Goal: Task Accomplishment & Management: Complete application form

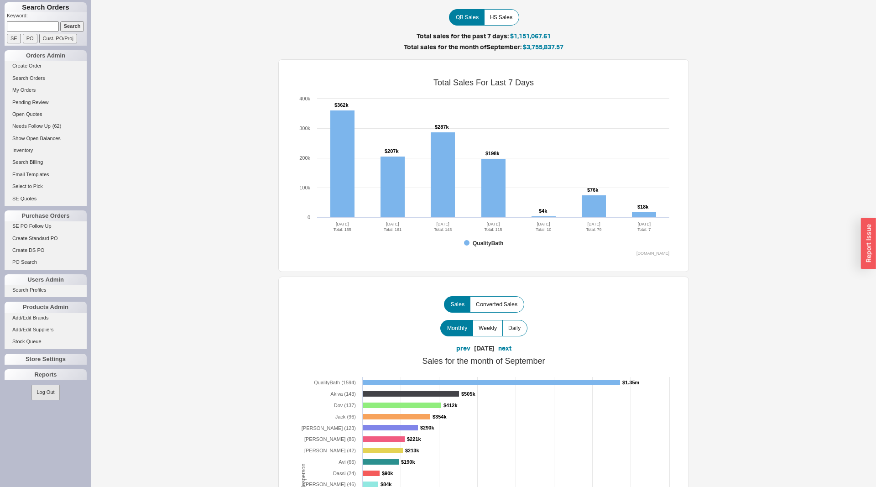
click at [45, 27] on input at bounding box center [33, 26] width 52 height 10
click at [60, 21] on input "Search" at bounding box center [72, 26] width 24 height 10
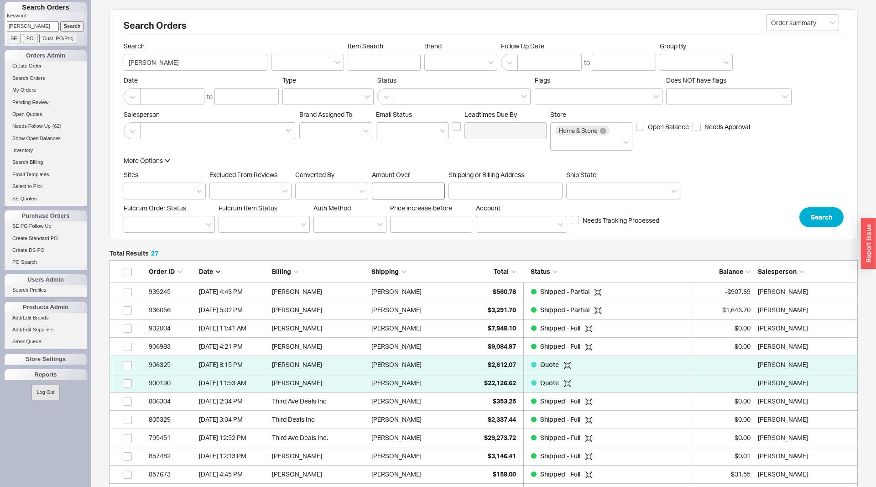
scroll to position [534, 748]
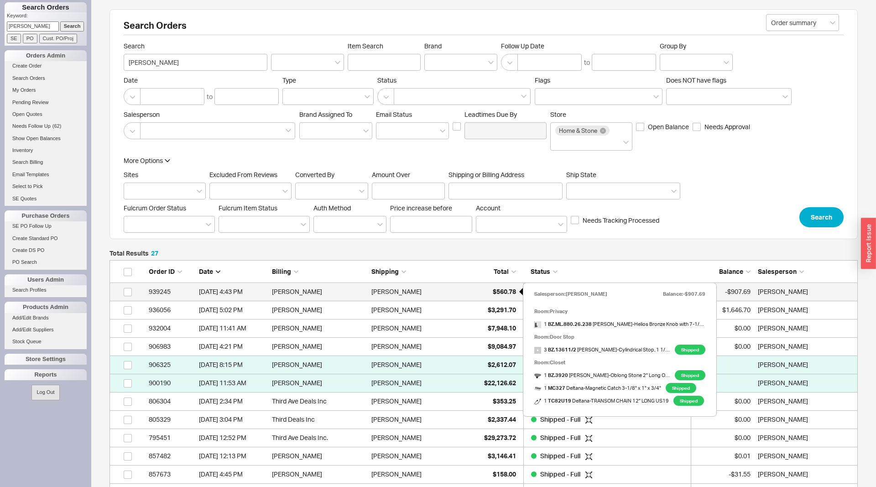
click at [486, 289] on div "$560.78" at bounding box center [494, 291] width 46 height 18
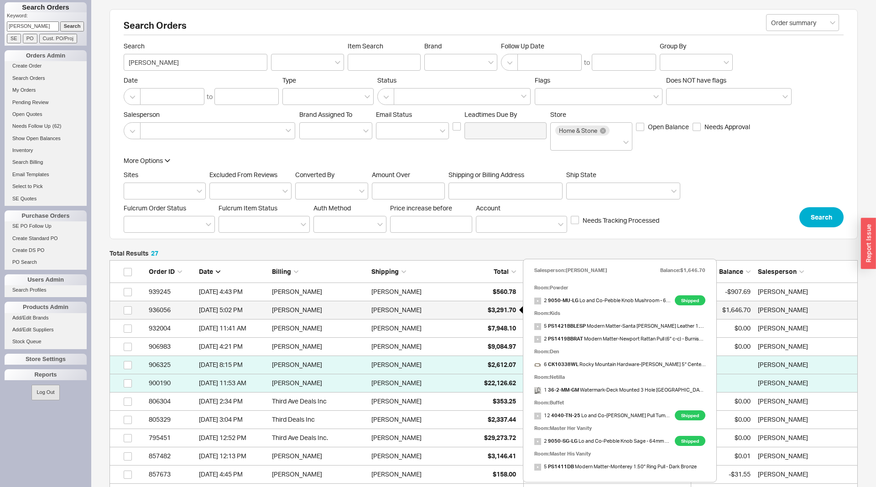
click at [477, 310] on div "$3,291.70" at bounding box center [494, 310] width 46 height 18
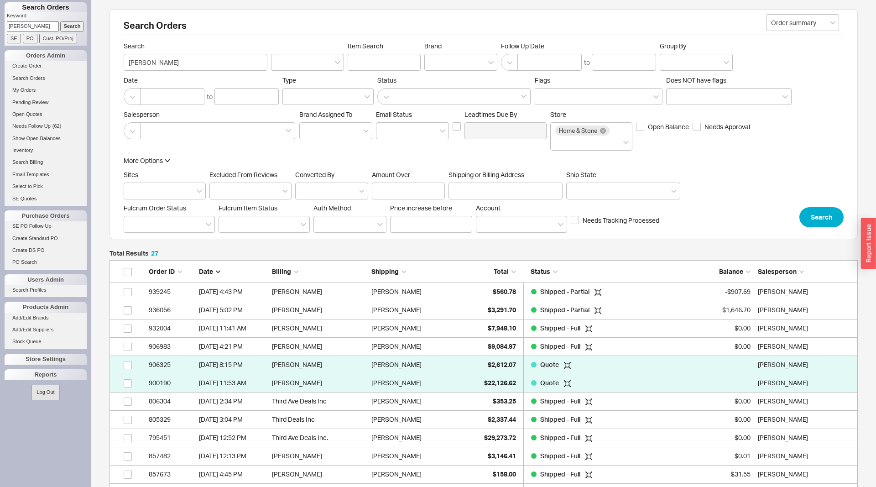
click at [52, 25] on input "srour" at bounding box center [33, 26] width 52 height 10
type input "803308"
click at [60, 21] on input "Search" at bounding box center [72, 26] width 24 height 10
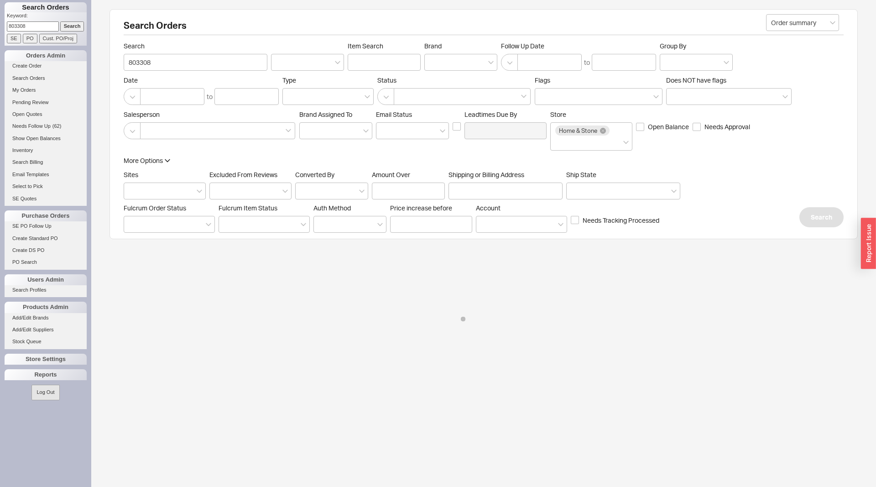
type input "803308"
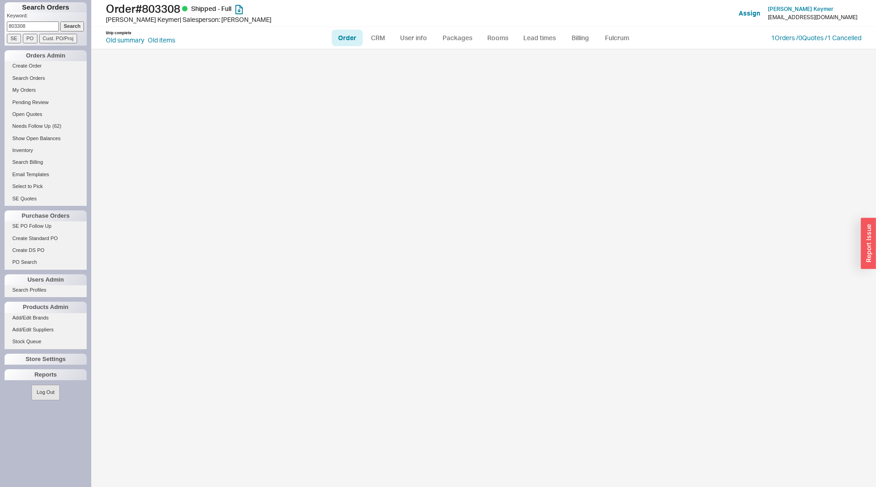
select select "LOW"
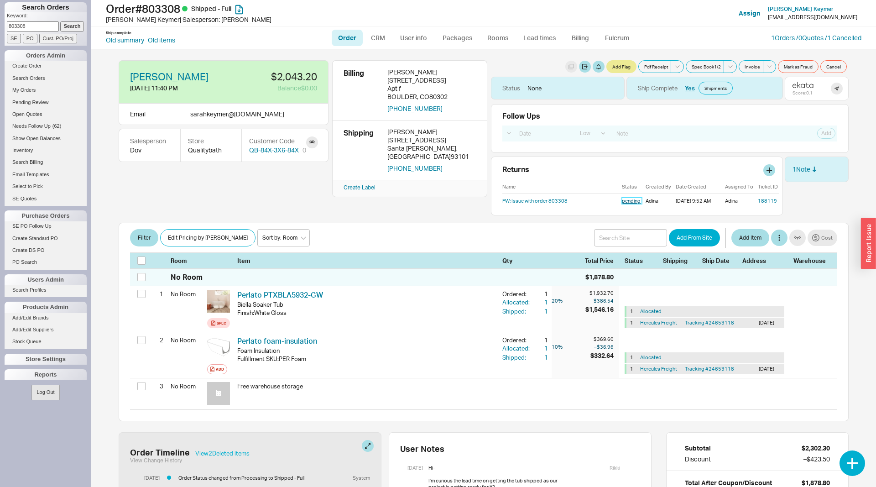
click at [632, 199] on link "pending" at bounding box center [632, 201] width 20 height 6
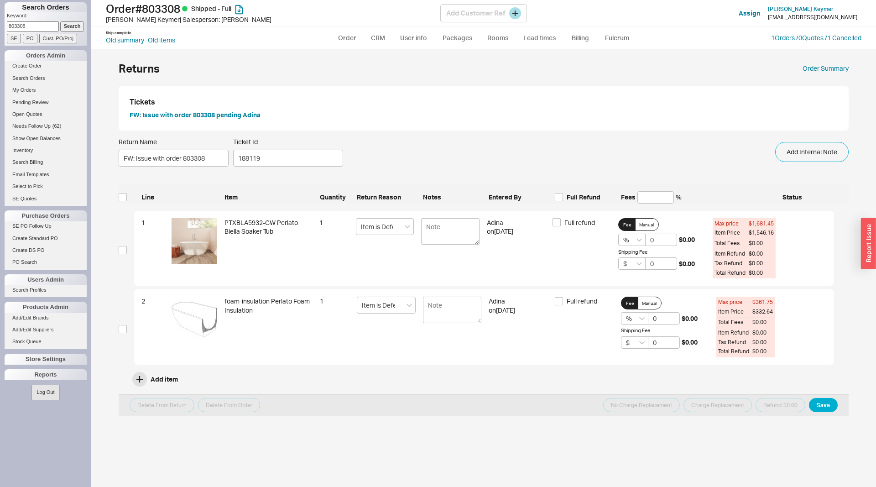
select select "LOW"
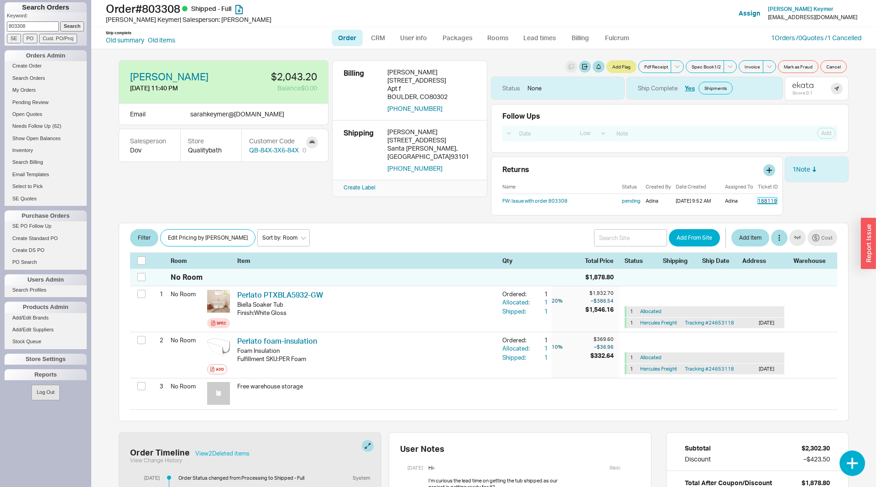
click at [772, 202] on link "188119" at bounding box center [767, 201] width 19 height 6
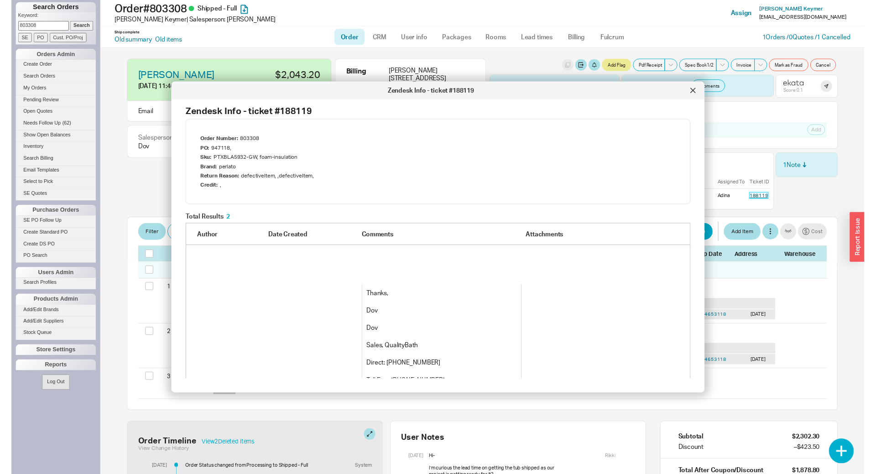
scroll to position [180, 0]
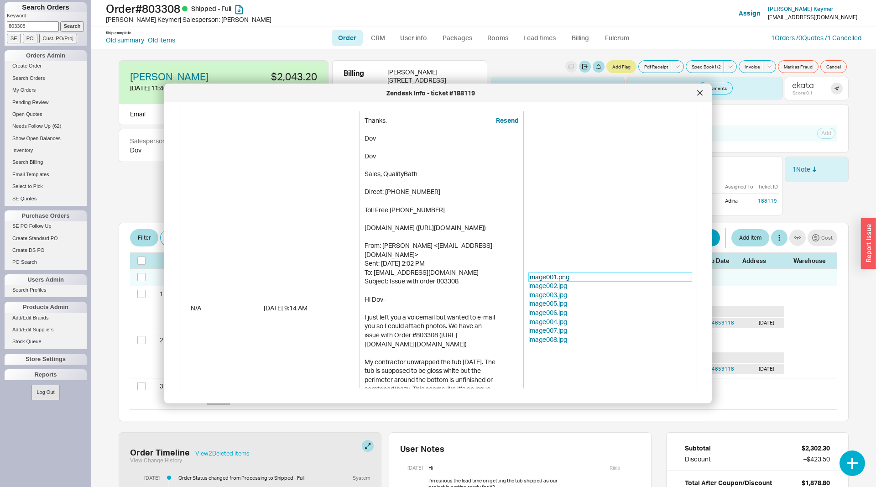
click at [568, 279] on link "image001.png" at bounding box center [610, 276] width 164 height 9
click at [549, 287] on link "image002.jpg" at bounding box center [610, 286] width 164 height 9
click at [554, 293] on link "image003.jpg" at bounding box center [610, 294] width 164 height 9
click at [547, 303] on link "image005.jpg" at bounding box center [610, 303] width 164 height 9
click at [558, 313] on link "image006.jpg" at bounding box center [610, 313] width 164 height 9
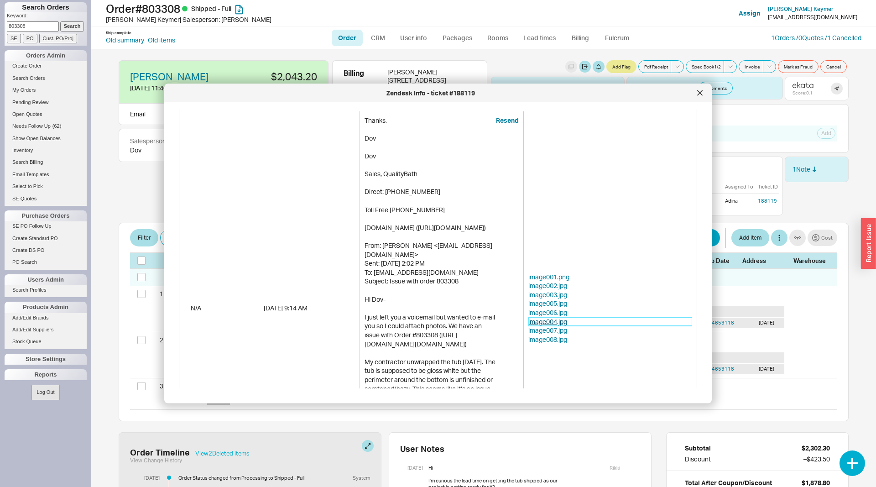
click at [552, 325] on link "image004.jpg" at bounding box center [610, 321] width 164 height 9
click at [560, 331] on link "image007.jpg" at bounding box center [610, 330] width 164 height 9
click at [543, 339] on link "image008.jpg" at bounding box center [610, 339] width 164 height 9
click at [697, 92] on div at bounding box center [700, 93] width 15 height 15
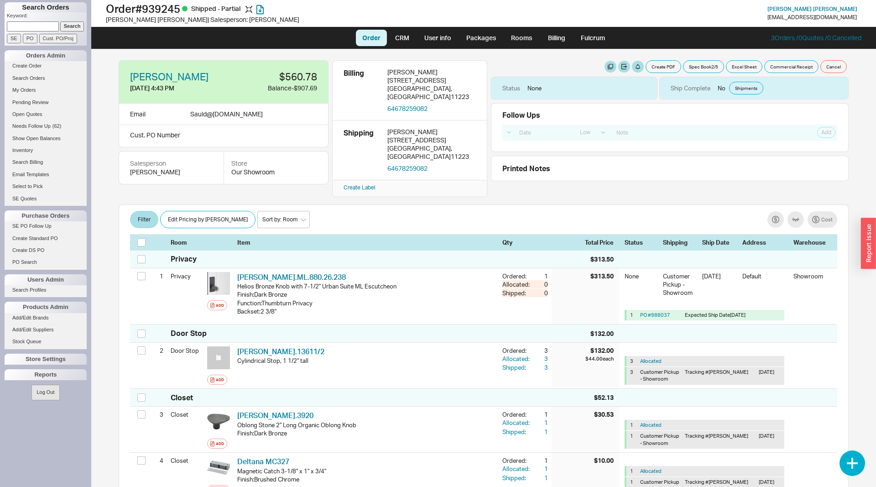
select select "LOW"
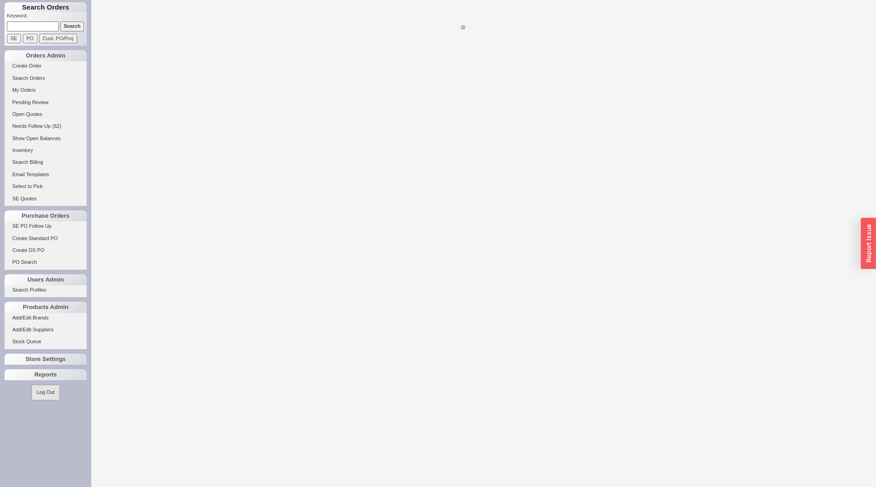
select select "LOW"
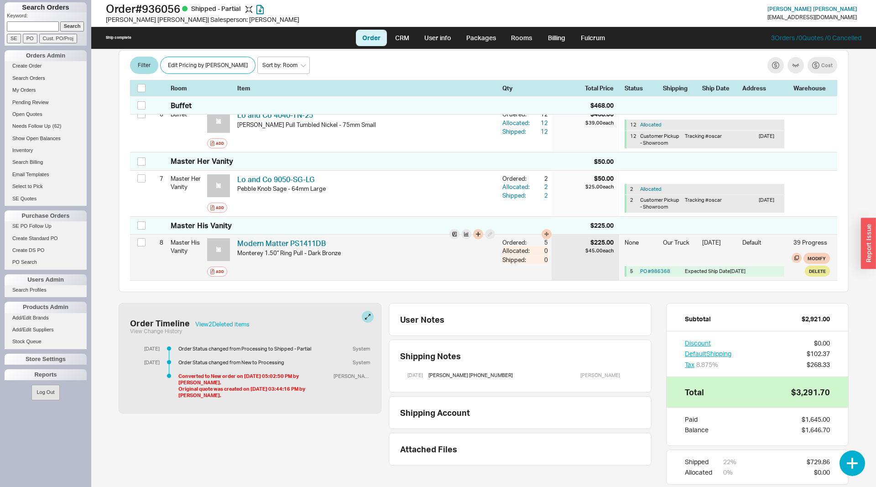
scroll to position [467, 0]
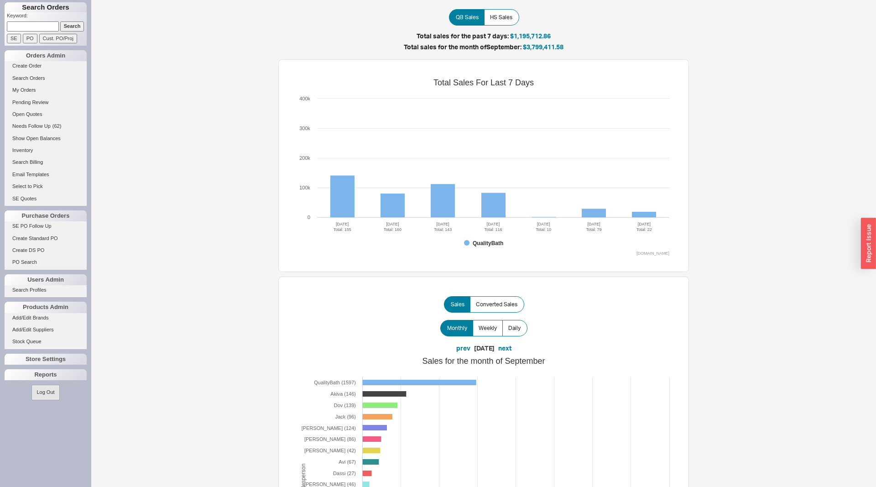
click at [68, 28] on input "Search" at bounding box center [72, 26] width 24 height 10
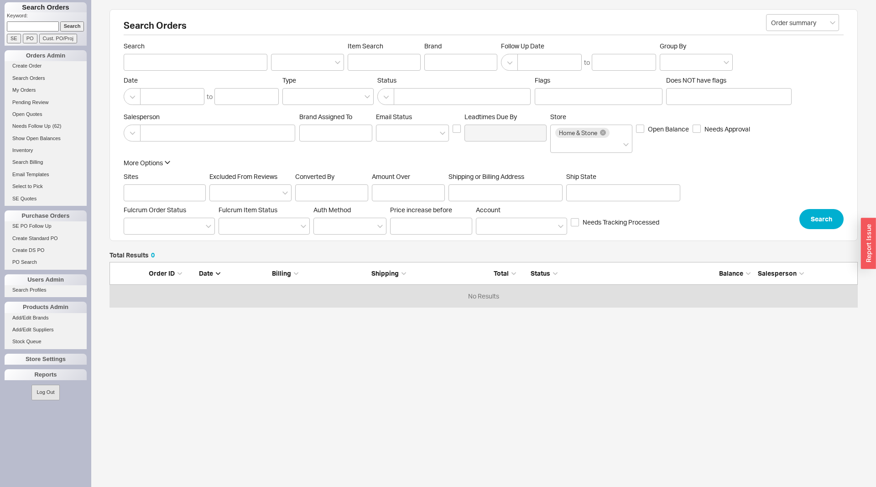
scroll to position [0, 0]
click at [493, 182] on label "Shipping or Billing Address" at bounding box center [506, 185] width 114 height 29
click at [493, 183] on input "Shipping or Billing Address" at bounding box center [506, 191] width 114 height 17
paste input "458 Saint Marks"
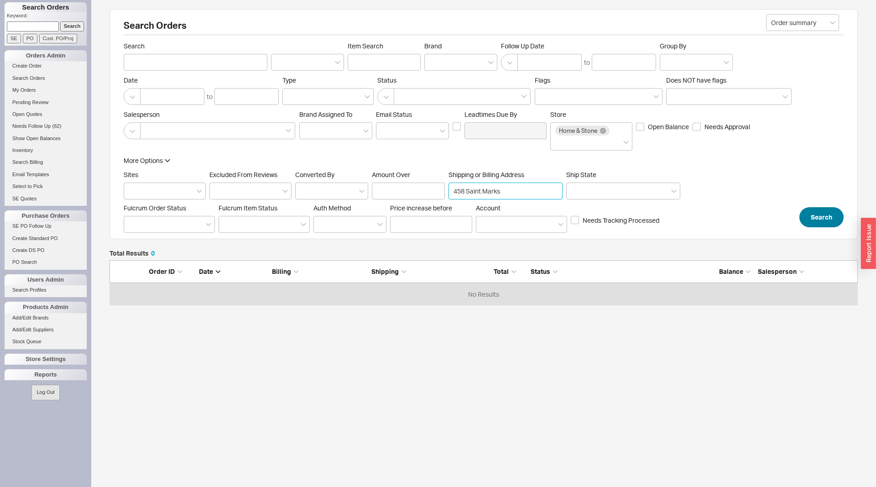
type input "458 Saint Marks"
click at [824, 215] on button "Search" at bounding box center [822, 217] width 44 height 20
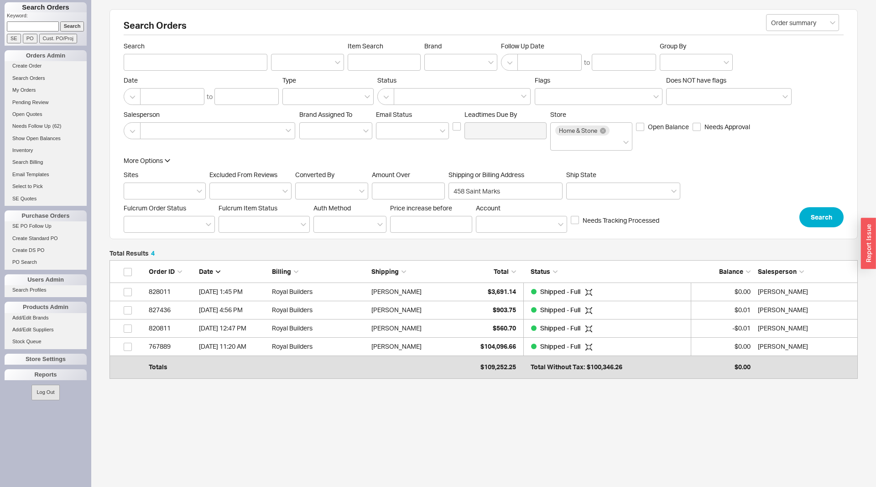
scroll to position [114, 748]
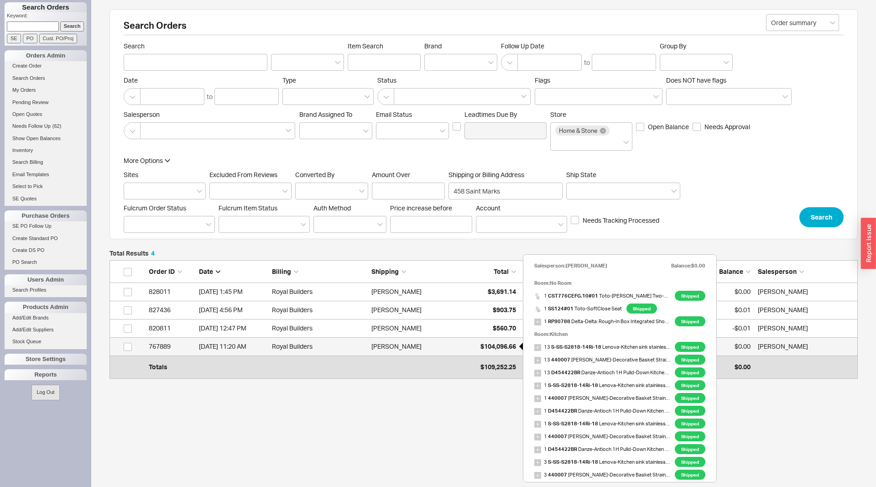
click at [489, 348] on span "$104,096.66" at bounding box center [499, 346] width 36 height 8
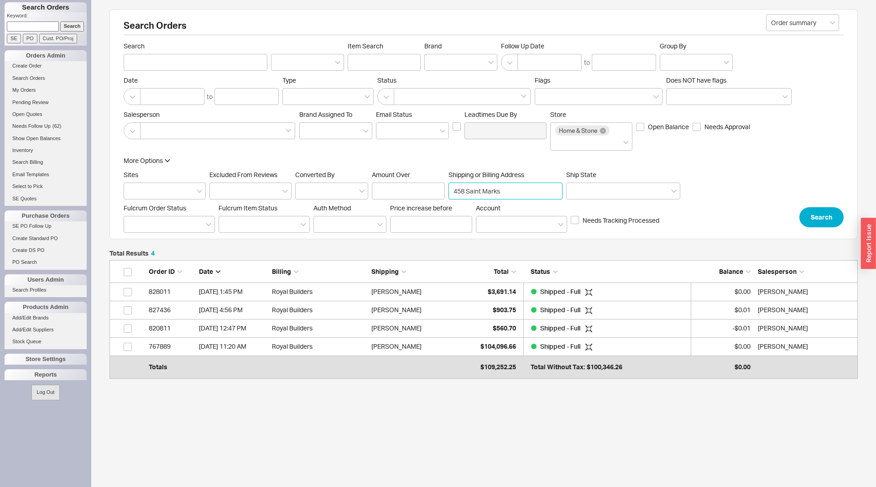
click at [502, 189] on input "458 Saint Marks" at bounding box center [506, 191] width 114 height 17
click at [445, 63] on div at bounding box center [460, 62] width 73 height 17
click at [436, 63] on input "Brand" at bounding box center [432, 62] width 6 height 10
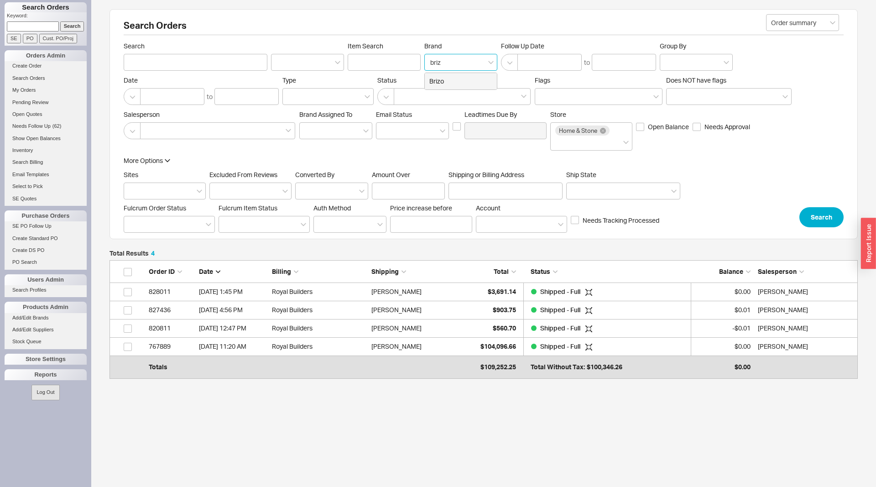
type input "brizo"
type input "Brand"
click at [139, 63] on input "Search" at bounding box center [196, 62] width 144 height 17
type input "royal builders"
click button "Search" at bounding box center [822, 217] width 44 height 20
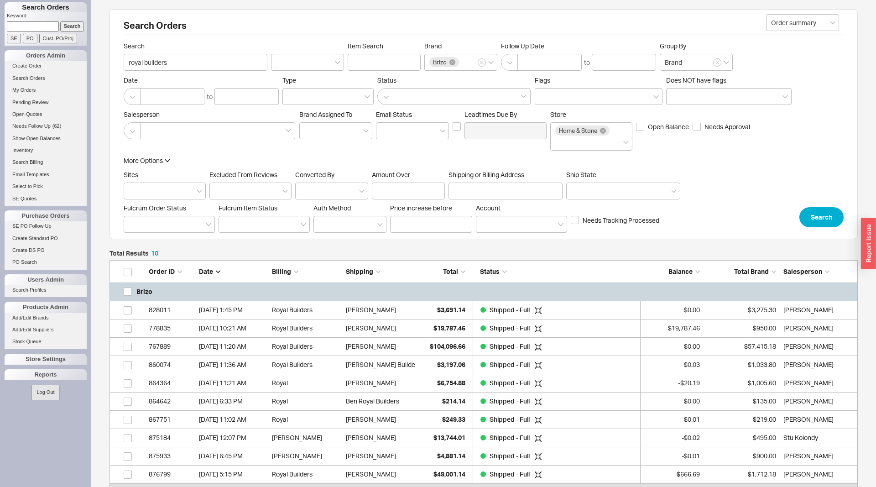
scroll to position [242, 748]
click at [28, 27] on input at bounding box center [33, 26] width 52 height 10
type input "986383"
click at [60, 21] on input "Search" at bounding box center [72, 26] width 24 height 10
type input "986383"
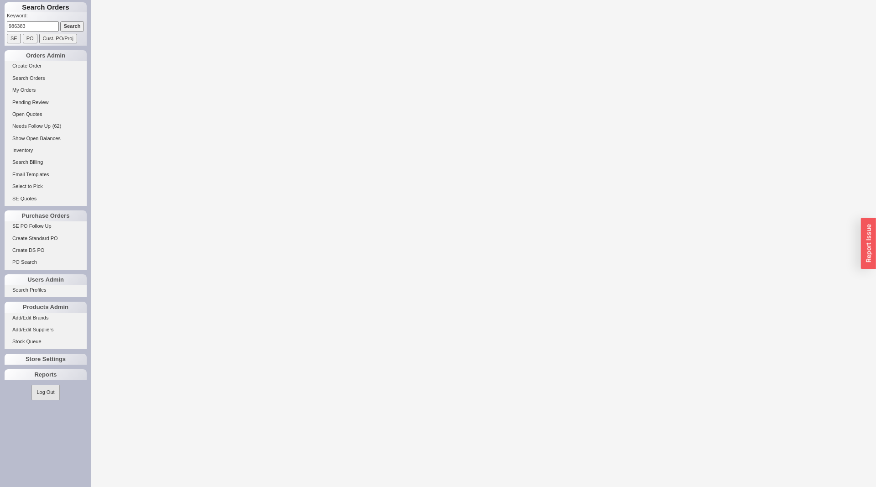
select select "LOW"
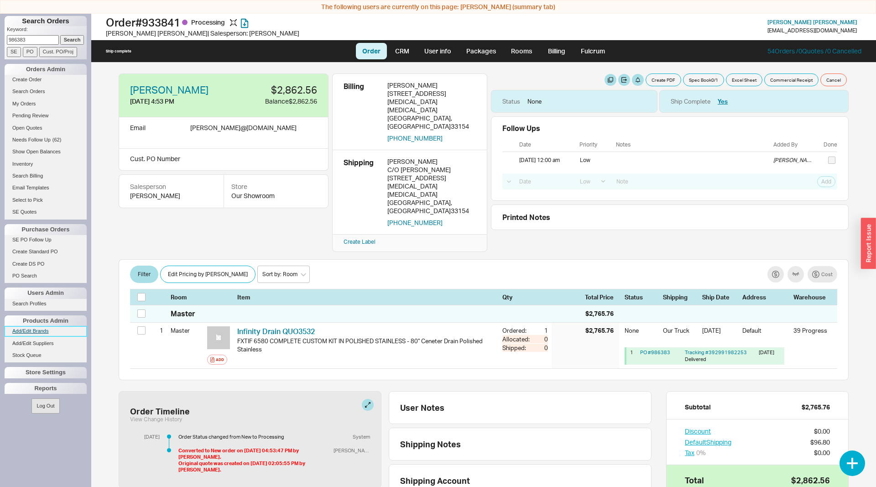
click at [44, 328] on link "Add/Edit Brands" at bounding box center [46, 331] width 82 height 10
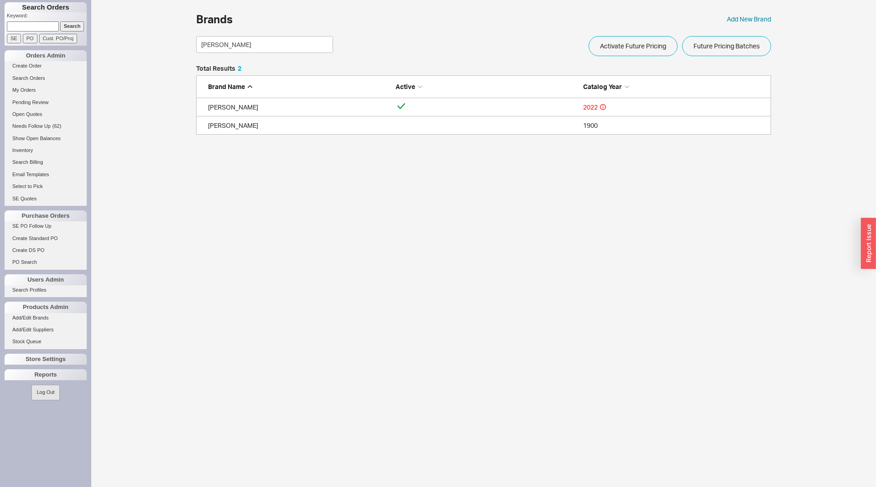
scroll to position [51, 575]
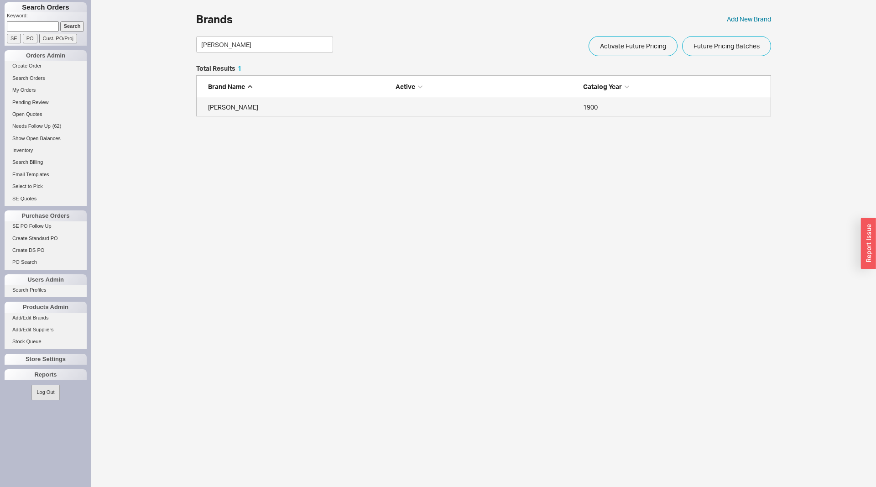
type input "franz"
click at [223, 107] on div "Franz Viegener" at bounding box center [299, 107] width 183 height 9
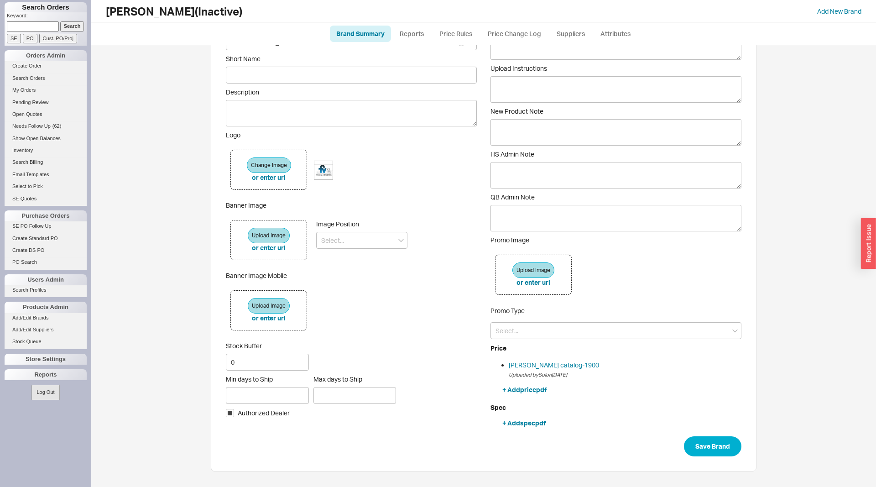
scroll to position [103, 0]
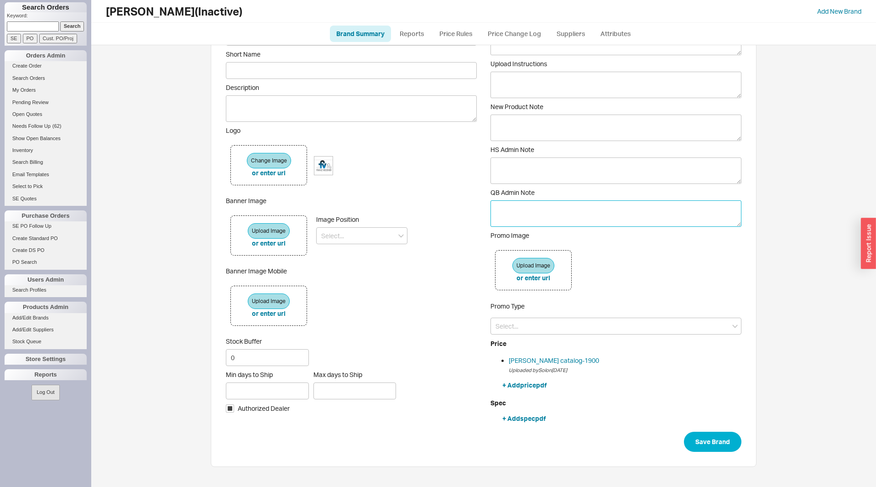
click at [528, 205] on textarea "QB Admin Note" at bounding box center [616, 213] width 251 height 26
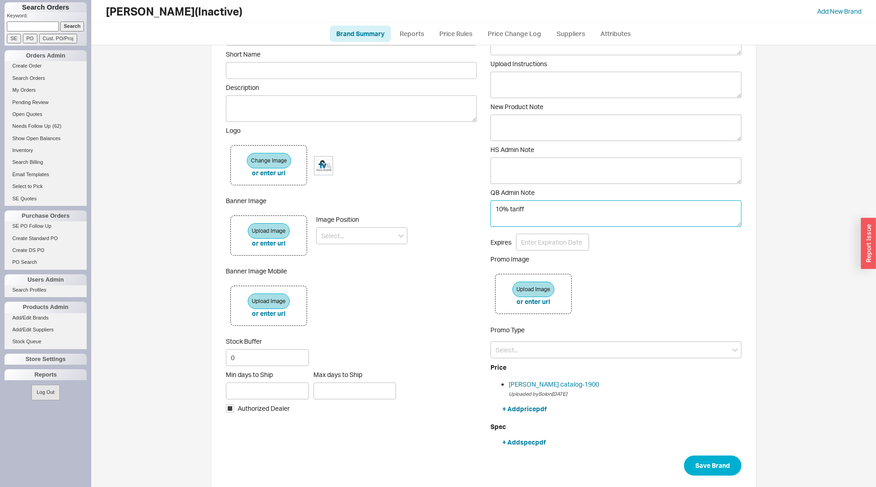
type textarea "10% tariff"
click at [543, 211] on textarea "10% tariff" at bounding box center [616, 213] width 251 height 26
click at [532, 208] on textarea "10% tariff" at bounding box center [616, 213] width 251 height 26
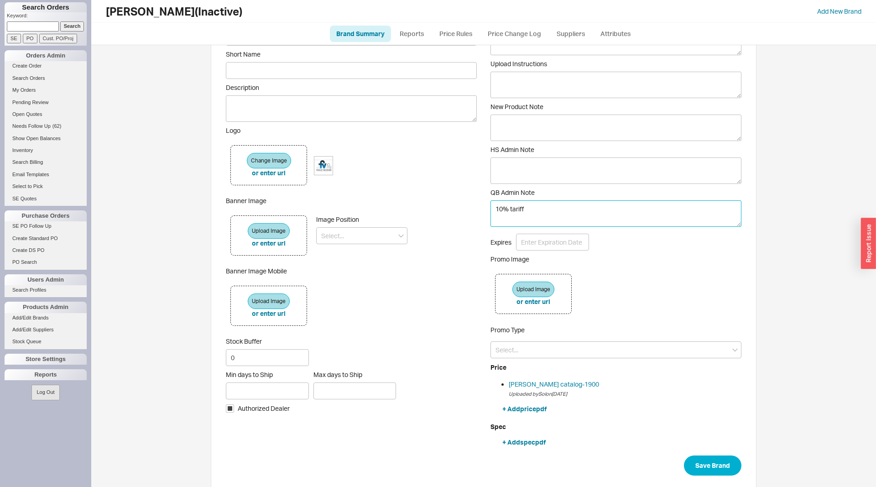
click at [532, 208] on textarea "10% tariff" at bounding box center [616, 213] width 251 height 26
click at [526, 177] on textarea "HS Admin Note" at bounding box center [616, 170] width 251 height 26
paste textarea "10% tariff"
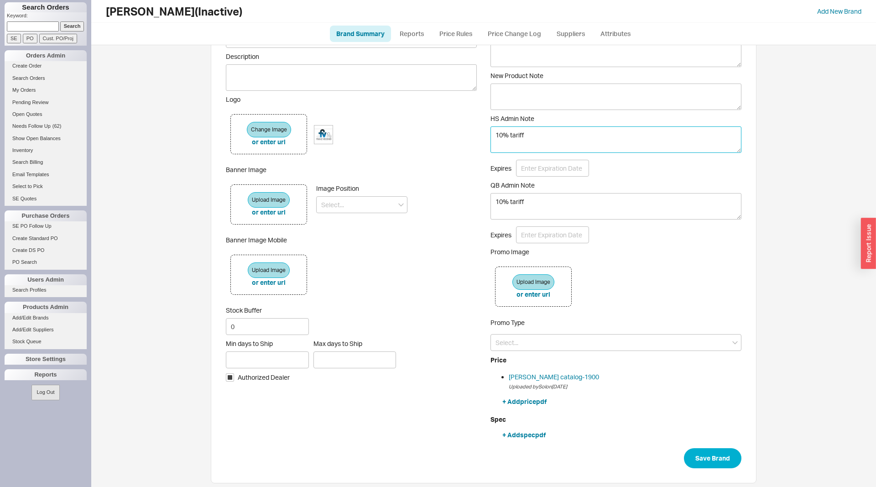
scroll to position [151, 0]
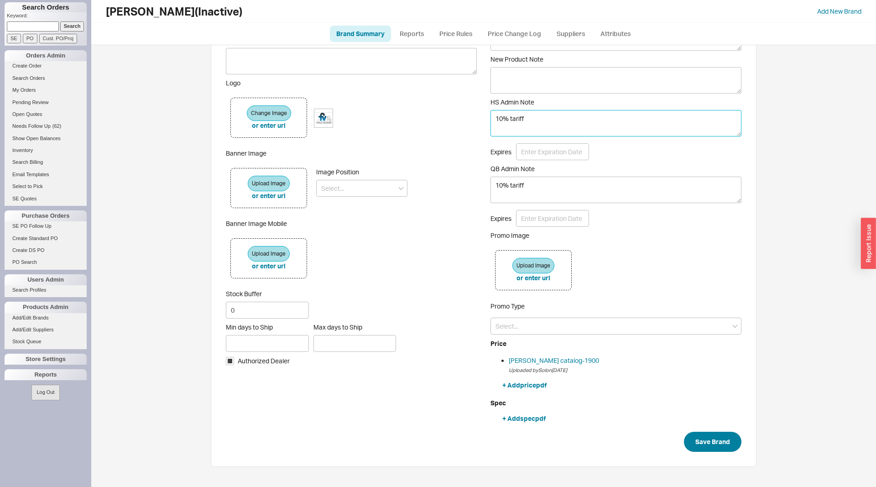
type textarea "10% tariff"
click at [700, 440] on button "Save Brand" at bounding box center [713, 442] width 58 height 20
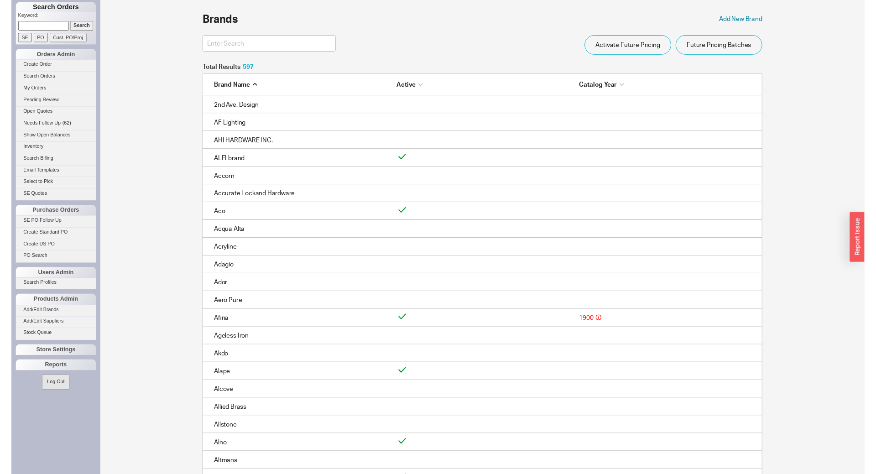
scroll to position [10931, 575]
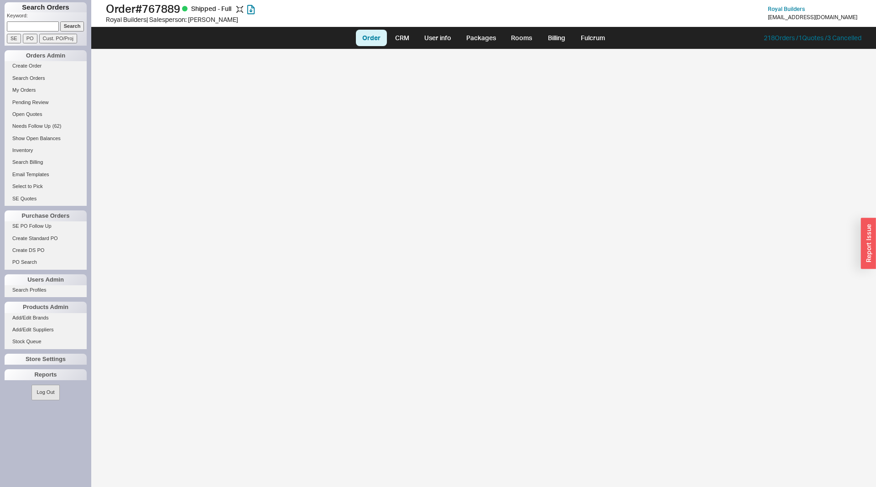
select select "LOW"
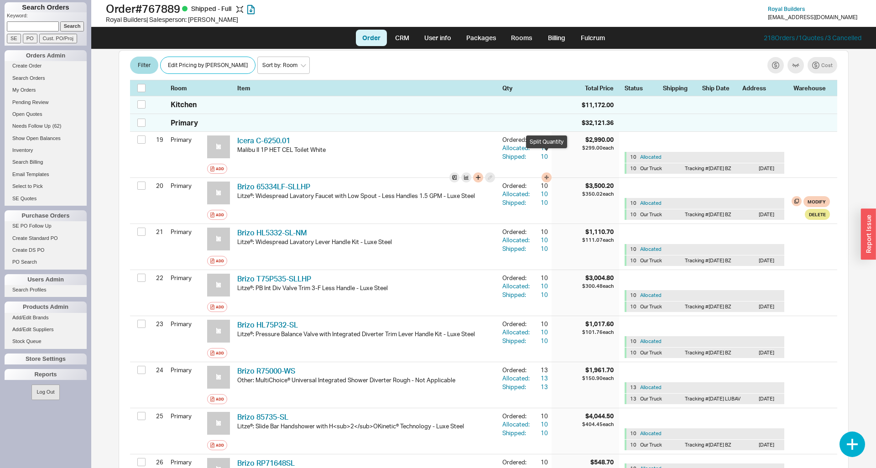
scroll to position [1093, 0]
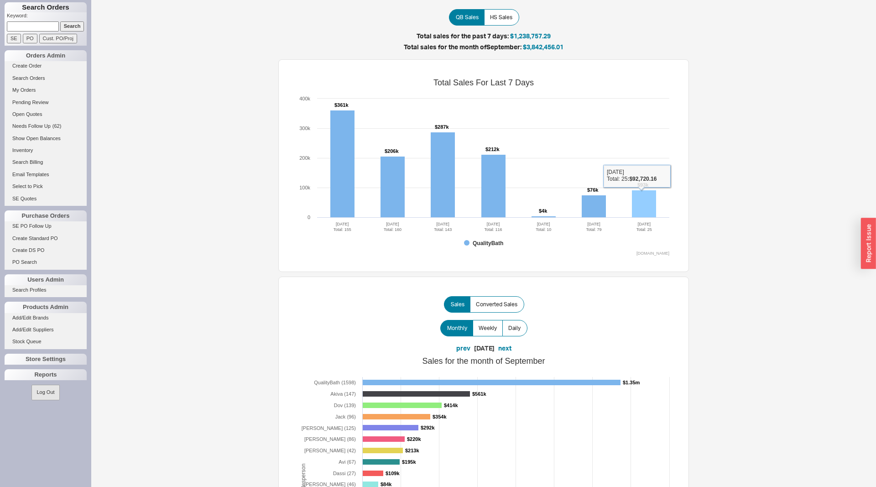
click at [640, 201] on rect at bounding box center [644, 203] width 24 height 27
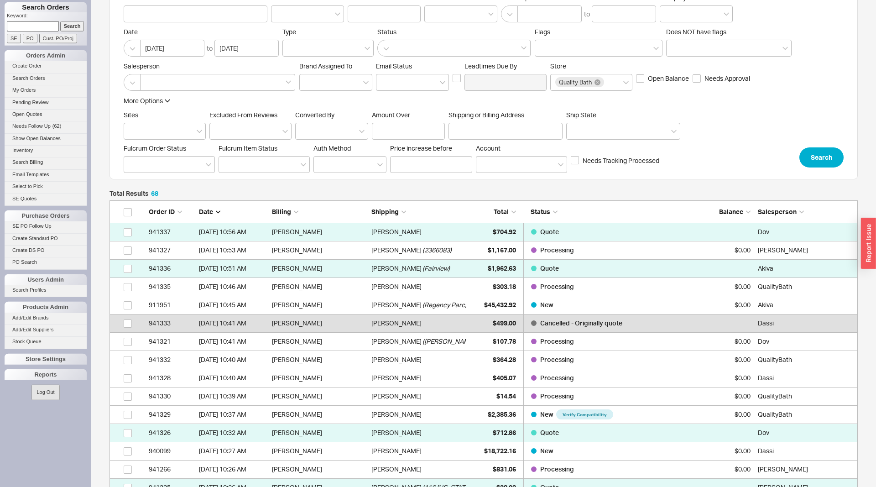
scroll to position [186, 0]
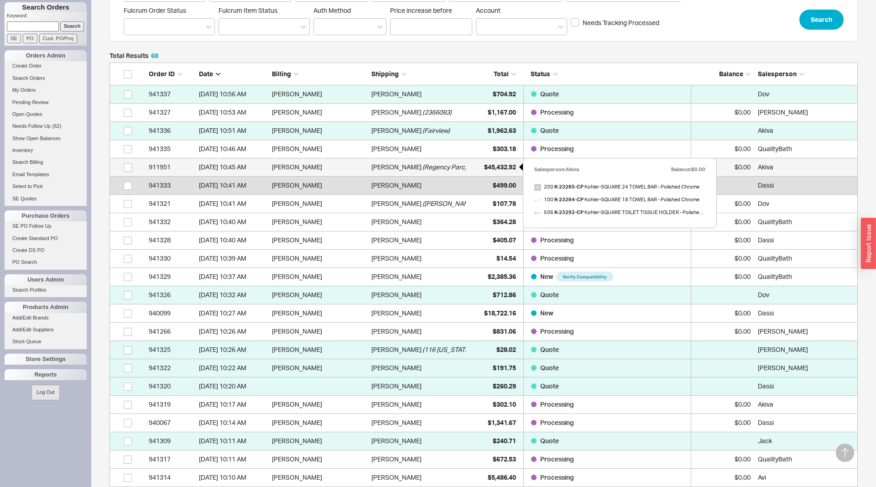
click at [479, 170] on div "$45,432.92" at bounding box center [494, 167] width 46 height 18
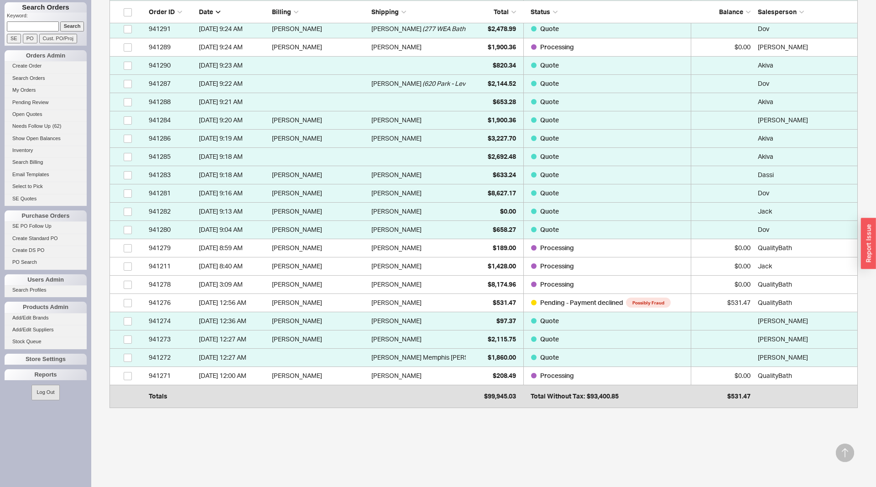
scroll to position [1150, 0]
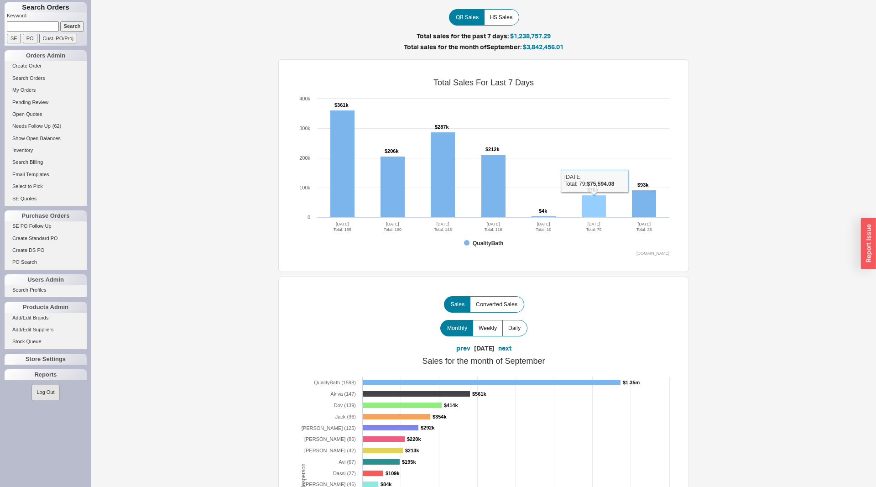
click at [599, 199] on rect at bounding box center [594, 206] width 24 height 22
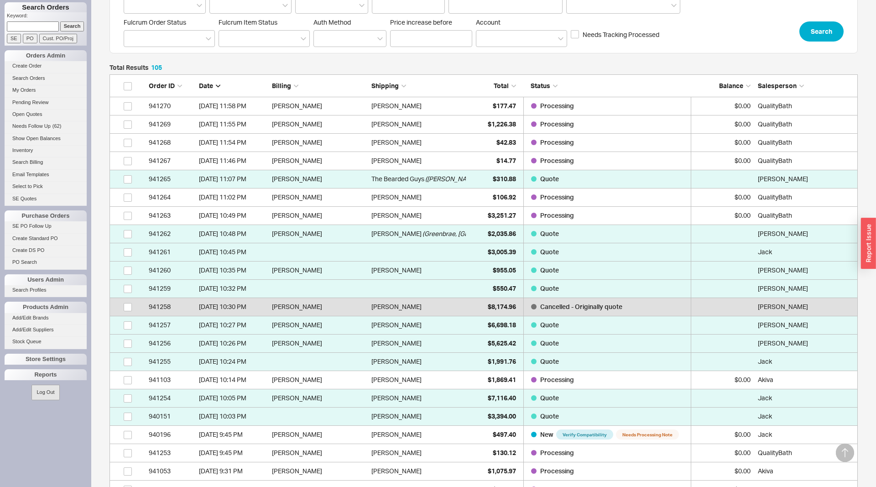
scroll to position [186, 0]
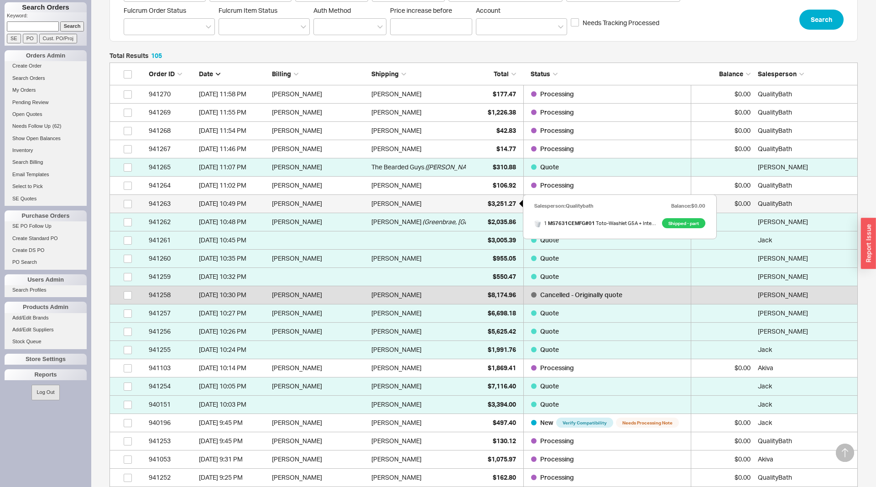
click at [481, 201] on div "$3,251.27" at bounding box center [494, 203] width 46 height 18
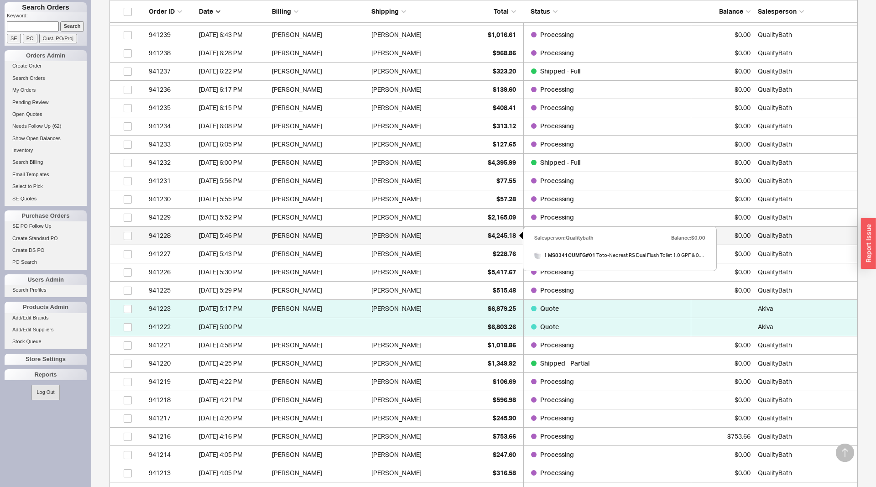
scroll to position [931, 0]
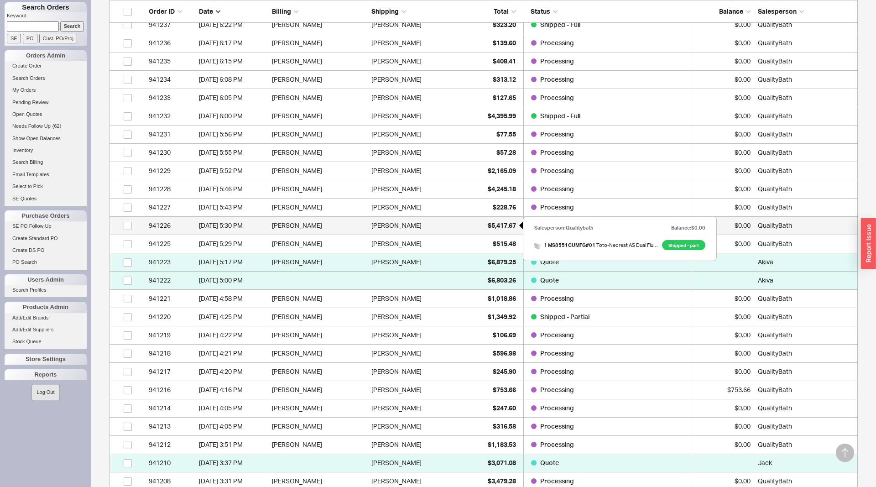
click at [480, 228] on div "$5,417.67" at bounding box center [494, 225] width 46 height 18
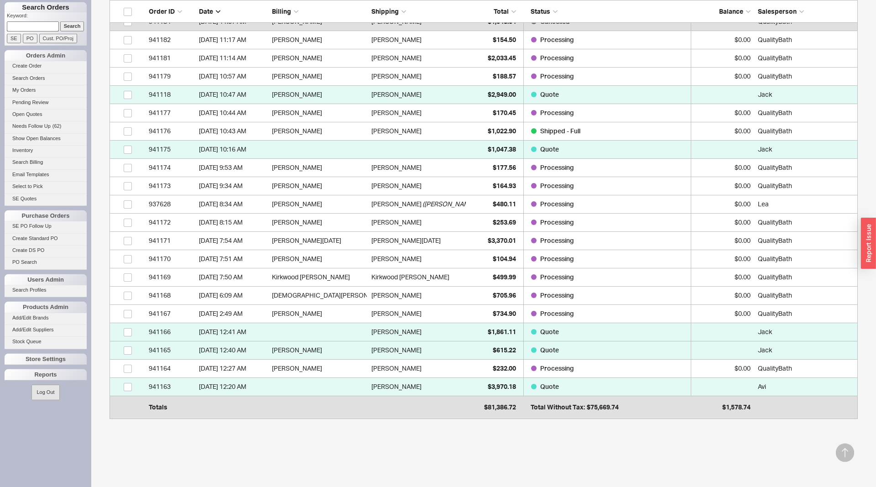
scroll to position [1815, 0]
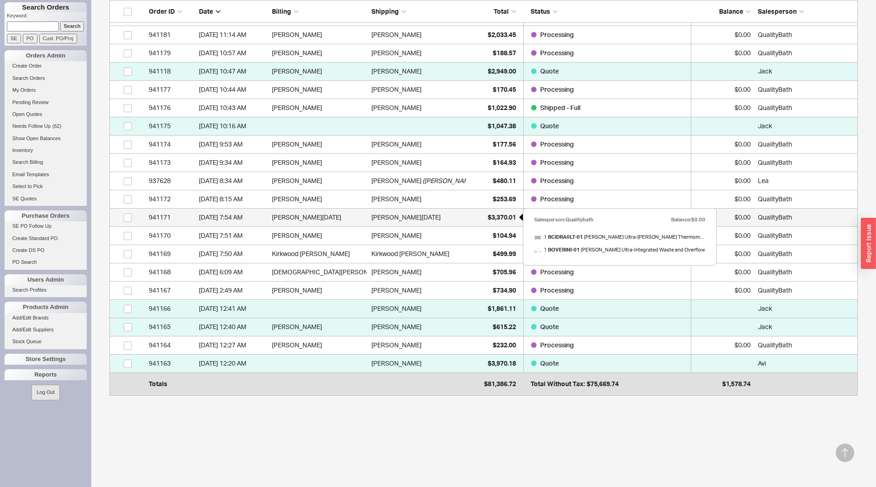
click at [474, 219] on div "$3,370.01" at bounding box center [494, 217] width 46 height 18
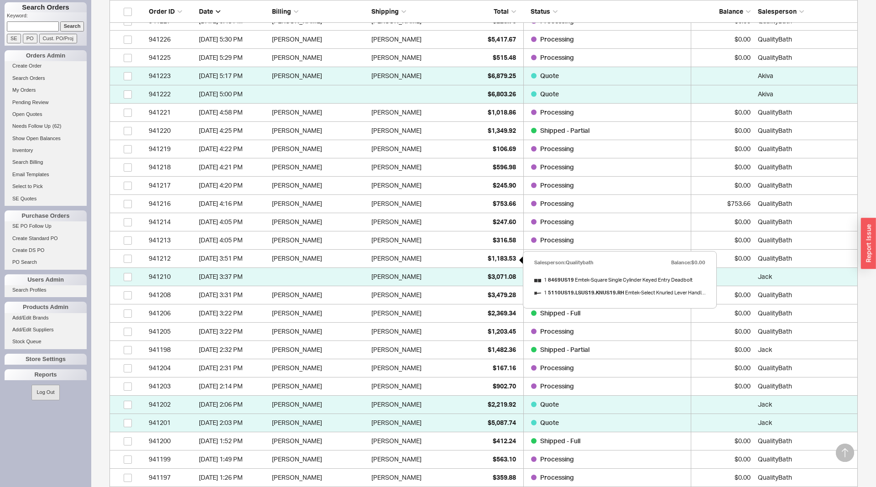
scroll to position [931, 0]
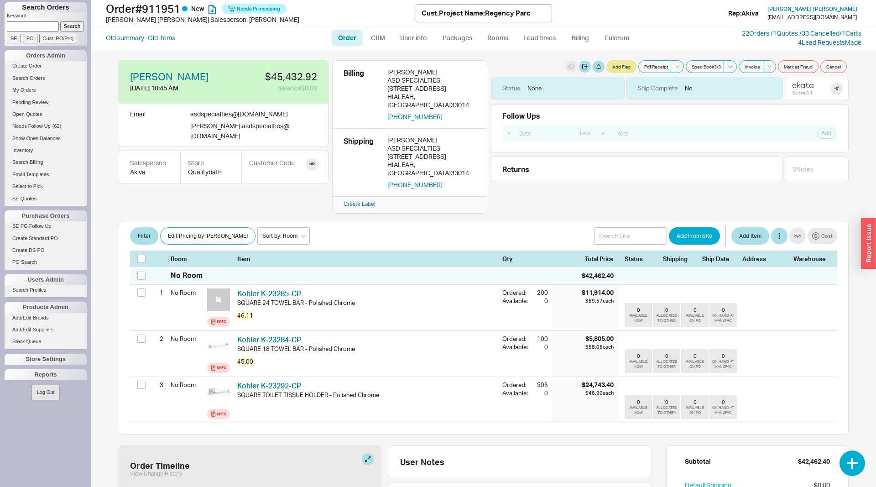
select select "LOW"
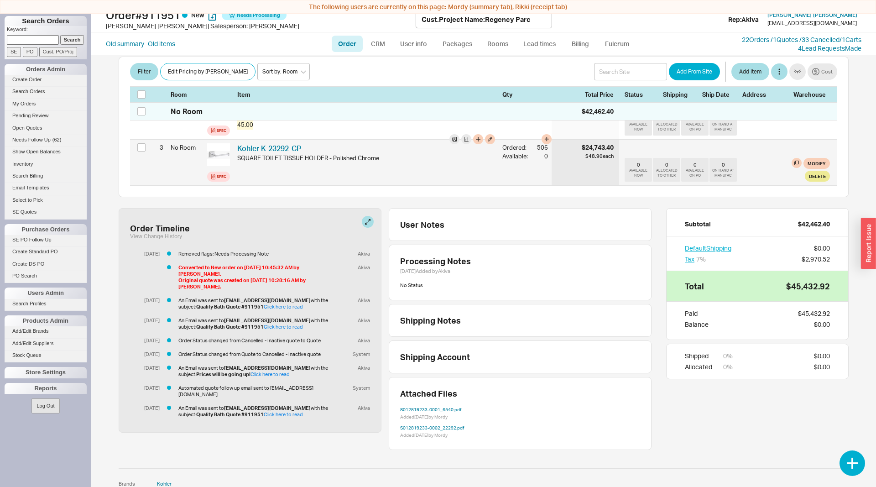
scroll to position [14, 0]
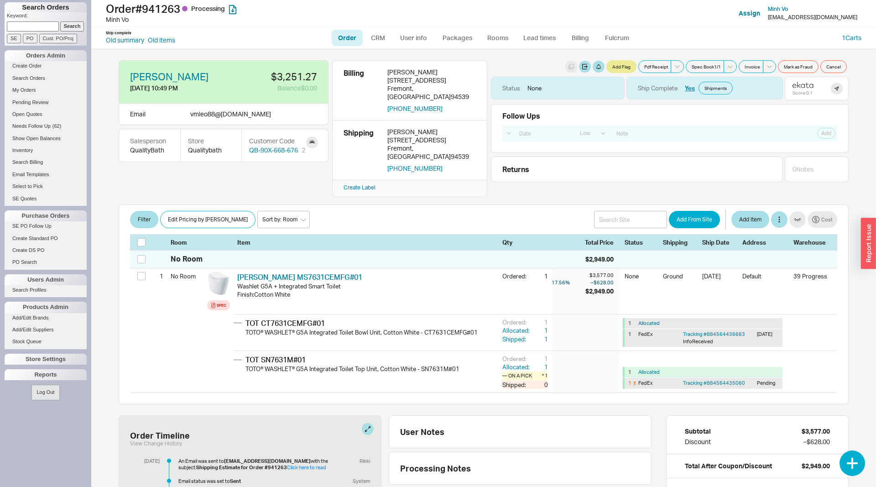
select select "LOW"
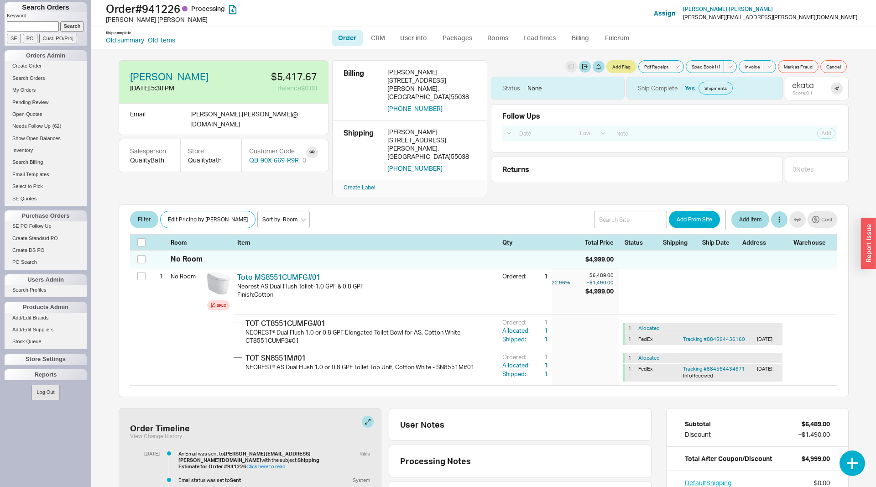
select select "LOW"
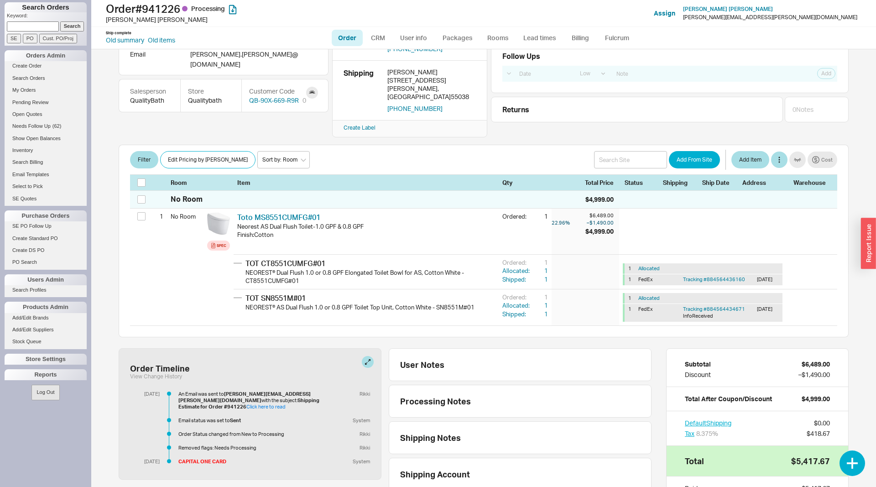
scroll to position [47, 0]
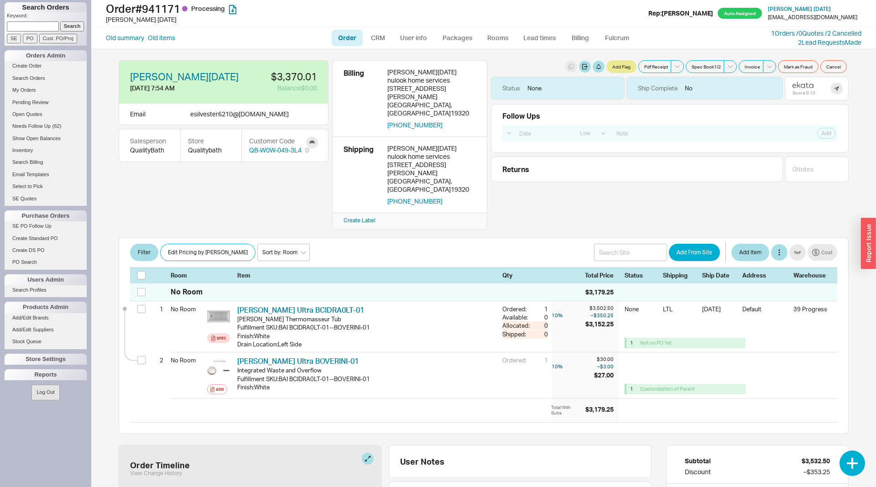
select select "LOW"
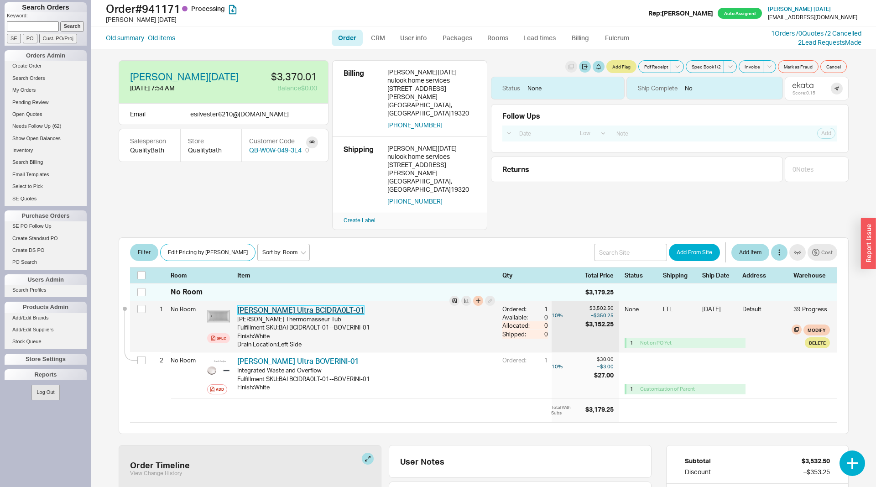
click at [297, 305] on link "[PERSON_NAME] Ultra BCIDRA0LT-01" at bounding box center [300, 309] width 127 height 9
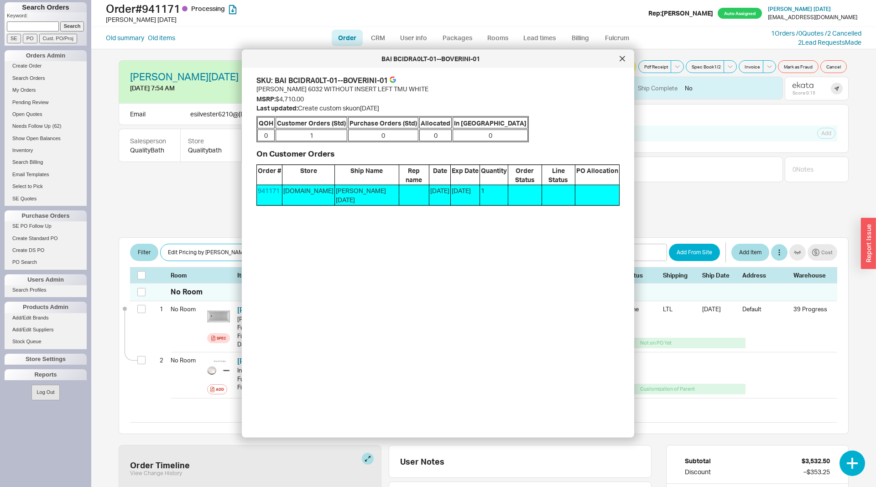
drag, startPoint x: 618, startPoint y: 56, endPoint x: 625, endPoint y: 54, distance: 7.1
click at [618, 56] on div at bounding box center [622, 59] width 15 height 15
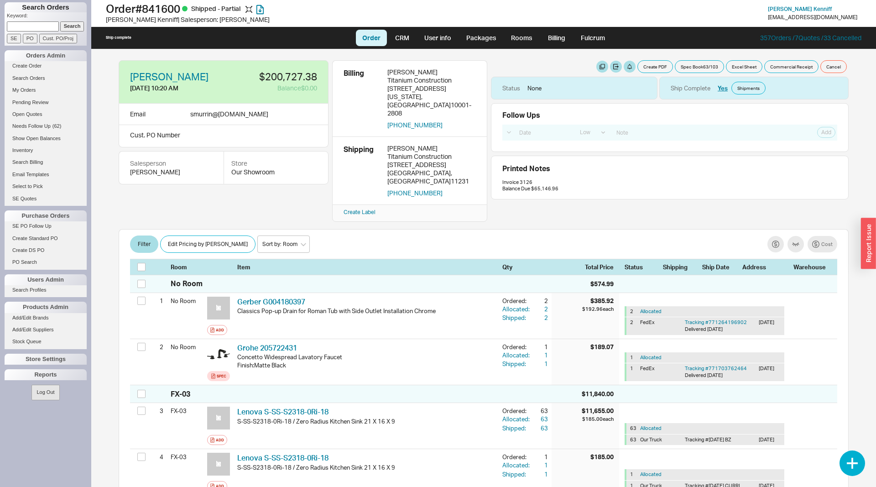
select select "LOW"
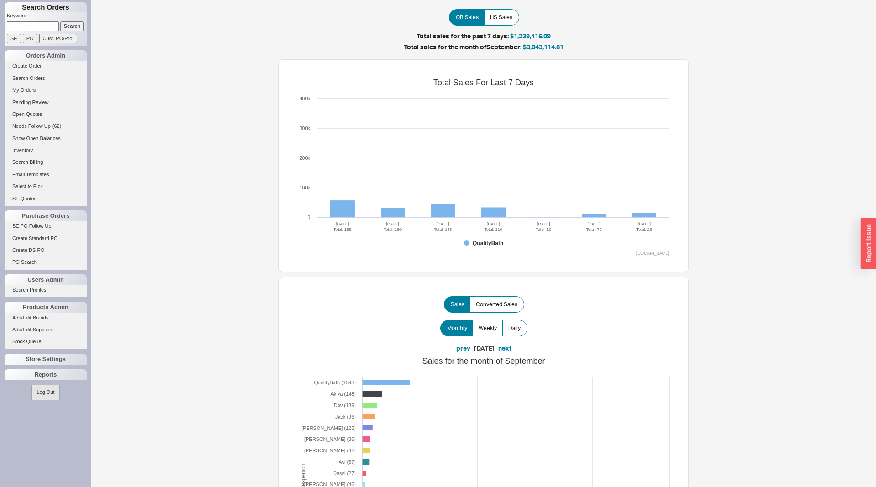
click at [72, 28] on input "Search" at bounding box center [72, 26] width 24 height 10
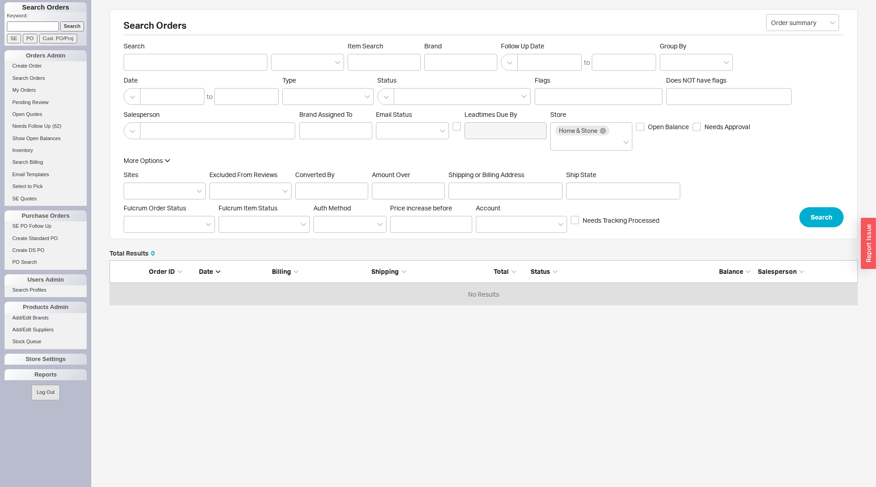
scroll to position [45, 748]
click at [197, 66] on input "Search" at bounding box center [196, 62] width 144 height 17
click at [199, 67] on input "rejuv" at bounding box center [196, 62] width 144 height 17
click at [199, 68] on input "rejuv" at bounding box center [196, 62] width 144 height 17
type input "rejuvination"
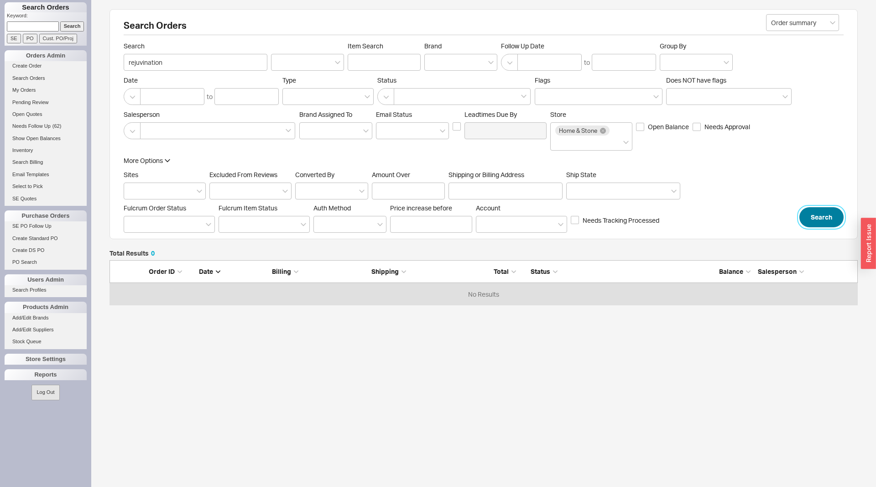
click at [812, 226] on button "Search" at bounding box center [822, 217] width 44 height 20
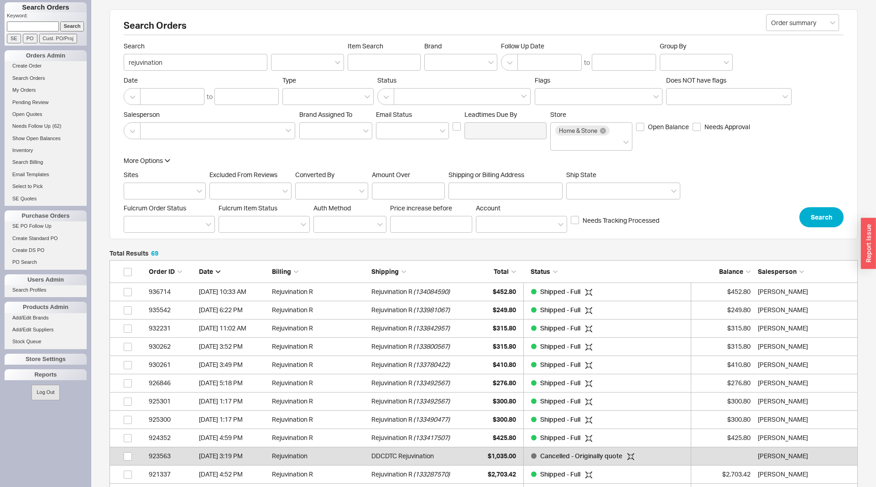
scroll to position [0, 0]
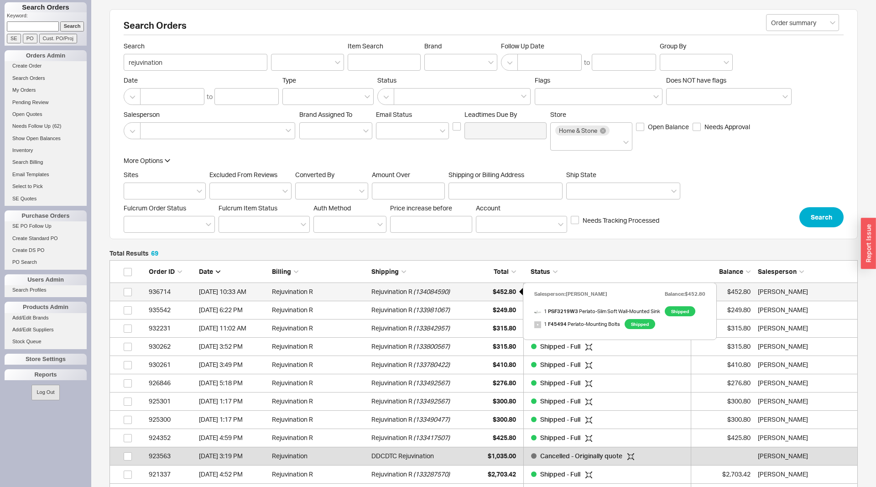
click at [491, 291] on div "$452.80" at bounding box center [494, 291] width 46 height 18
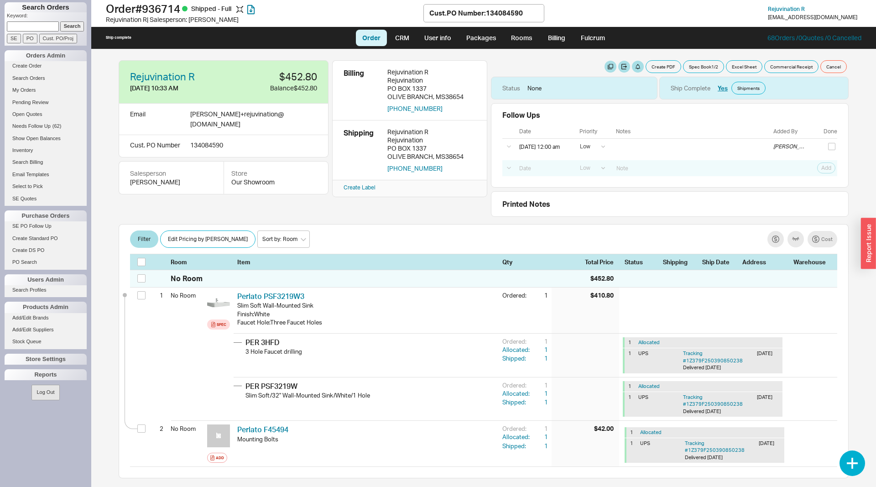
select select "LOW"
click at [206, 76] on button "button" at bounding box center [204, 77] width 10 height 10
select select "PO Number"
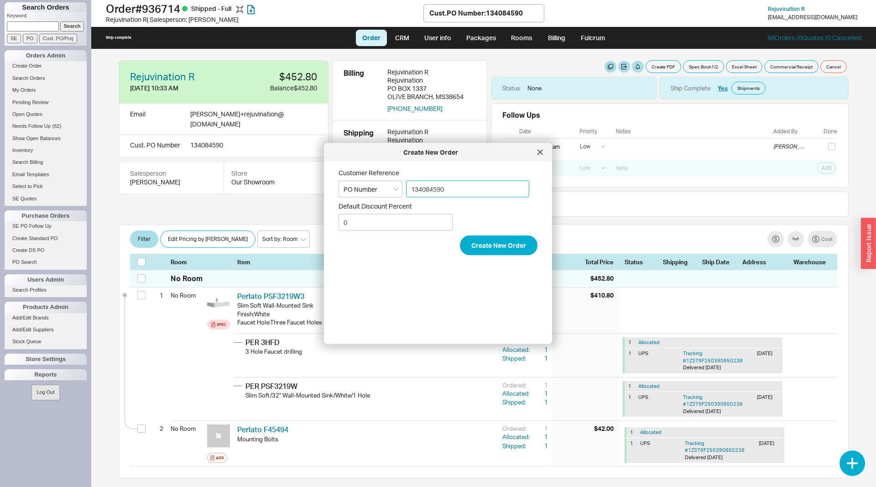
click at [436, 197] on input "134084590" at bounding box center [467, 189] width 123 height 17
paste input "453386"
click at [505, 198] on input "134453386" at bounding box center [467, 189] width 123 height 17
type input "134453386"
click at [490, 244] on button "Create New Order" at bounding box center [499, 245] width 78 height 20
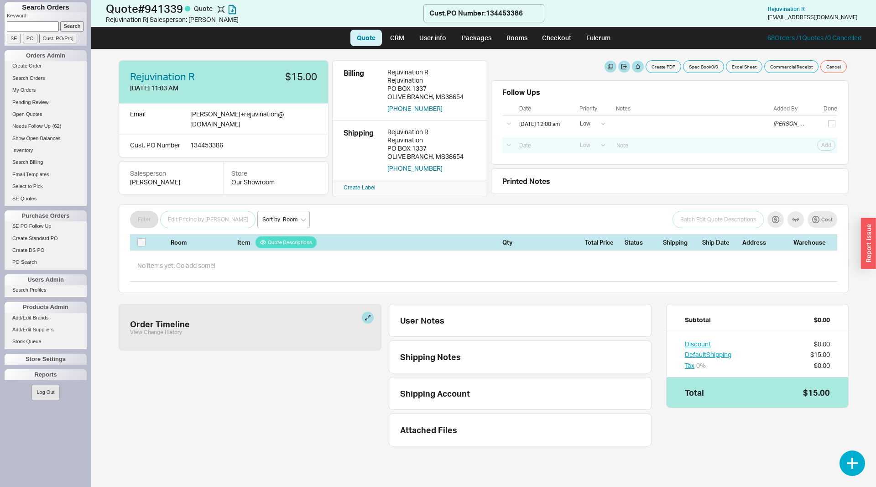
select select "LOW"
click at [855, 461] on button "button" at bounding box center [853, 463] width 26 height 26
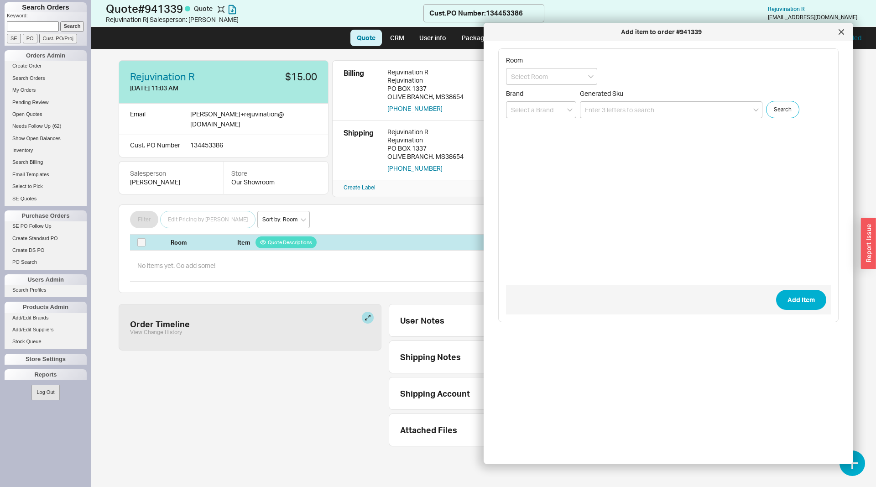
click at [612, 99] on div "Generated Sku" at bounding box center [671, 103] width 183 height 29
click at [614, 106] on input at bounding box center [671, 109] width 183 height 17
type input "PSF1814W"
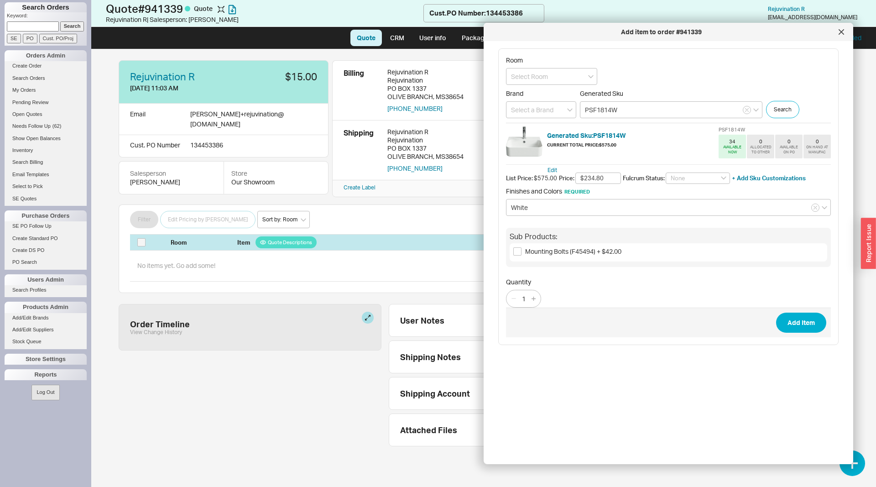
type input "$234.80"
click at [526, 250] on span "Mounting Bolts (F45494) + $42.00" at bounding box center [573, 251] width 96 height 8
click at [522, 250] on input "Mounting Bolts (F45494) + $42.00" at bounding box center [517, 251] width 8 height 8
checkbox input "true"
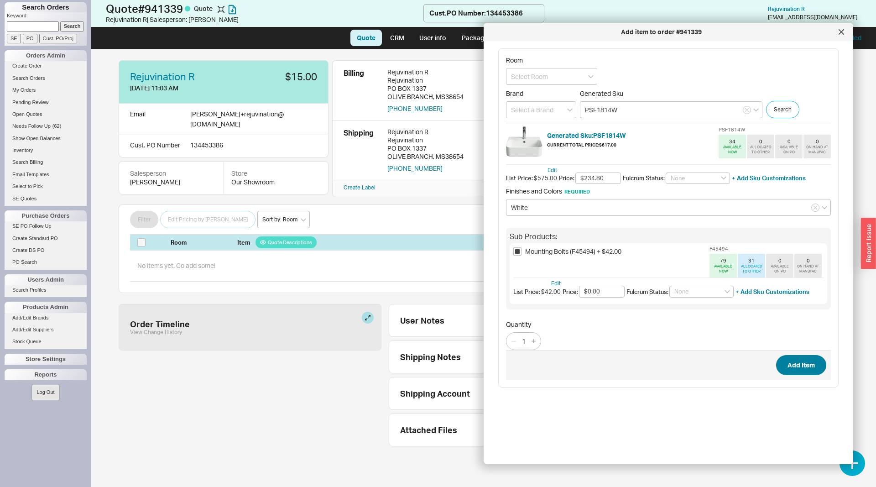
type input "$0.00"
click at [781, 361] on button "Add Item" at bounding box center [801, 365] width 50 height 20
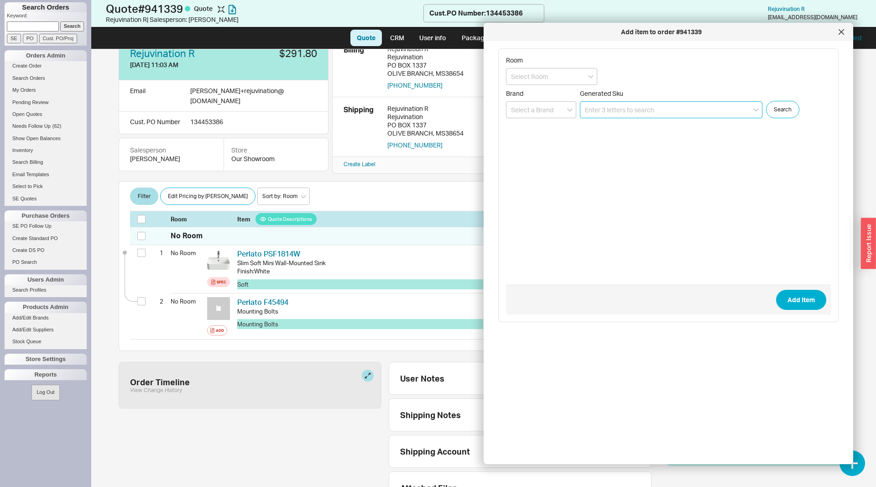
scroll to position [24, 0]
click at [835, 35] on div "Add item to order #941339" at bounding box center [669, 32] width 370 height 18
click at [831, 30] on div "Add item to order #941339" at bounding box center [661, 31] width 346 height 9
click at [837, 31] on div at bounding box center [841, 32] width 15 height 15
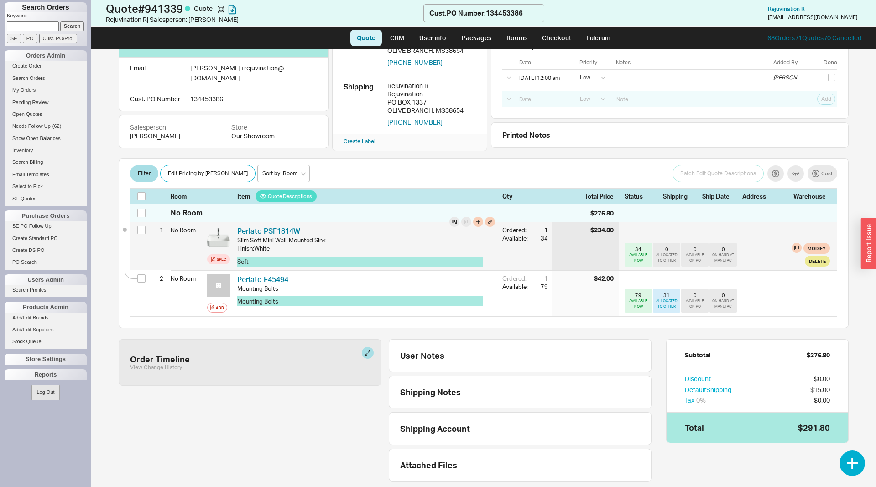
scroll to position [59, 0]
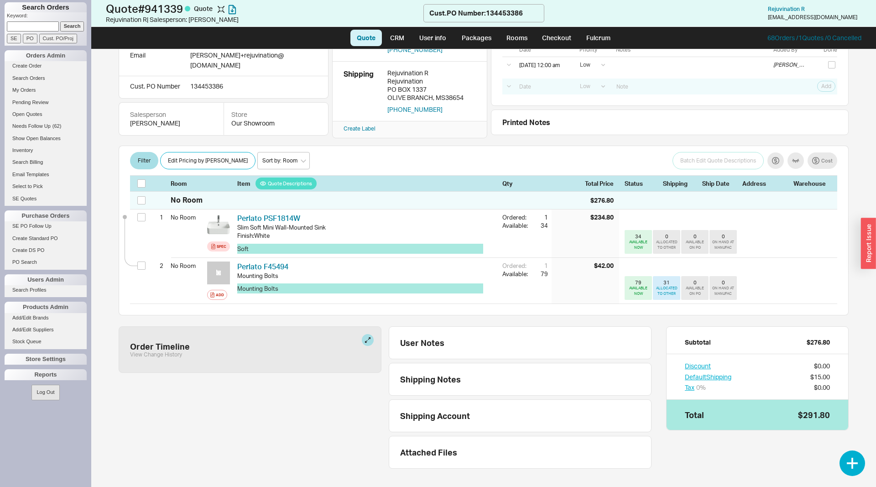
click at [724, 384] on div "Tax 0 %" at bounding box center [708, 387] width 47 height 9
click at [719, 379] on button "Default Shipping" at bounding box center [708, 376] width 47 height 9
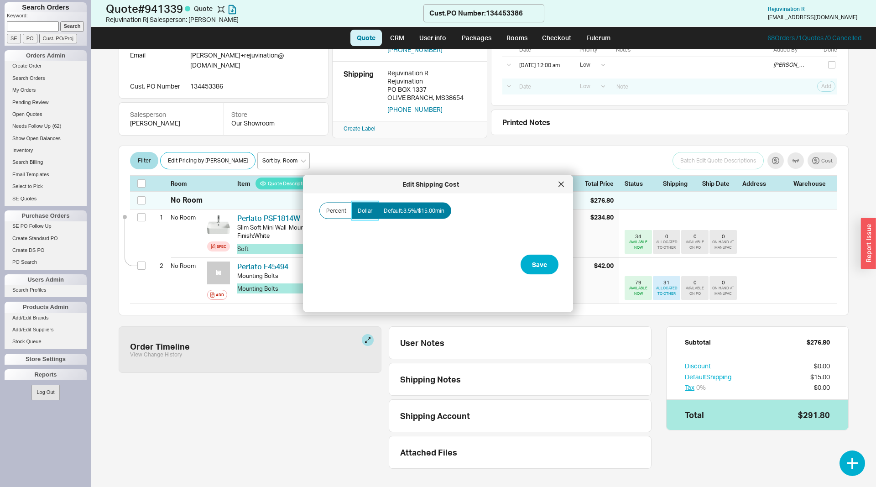
click at [360, 209] on span "Dollar" at bounding box center [365, 210] width 15 height 7
click at [0, 0] on input "Dollar" at bounding box center [0, 0] width 0 height 0
click at [358, 235] on input "Amount" at bounding box center [363, 243] width 91 height 17
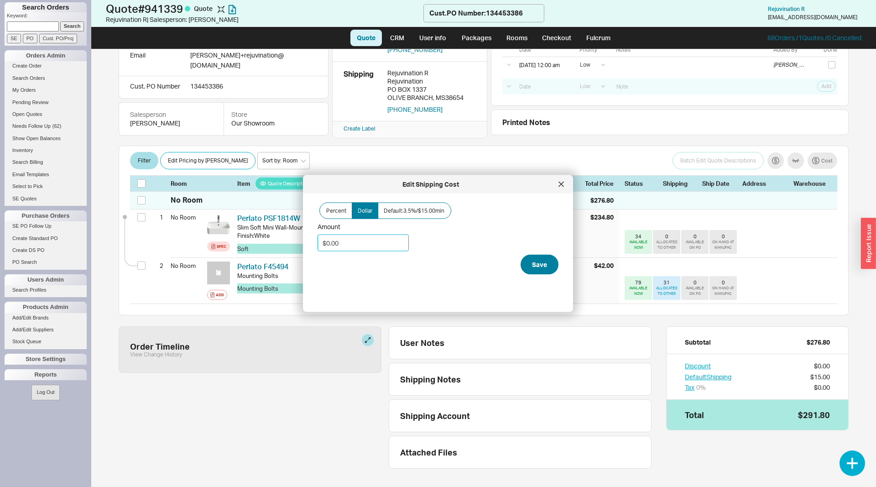
type input "$0.00"
click at [539, 261] on button "Save" at bounding box center [540, 265] width 38 height 20
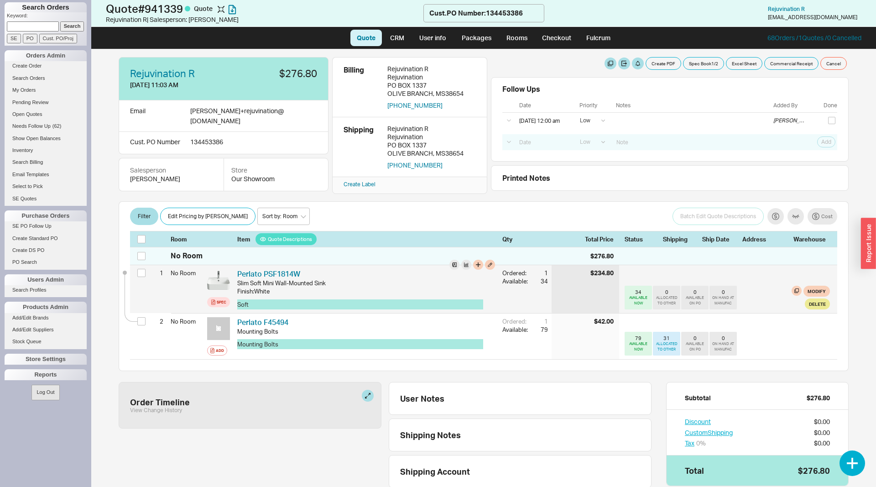
scroll to position [0, 0]
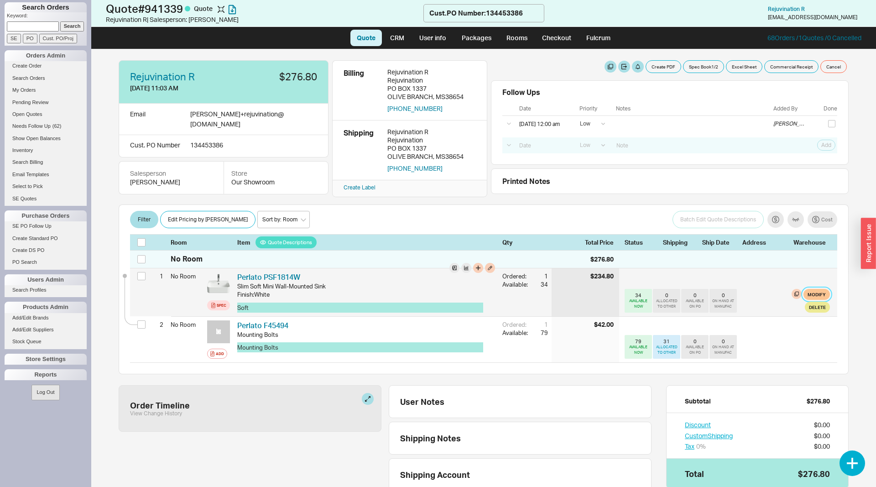
click at [819, 289] on button "Modify" at bounding box center [817, 294] width 26 height 11
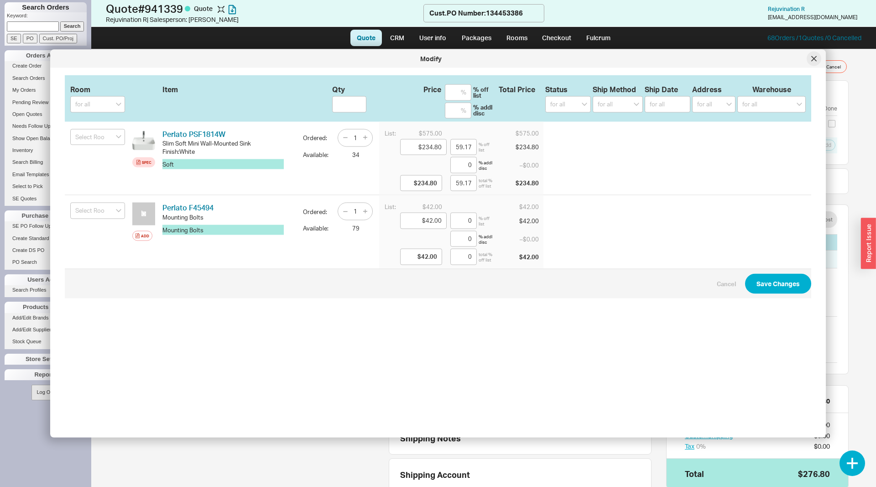
click at [816, 55] on div at bounding box center [814, 59] width 15 height 15
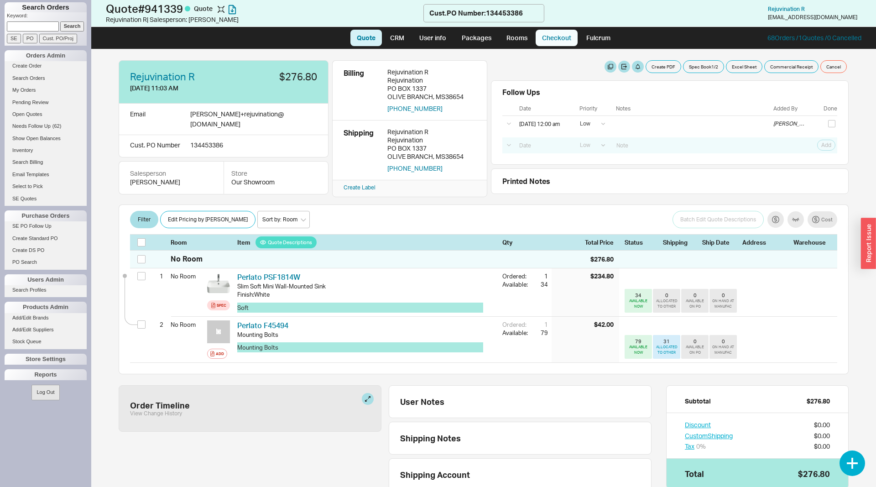
click at [562, 42] on link "Checkout" at bounding box center [557, 38] width 42 height 16
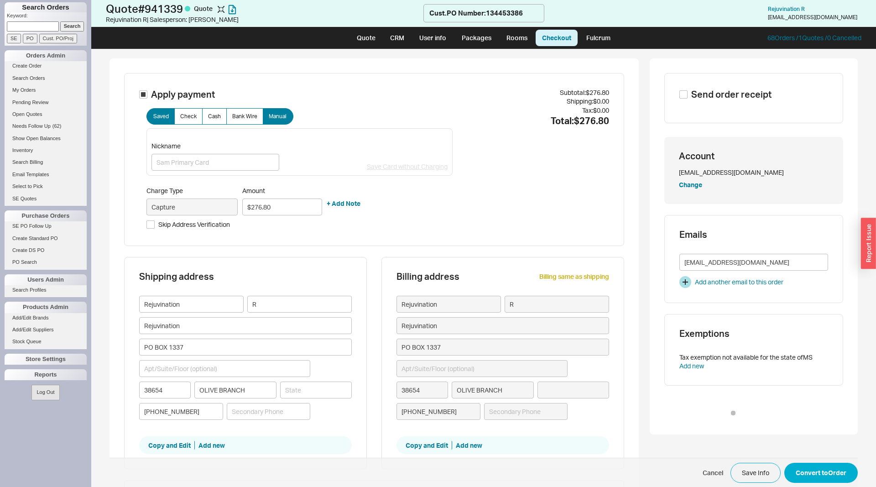
type input "Mississippi"
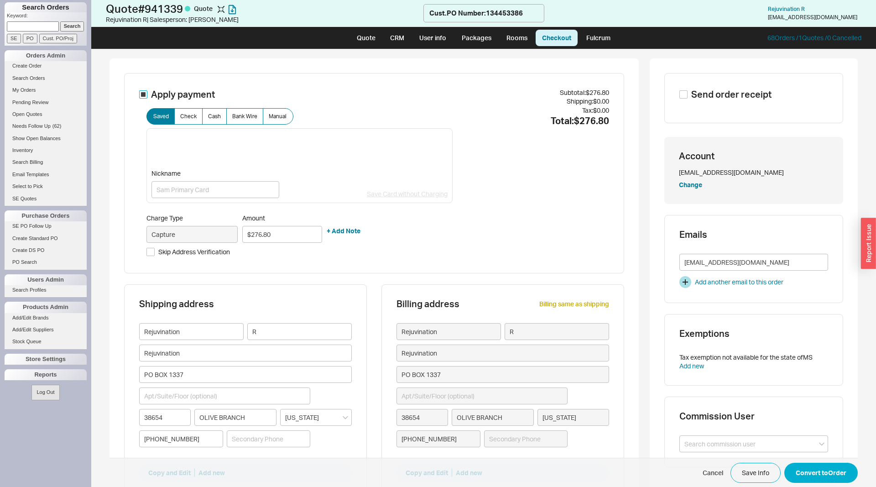
click at [147, 96] on input "Apply payment" at bounding box center [143, 94] width 8 height 8
checkbox input "false"
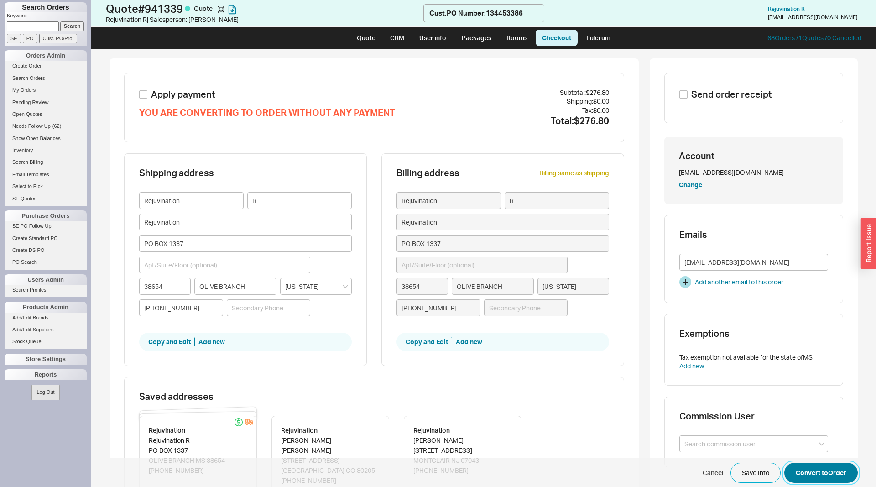
click at [822, 473] on button "Convert to Order" at bounding box center [821, 473] width 73 height 20
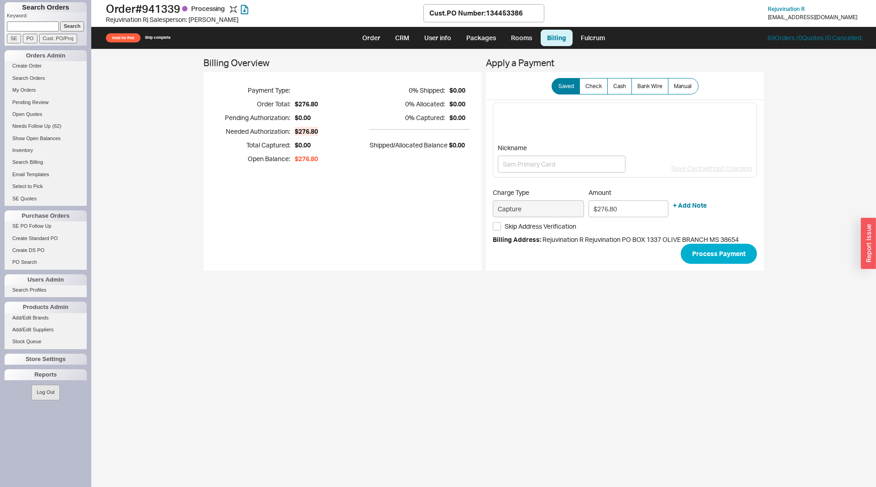
click at [352, 36] on div "Hold for Pmt Ship complete" at bounding box center [229, 37] width 246 height 9
click at [365, 35] on link "Order" at bounding box center [371, 38] width 31 height 16
select select "LOW"
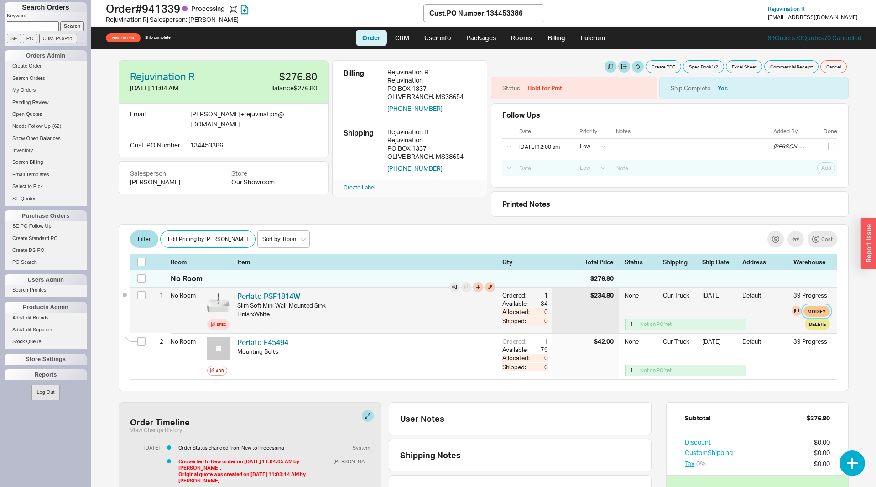
click at [822, 312] on button "Modify" at bounding box center [817, 311] width 26 height 11
select select "8"
select select "3"
select select "8"
select select "3"
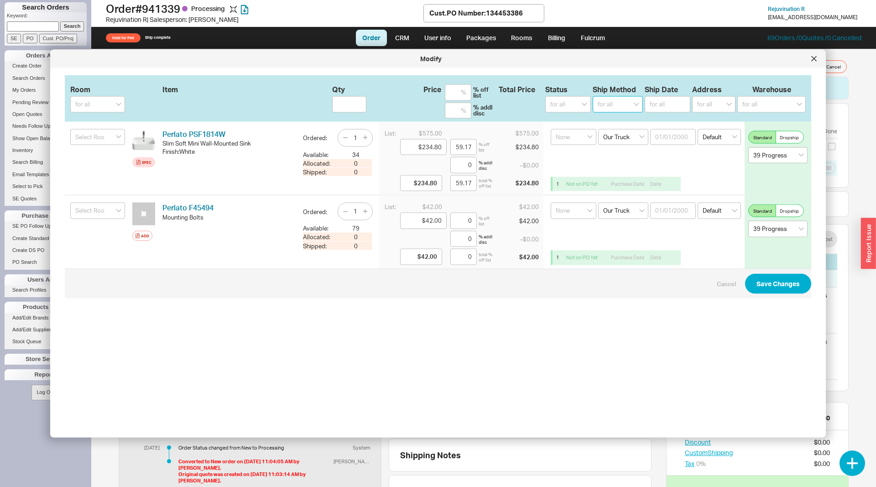
click at [593, 96] on select "for all Ground LTL Our Truck --------------- Customer Pickup - Showroom Custome…" at bounding box center [618, 104] width 50 height 16
select select "1"
click option "Ground" at bounding box center [0, 0] width 0 height 0
select select
select select "1"
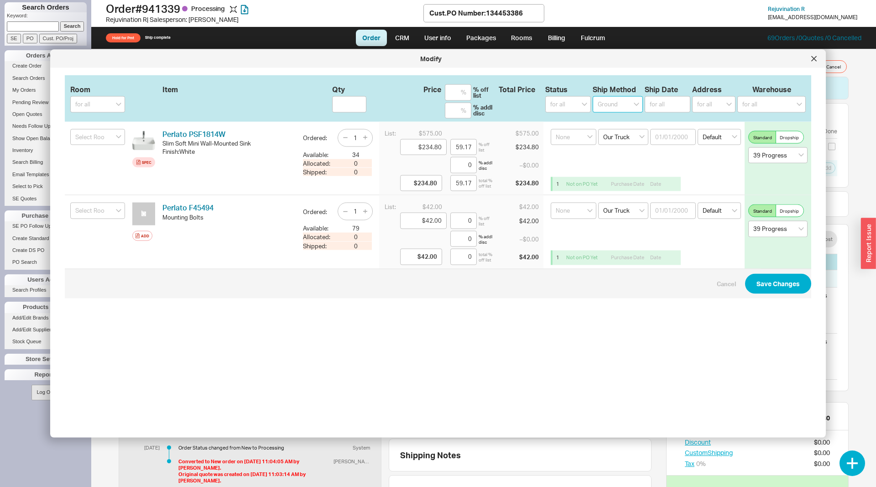
select select "1"
click at [769, 282] on button "Save Changes" at bounding box center [778, 283] width 66 height 20
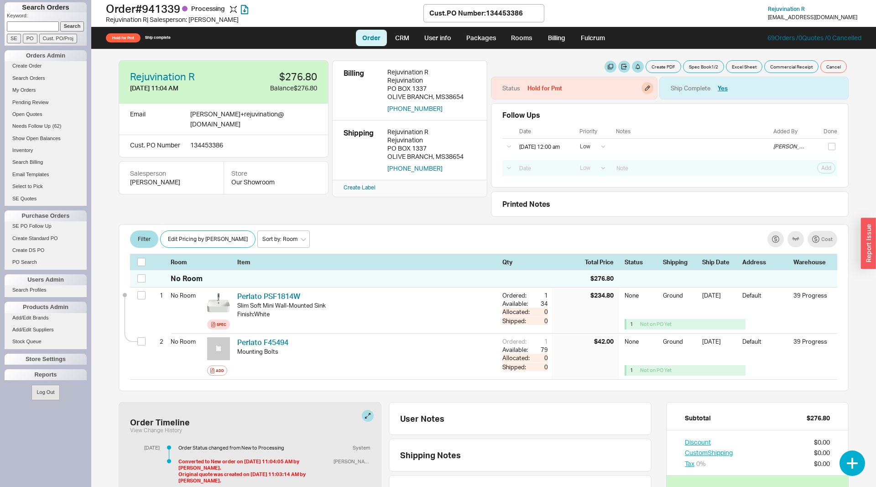
click at [636, 88] on div "Status Hold for Pmt" at bounding box center [574, 88] width 167 height 23
click at [650, 88] on button "button" at bounding box center [648, 88] width 12 height 12
select select "Hold for Pmt"
click at [561, 110] on select "None On Hold Call Before Ship Hold for Balance Hold For Payment Wait For Cust. …" at bounding box center [604, 118] width 87 height 17
select select
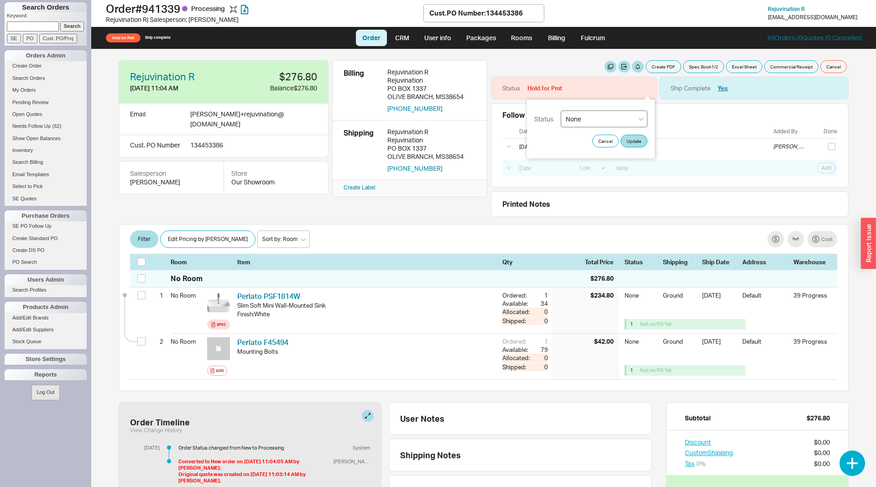
click option "None" at bounding box center [0, 0] width 0 height 0
click at [633, 146] on button "Update" at bounding box center [634, 141] width 27 height 13
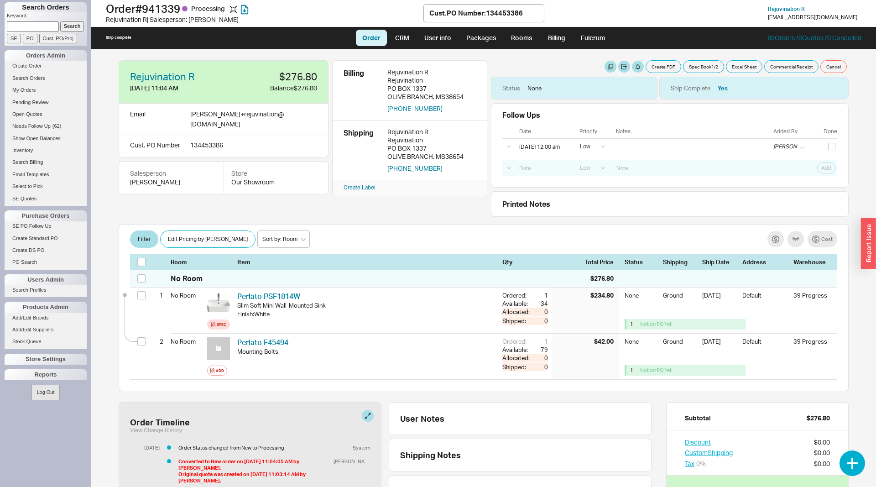
click at [24, 26] on input at bounding box center [33, 26] width 52 height 10
type input "939044"
click at [60, 21] on input "Search" at bounding box center [72, 26] width 24 height 10
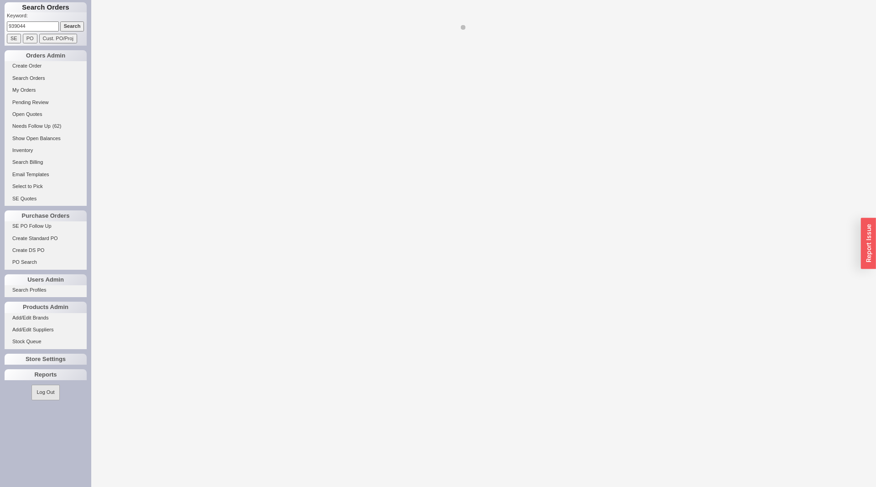
select select "LOW"
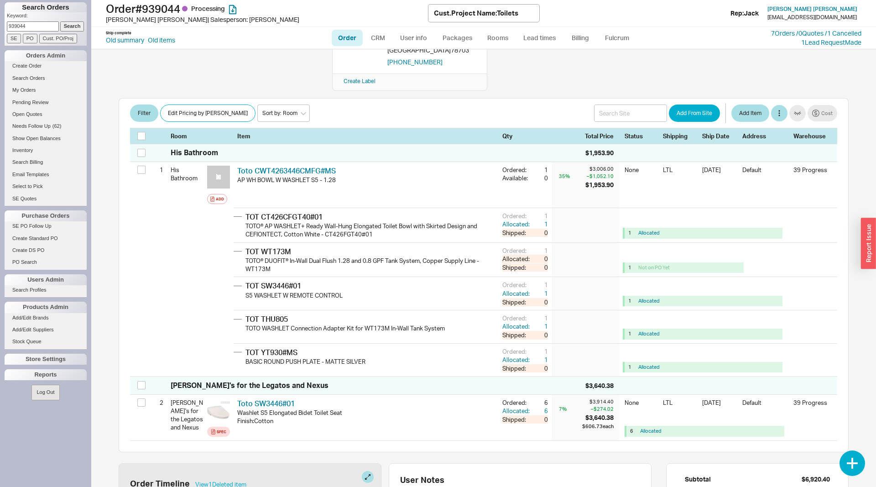
scroll to position [140, 0]
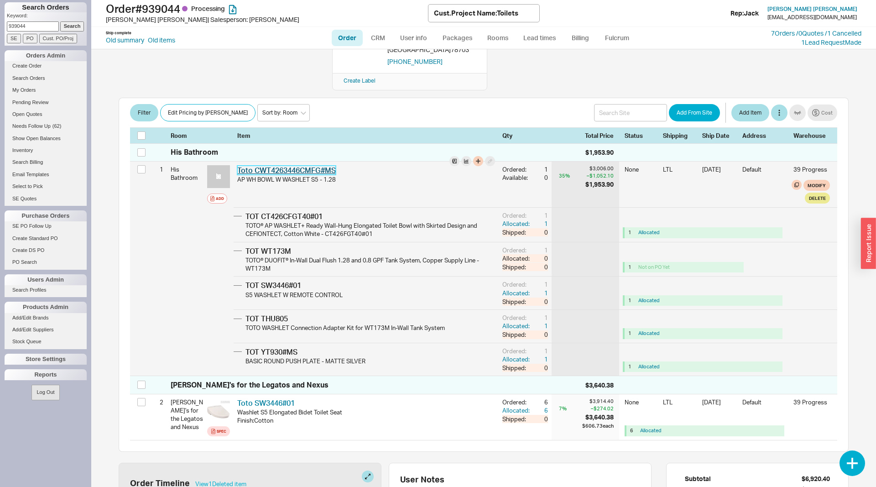
click at [272, 166] on link "Toto CWT4263446CMFG#MS" at bounding box center [286, 170] width 99 height 9
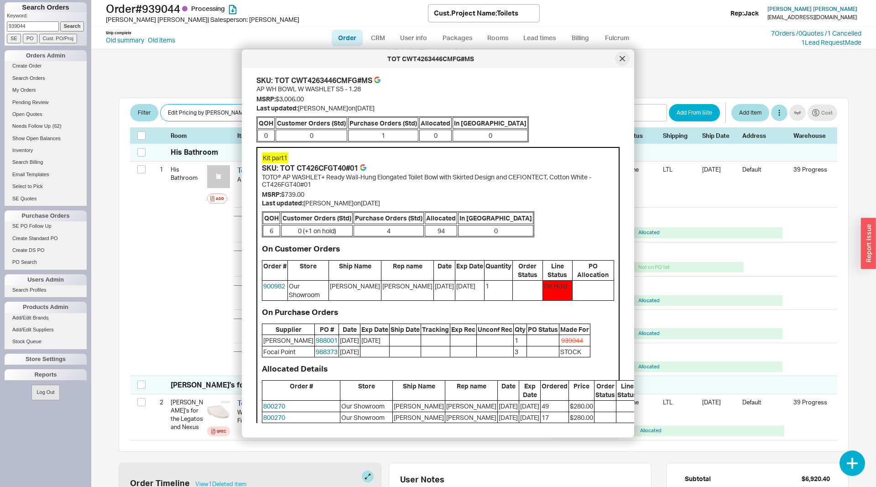
click at [619, 57] on div at bounding box center [622, 59] width 15 height 15
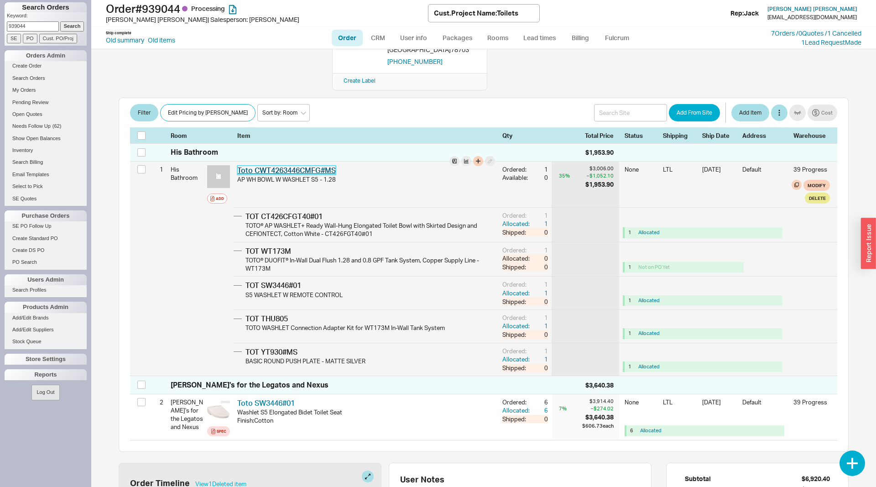
click at [315, 166] on link "Toto CWT4263446CMFG#MS" at bounding box center [286, 170] width 99 height 9
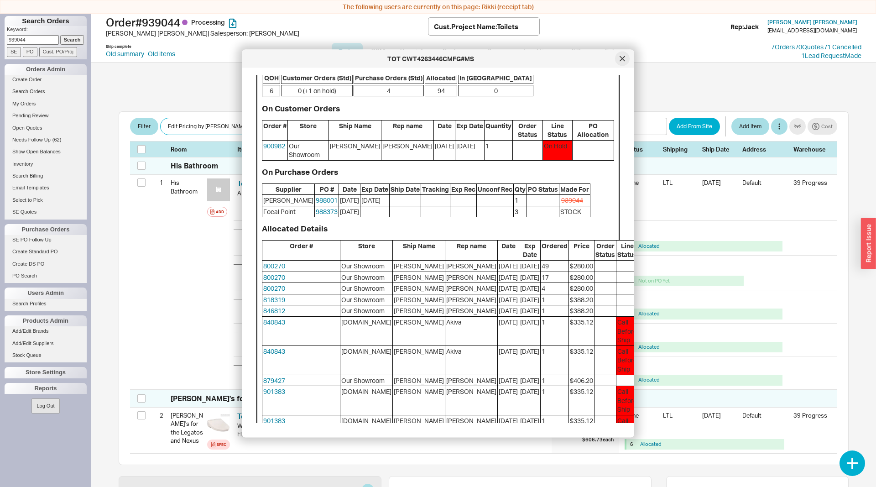
click at [625, 59] on div at bounding box center [622, 59] width 15 height 15
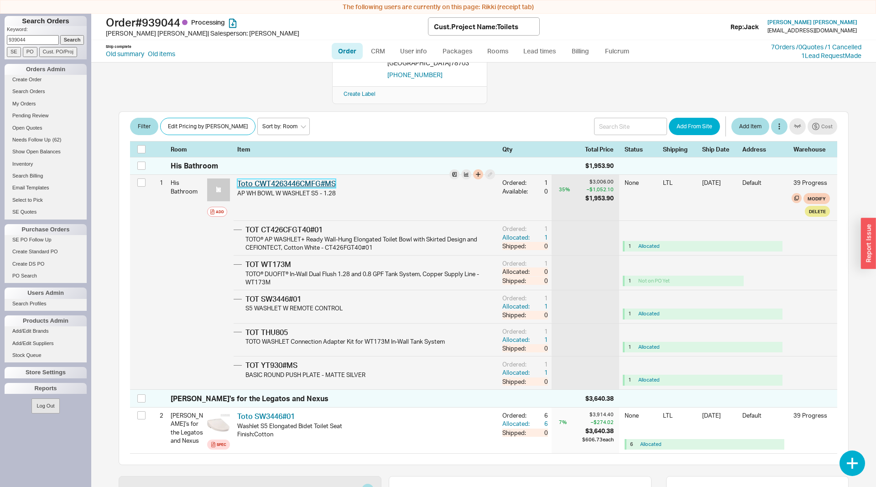
click at [311, 179] on link "Toto CWT4263446CMFG#MS" at bounding box center [286, 183] width 99 height 9
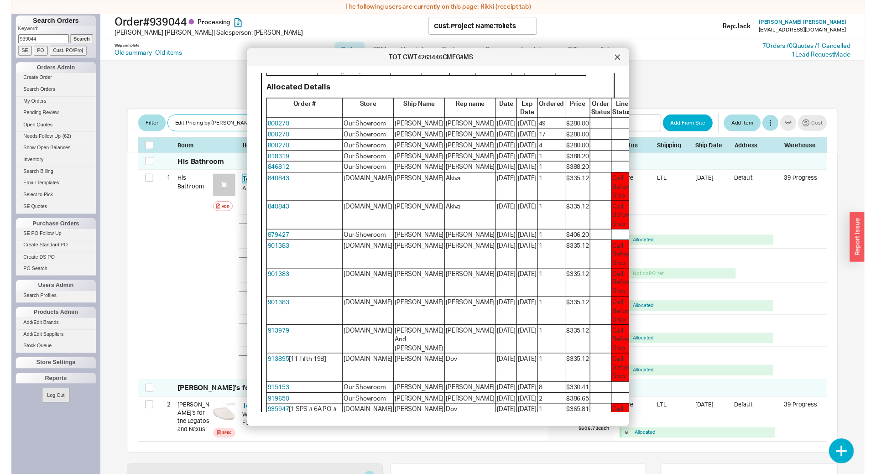
scroll to position [93, 0]
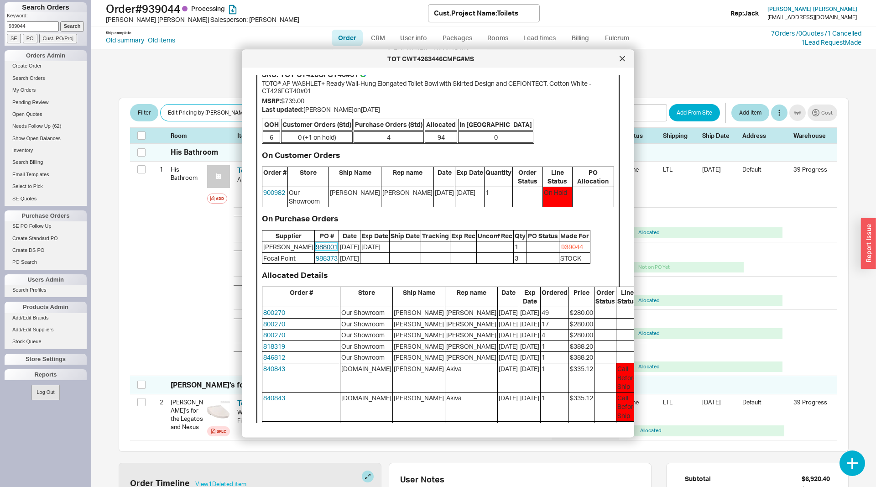
click at [316, 248] on link "988001" at bounding box center [327, 247] width 22 height 8
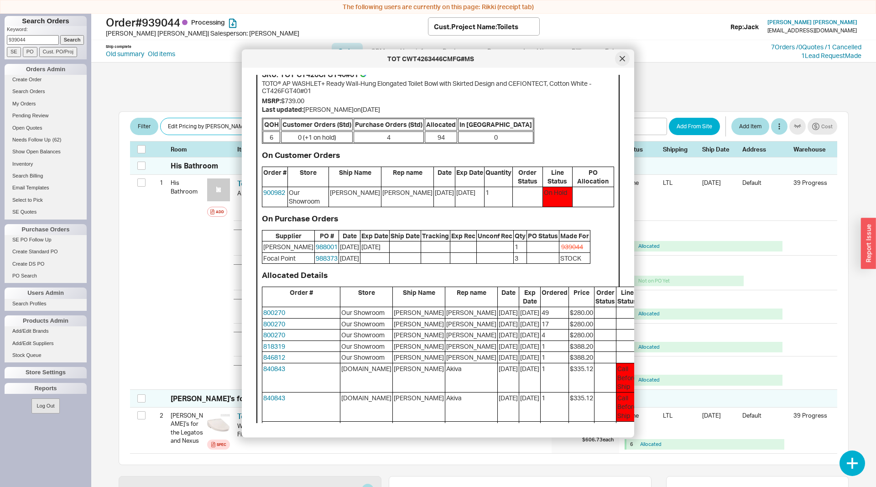
click at [623, 58] on icon at bounding box center [622, 58] width 5 height 5
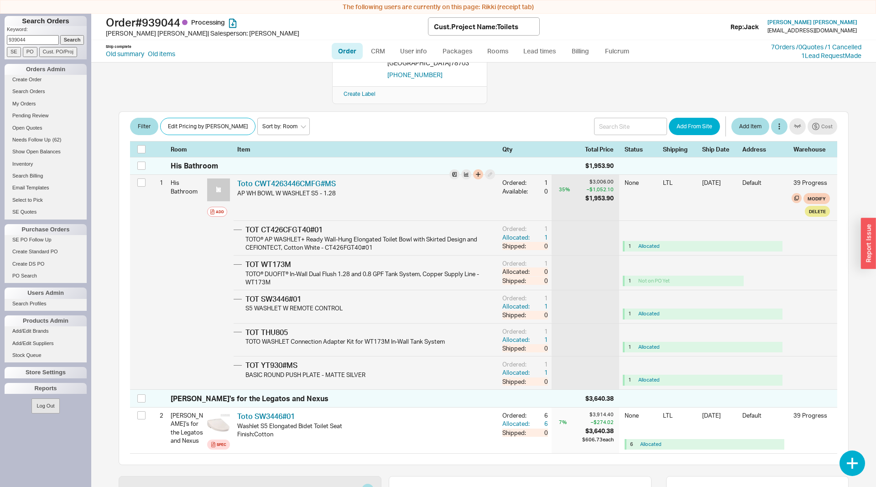
click at [275, 259] on div "TOT WT173M" at bounding box center [372, 264] width 253 height 10
click at [274, 256] on div "TOT WT173M TOTO® DUOFIT® In-Wall Dual Flush 1.28 and 0.8 GPF Tank System, Coppe…" at bounding box center [366, 273] width 265 height 34
click at [273, 259] on div "TOT WT173M" at bounding box center [372, 264] width 253 height 10
click at [275, 259] on div "TOT WT173M" at bounding box center [372, 264] width 253 height 10
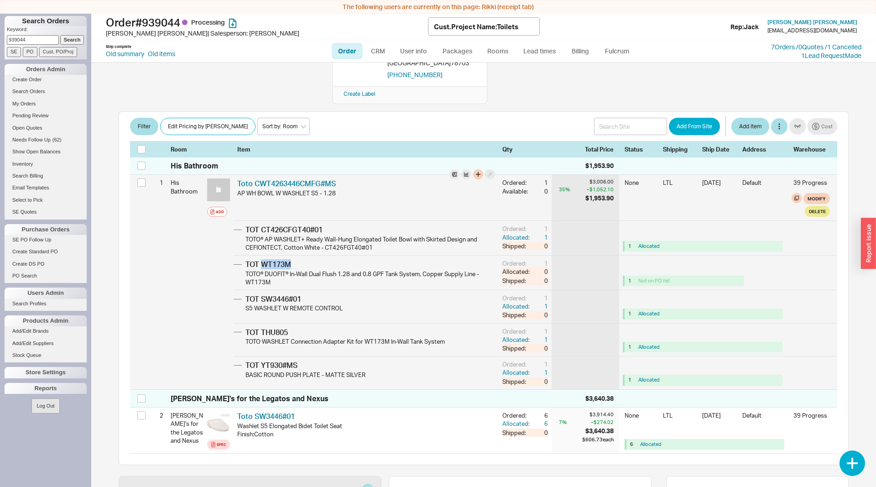
click at [275, 259] on div "TOT WT173M" at bounding box center [372, 264] width 253 height 10
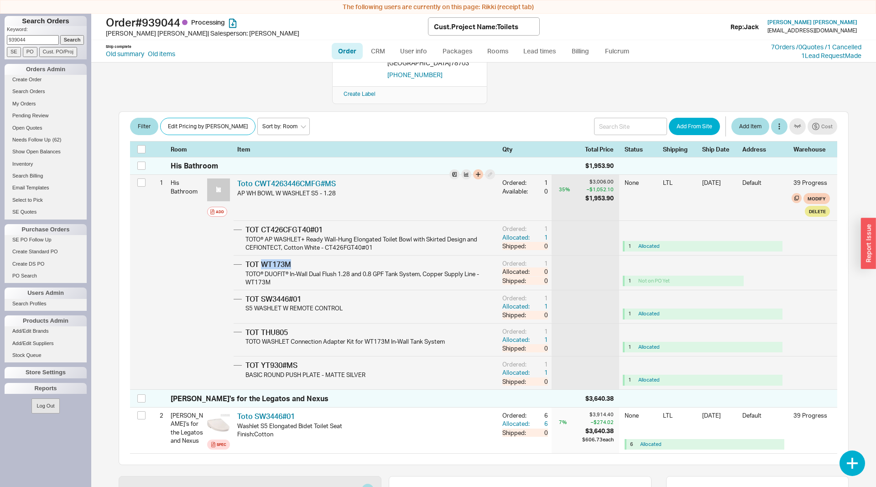
click at [269, 259] on div "TOT WT173M" at bounding box center [372, 264] width 253 height 10
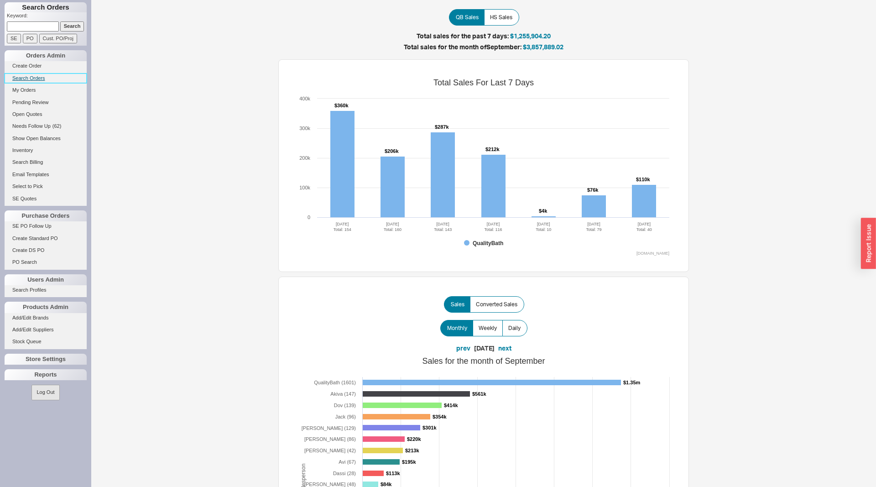
click at [33, 79] on link "Search Orders" at bounding box center [46, 78] width 82 height 10
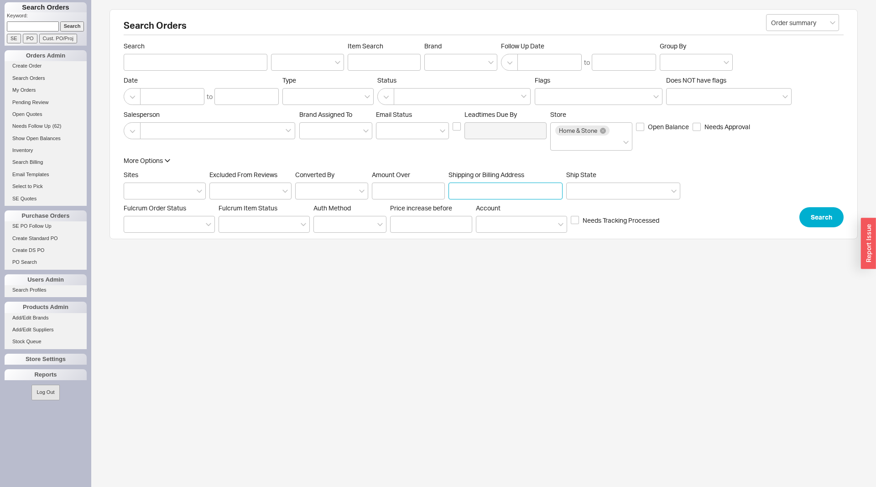
click at [486, 191] on input "Shipping or Billing Address" at bounding box center [506, 191] width 114 height 17
type input "2255"
click at [823, 222] on button "Search" at bounding box center [822, 217] width 44 height 20
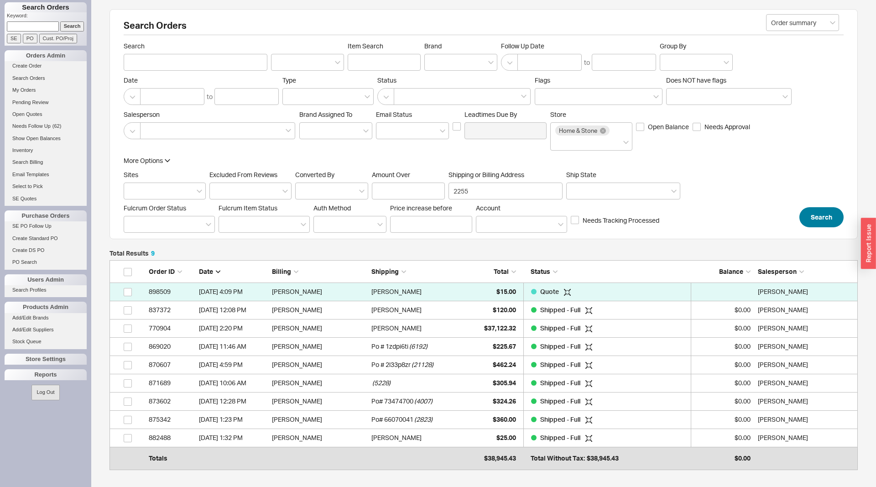
scroll to position [205, 748]
click at [474, 200] on div "More Options Sites Excluded From Reviews Converted By Amount Over Shipping or B…" at bounding box center [402, 191] width 557 height 71
click at [478, 196] on input "2255" at bounding box center [506, 191] width 114 height 17
type input "2251"
click button "Search" at bounding box center [822, 217] width 44 height 20
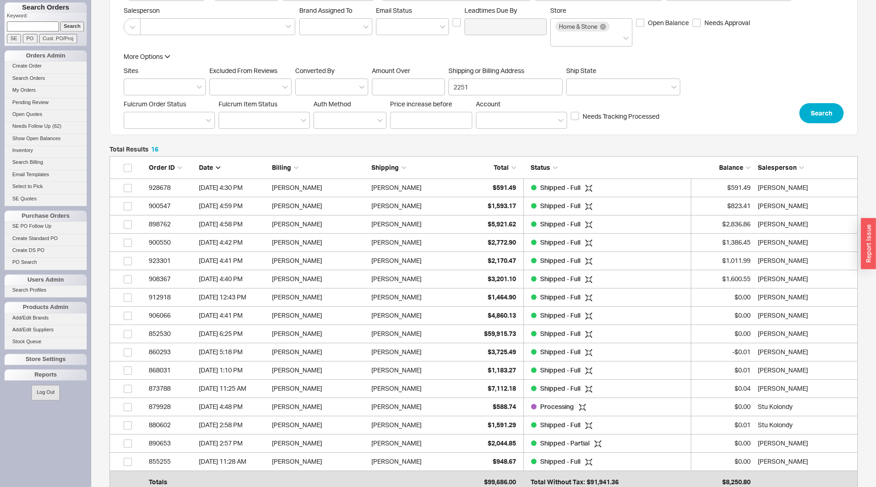
scroll to position [93, 0]
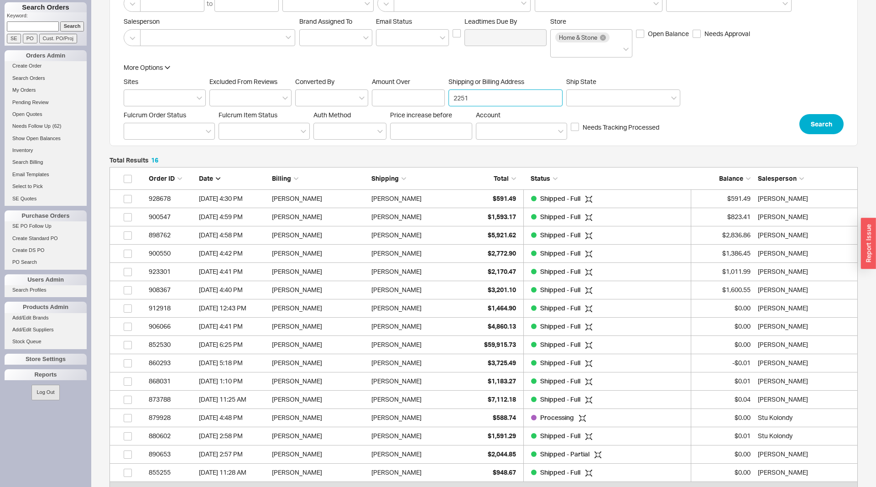
click at [474, 97] on input "2251" at bounding box center [506, 97] width 114 height 17
type input "458 st marks"
click button "Search" at bounding box center [822, 124] width 44 height 20
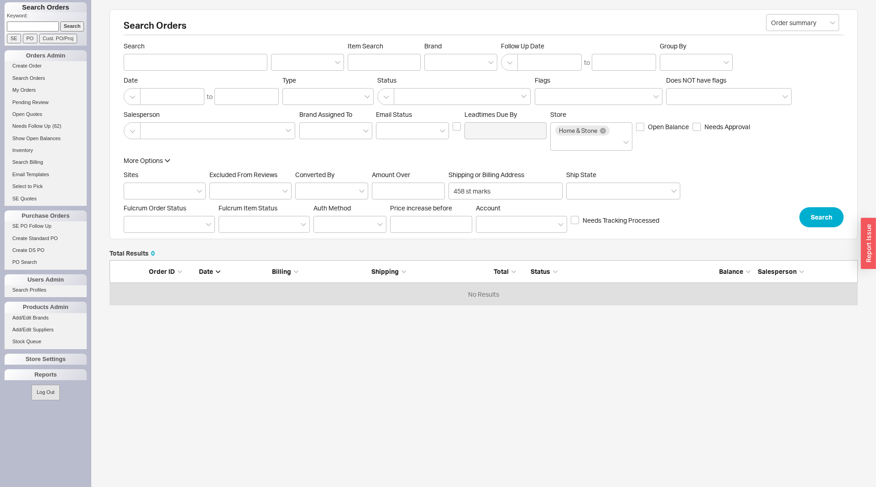
scroll to position [46, 748]
click at [496, 193] on input "458 st marks" at bounding box center [506, 191] width 114 height 17
type input "458 Saint Marks"
click at [805, 214] on button "Search" at bounding box center [822, 217] width 44 height 20
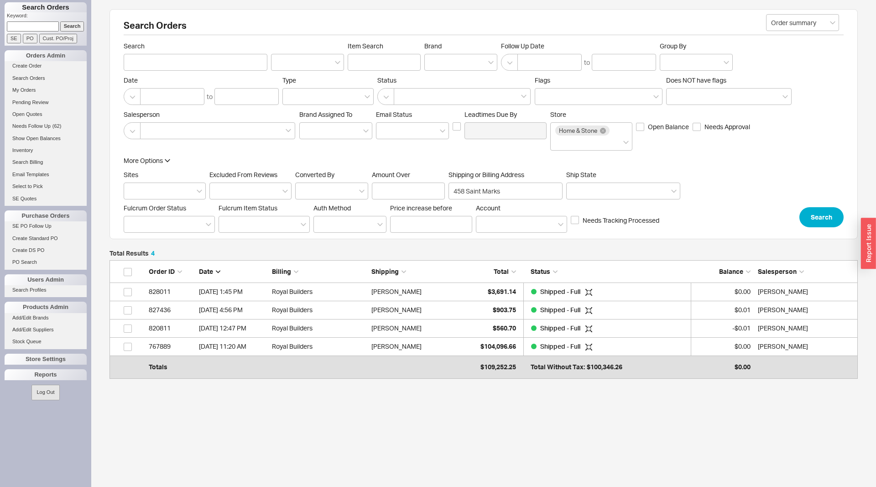
scroll to position [114, 748]
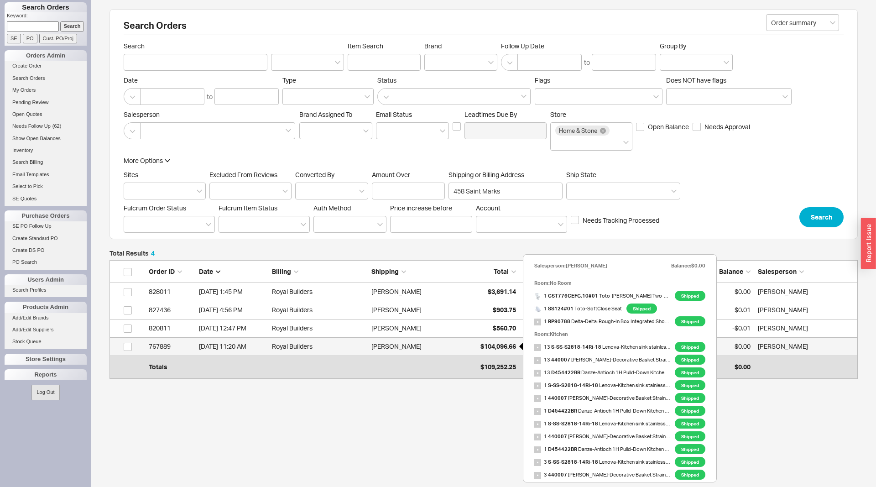
click at [485, 348] on span "$104,096.66" at bounding box center [499, 346] width 36 height 8
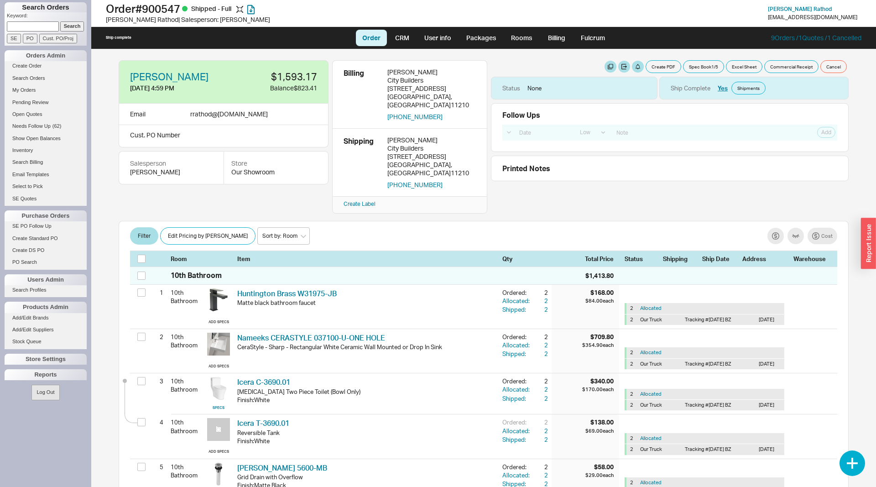
select select "LOW"
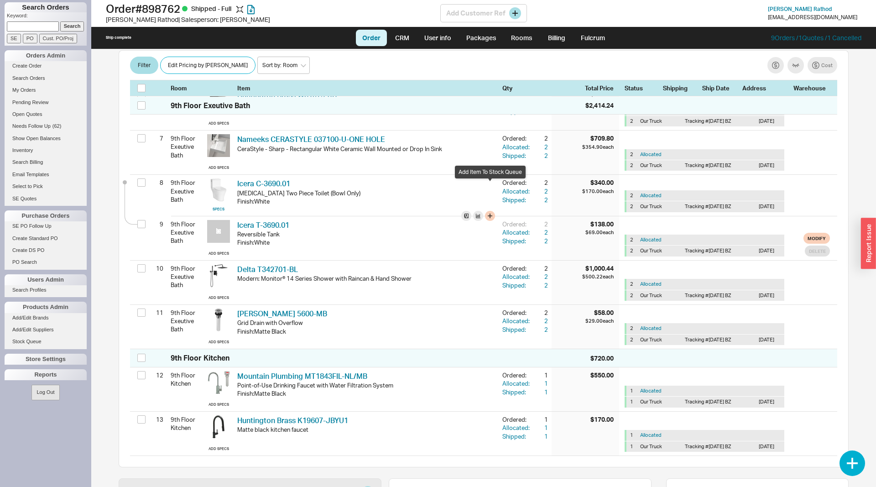
scroll to position [419, 0]
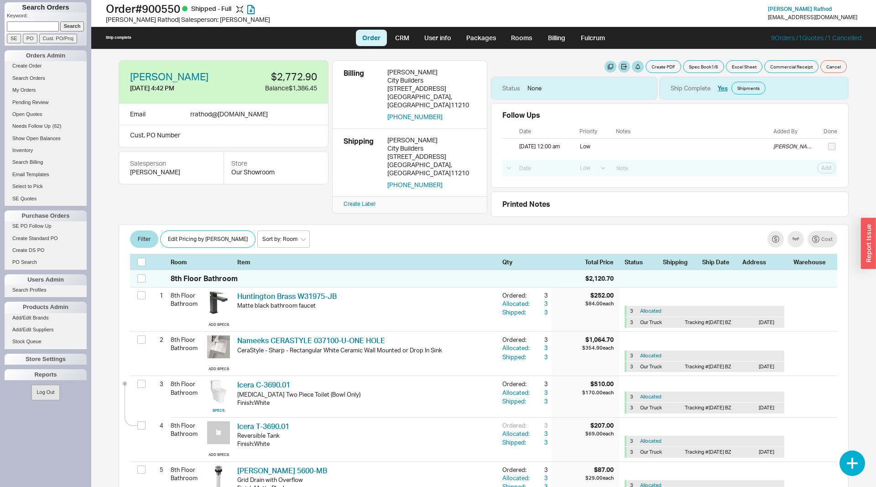
select select "LOW"
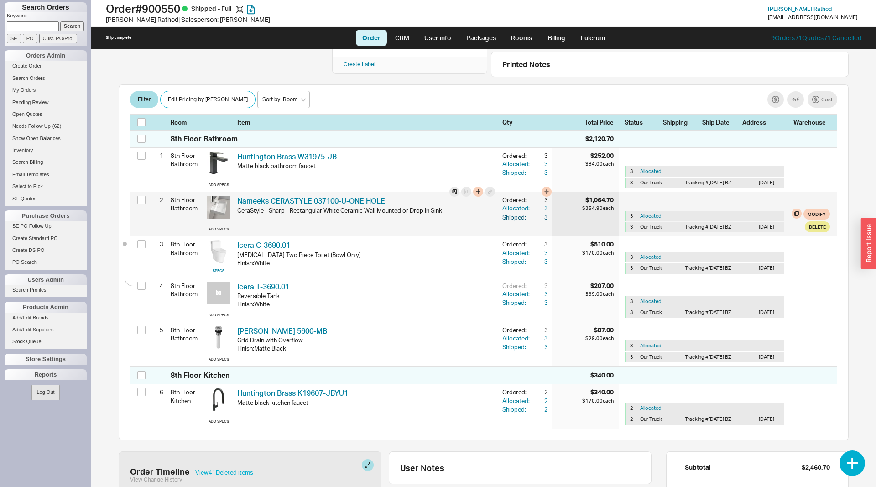
scroll to position [186, 0]
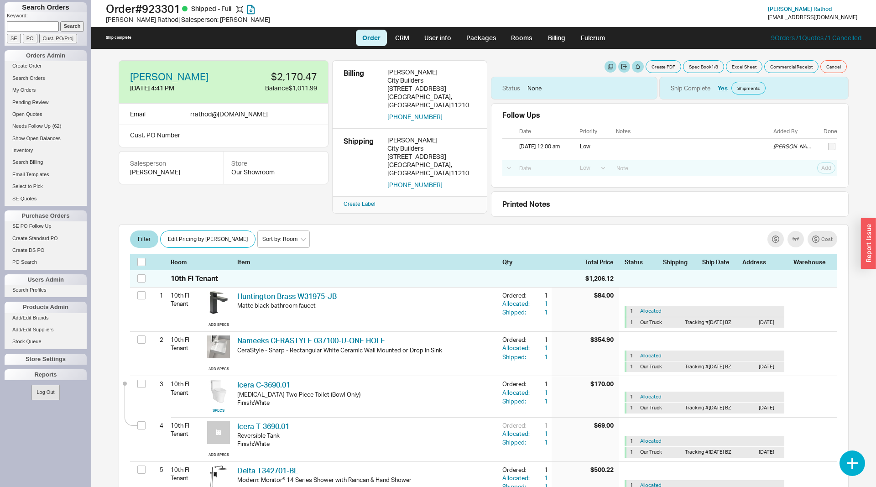
select select "LOW"
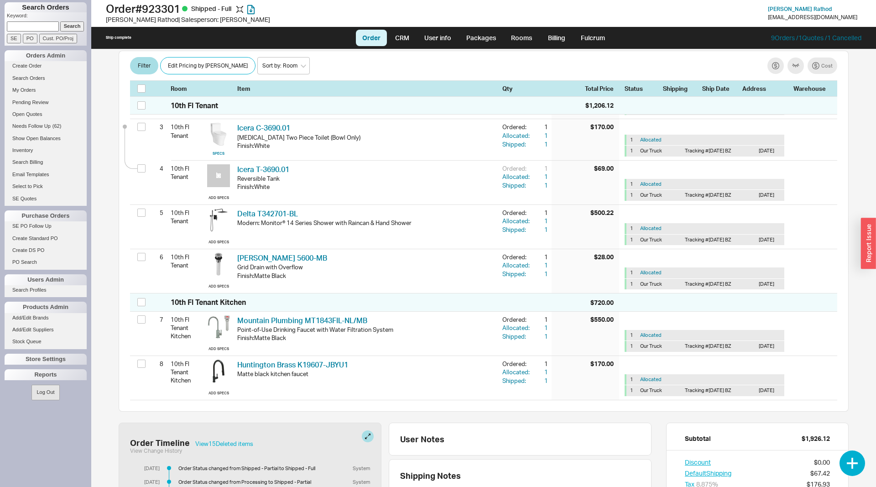
scroll to position [279, 0]
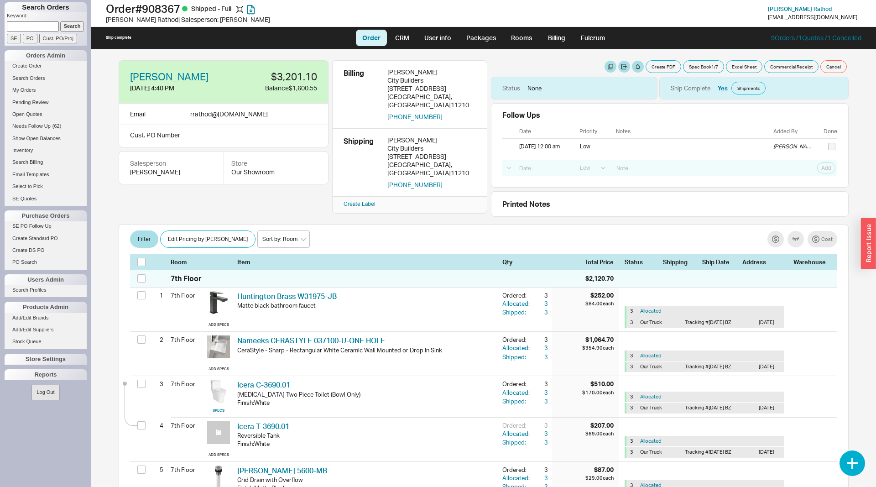
select select "LOW"
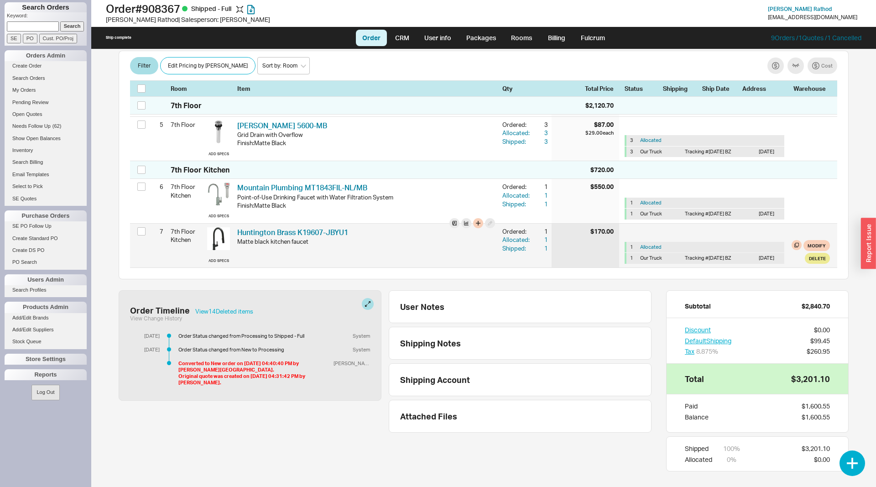
scroll to position [348, 0]
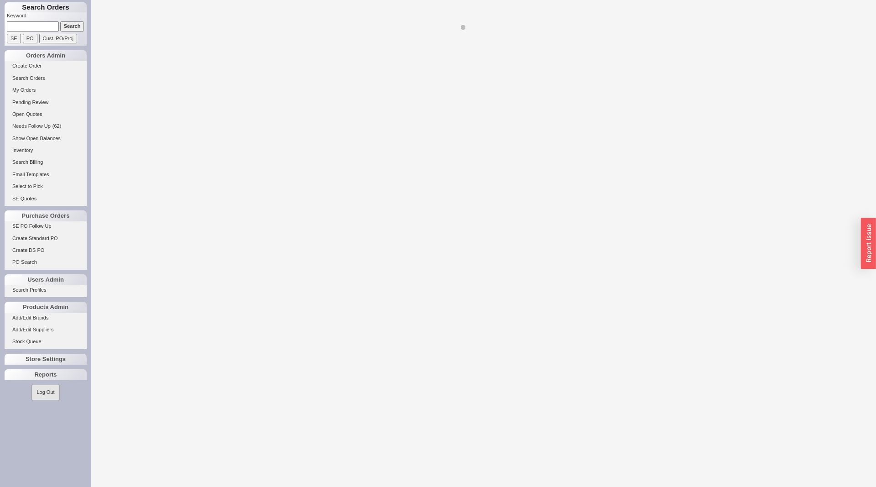
select select "LOW"
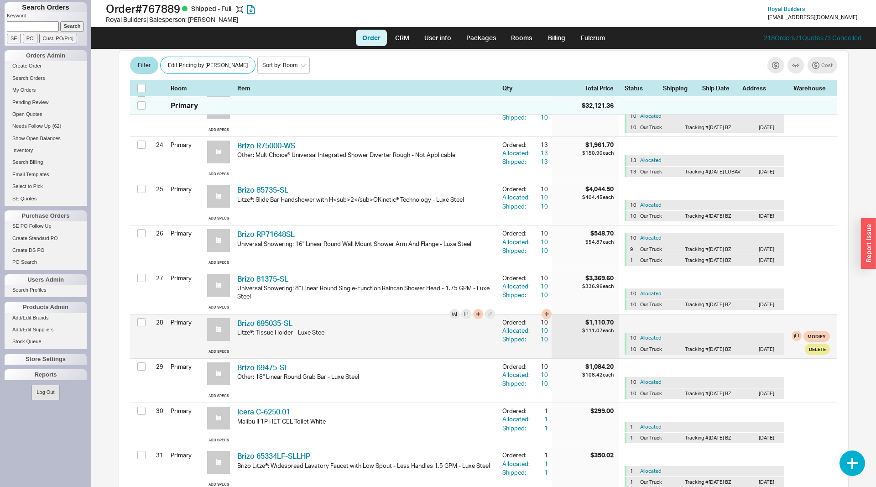
scroll to position [1303, 0]
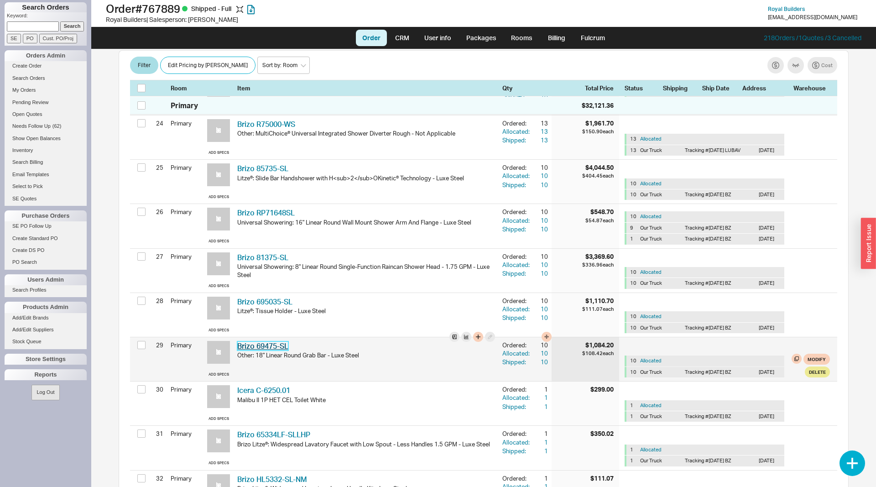
click at [276, 341] on link "Brizo 69475-SL" at bounding box center [262, 345] width 51 height 9
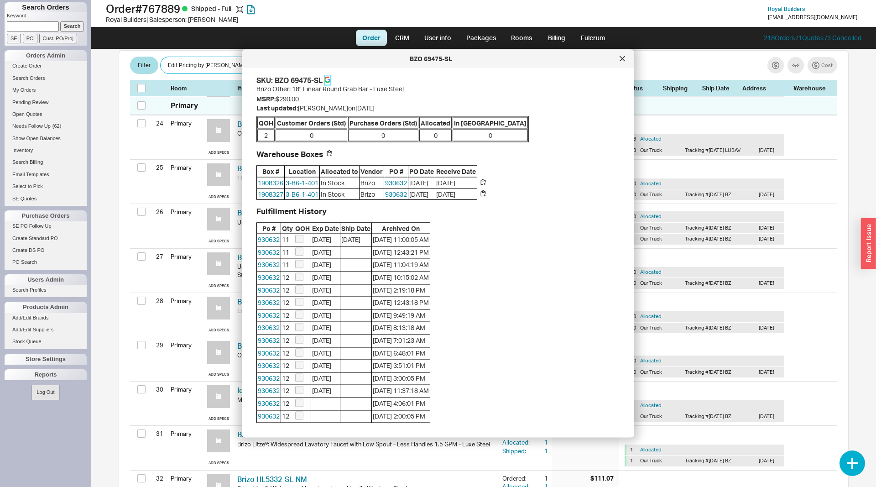
click at [328, 80] on icon at bounding box center [327, 80] width 6 height 6
click at [625, 61] on div at bounding box center [622, 59] width 15 height 15
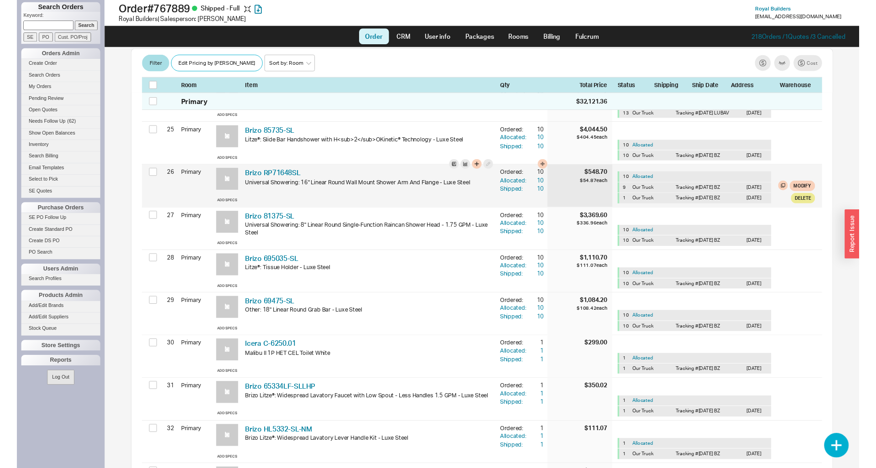
scroll to position [1350, 0]
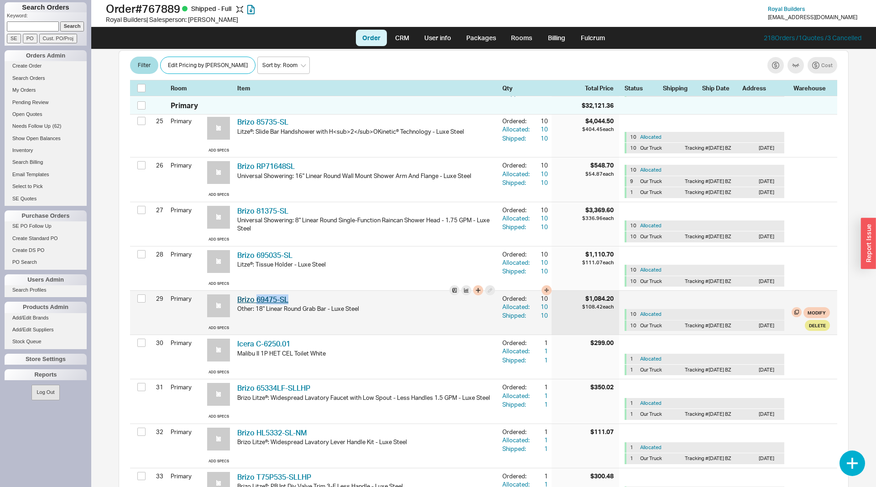
drag, startPoint x: 299, startPoint y: 274, endPoint x: 256, endPoint y: 274, distance: 43.4
click at [256, 294] on div "Brizo 69475-SL BZO 69475-SL" at bounding box center [366, 299] width 258 height 10
copy link "69475-SL"
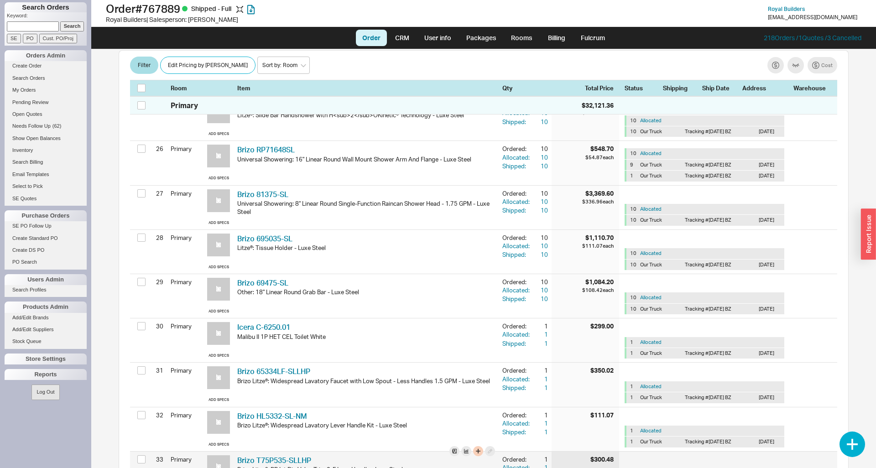
scroll to position [1810, 0]
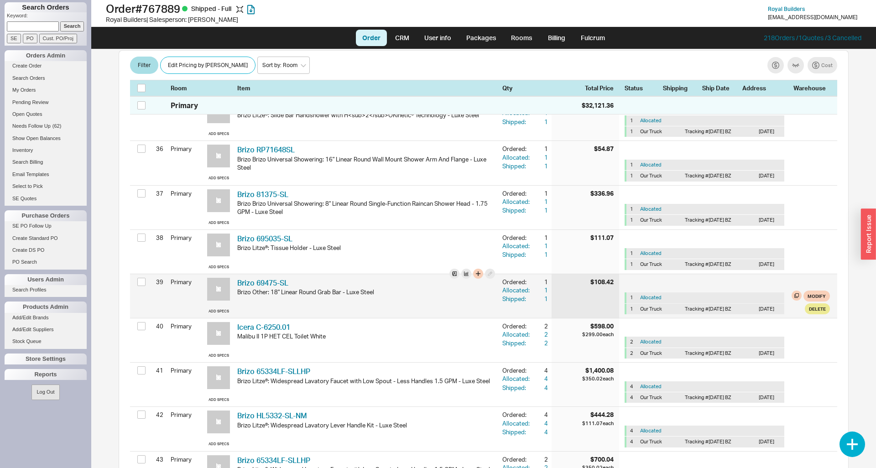
click at [296, 278] on div "Brizo 69475-SL BZO 69475-SL" at bounding box center [366, 283] width 258 height 10
drag, startPoint x: 296, startPoint y: 257, endPoint x: 257, endPoint y: 261, distance: 38.5
click at [257, 278] on div "Brizo 69475-SL BZO 69475-SL" at bounding box center [366, 283] width 258 height 10
copy link "69475-SL"
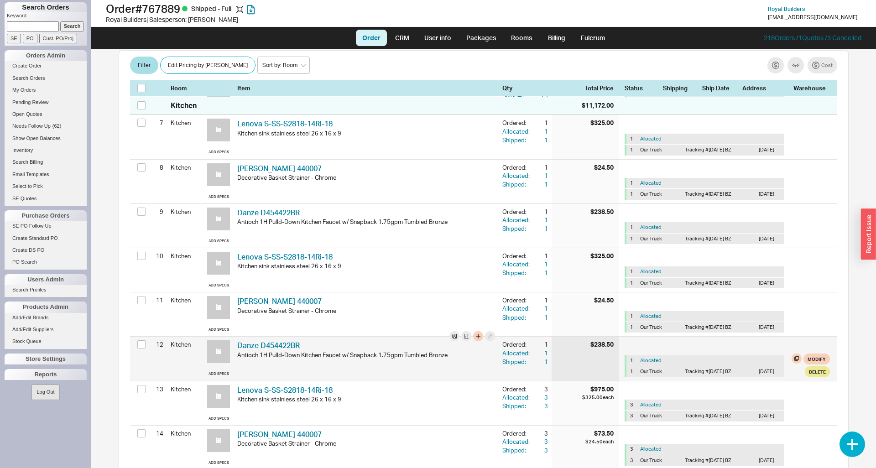
scroll to position [539, 0]
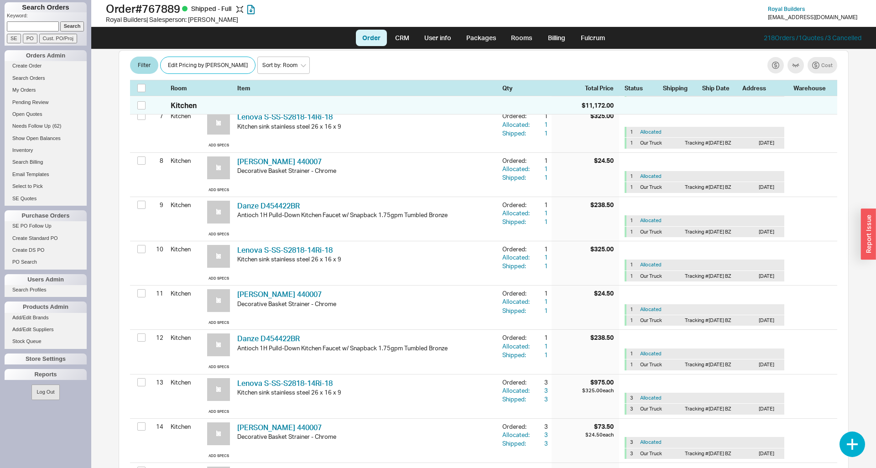
click at [39, 26] on input at bounding box center [33, 26] width 52 height 10
type input "920666"
click at [60, 21] on input "Search" at bounding box center [72, 26] width 24 height 10
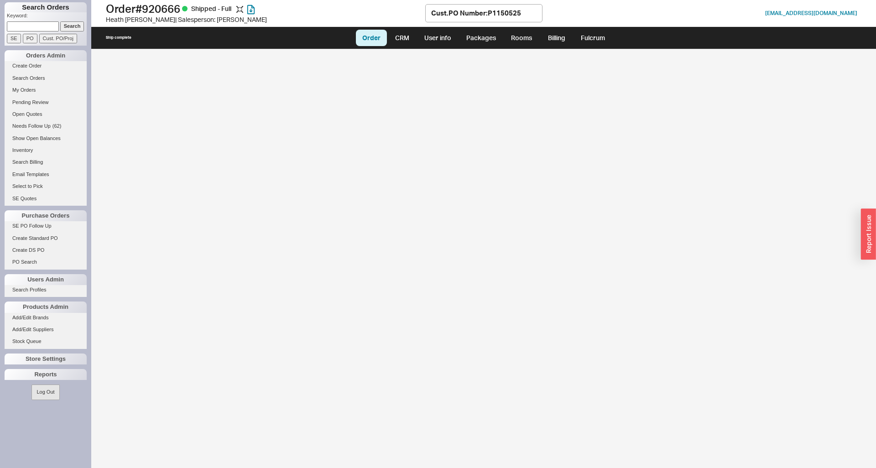
select select "LOW"
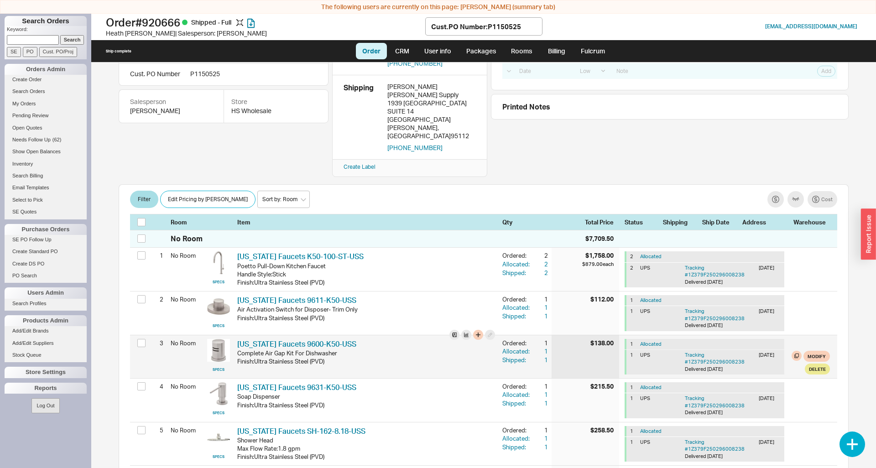
scroll to position [140, 0]
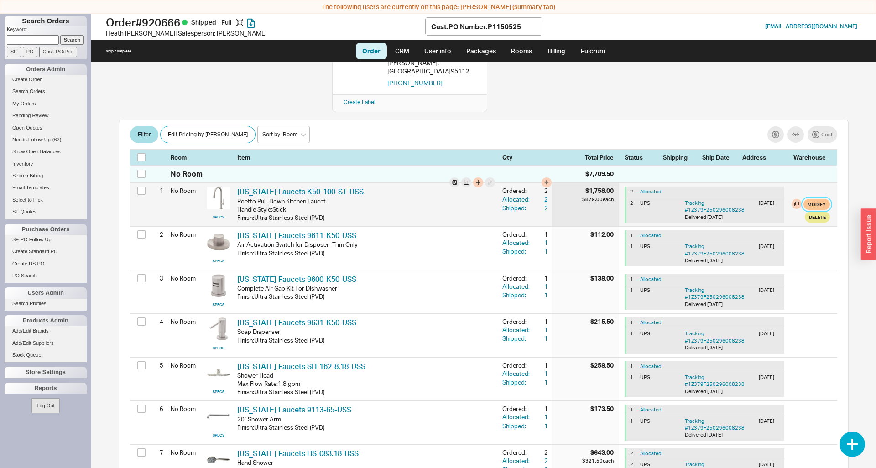
click at [822, 199] on button "Modify" at bounding box center [817, 204] width 26 height 11
select select "1"
select select "3"
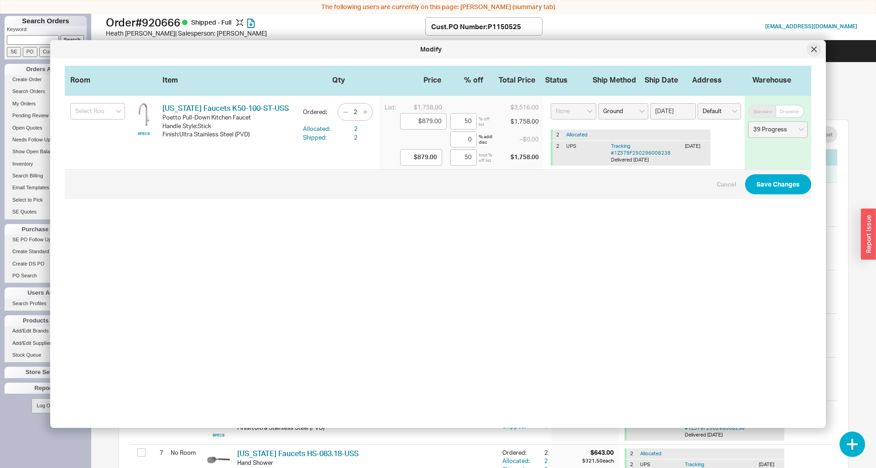
click at [812, 50] on icon at bounding box center [813, 49] width 5 height 5
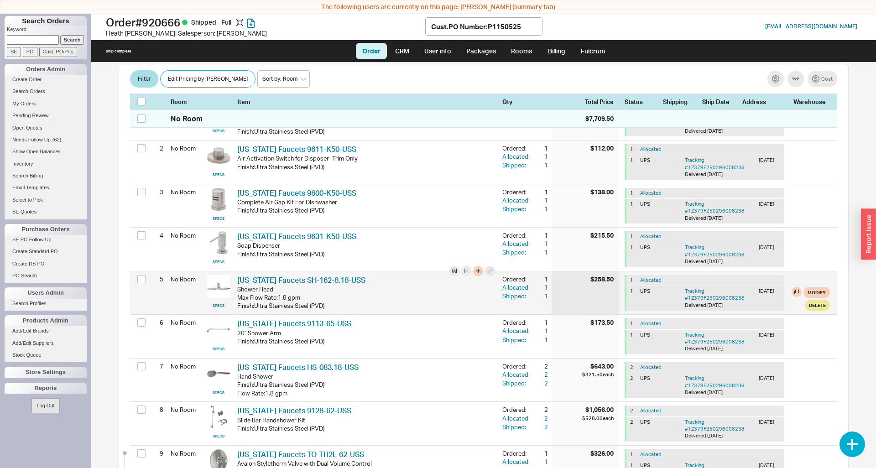
scroll to position [326, 0]
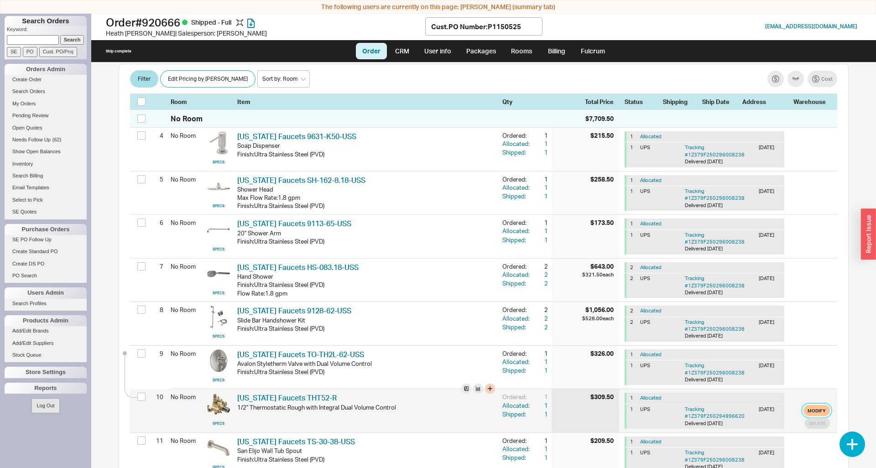
click at [816, 405] on button "Modify" at bounding box center [817, 410] width 26 height 11
select select "6"
select select "3"
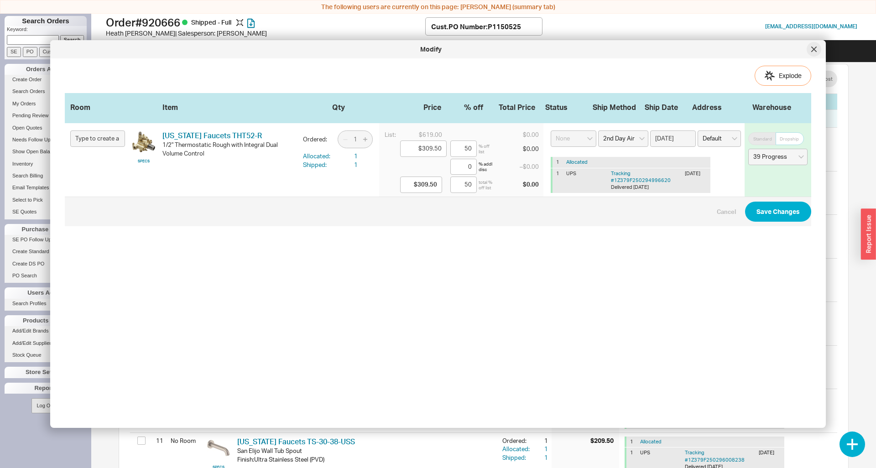
click at [812, 52] on div at bounding box center [814, 49] width 15 height 15
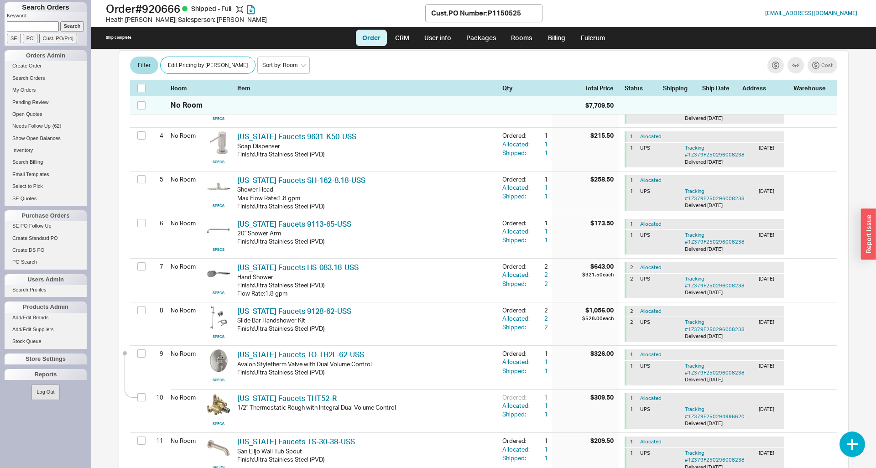
scroll to position [0, 0]
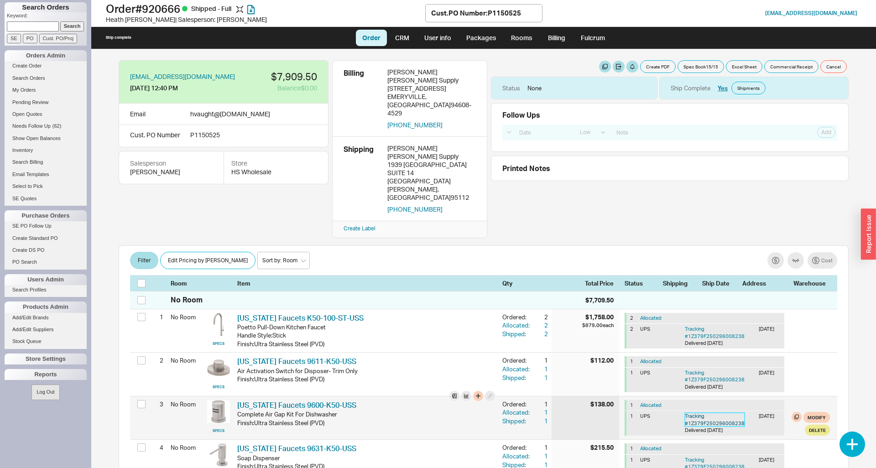
click at [710, 413] on link "Tracking # 1Z379F250296008238" at bounding box center [715, 419] width 60 height 13
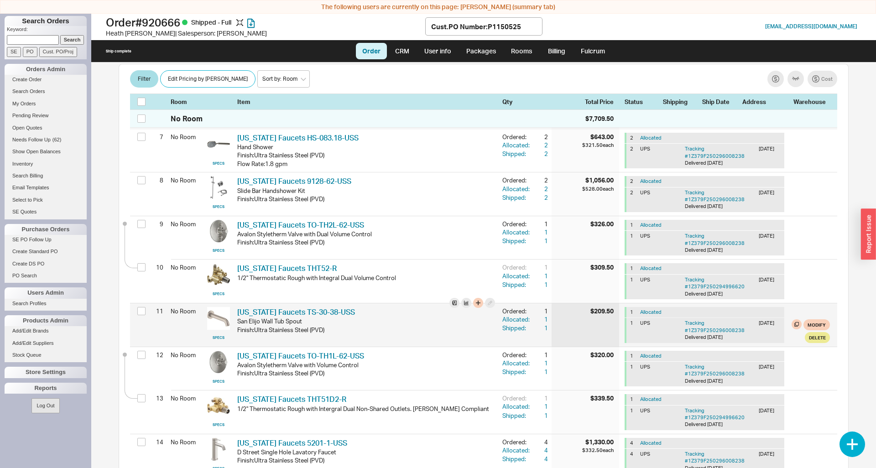
scroll to position [545, 0]
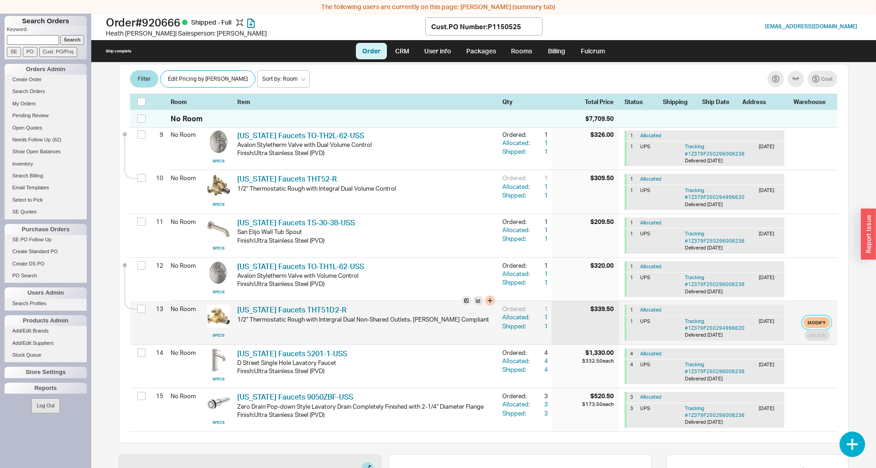
click at [810, 317] on button "Modify" at bounding box center [817, 322] width 26 height 11
select select "6"
select select "3"
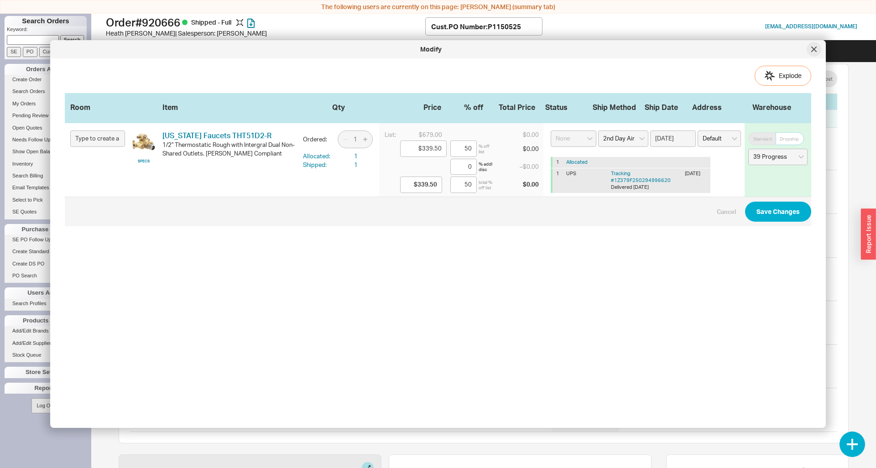
click at [813, 48] on icon at bounding box center [814, 49] width 5 height 5
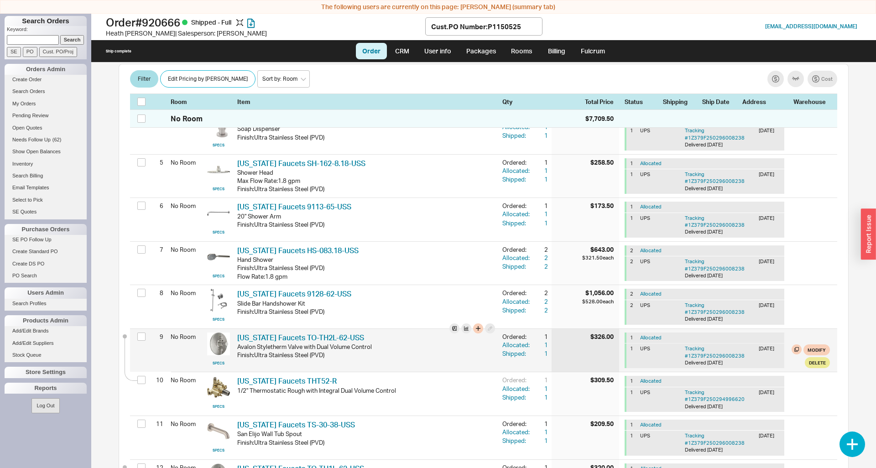
scroll to position [359, 0]
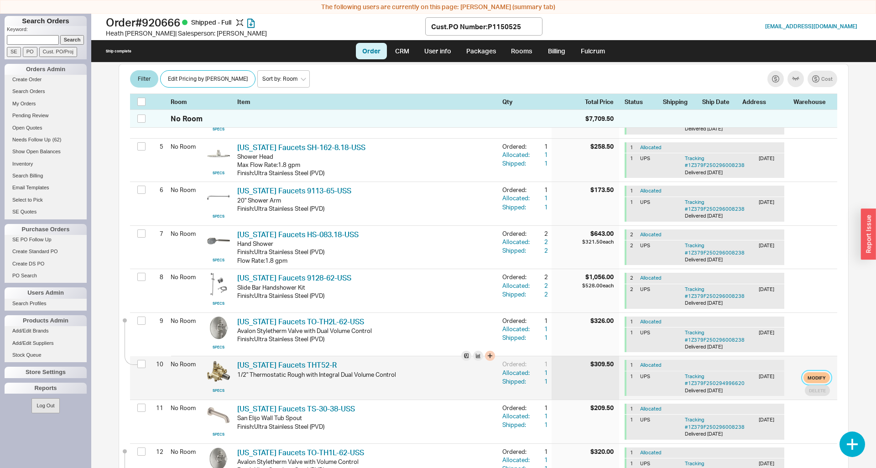
click at [810, 372] on button "Modify" at bounding box center [817, 377] width 26 height 11
select select "6"
select select "3"
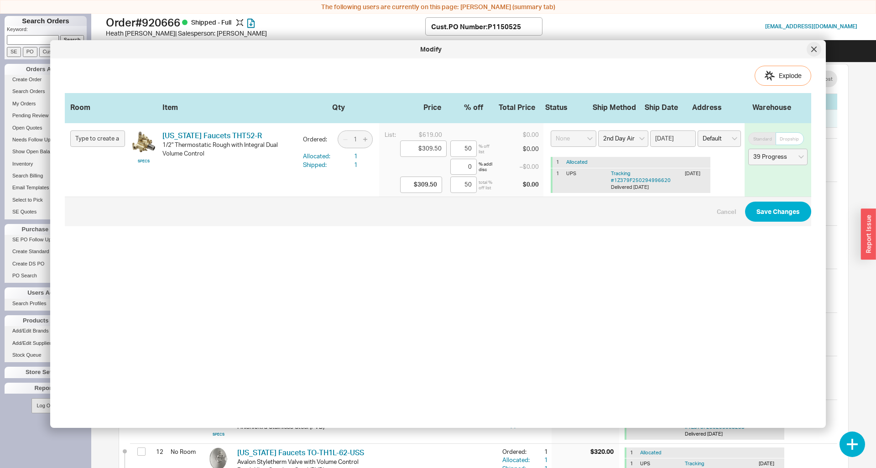
click at [811, 55] on div at bounding box center [814, 49] width 15 height 15
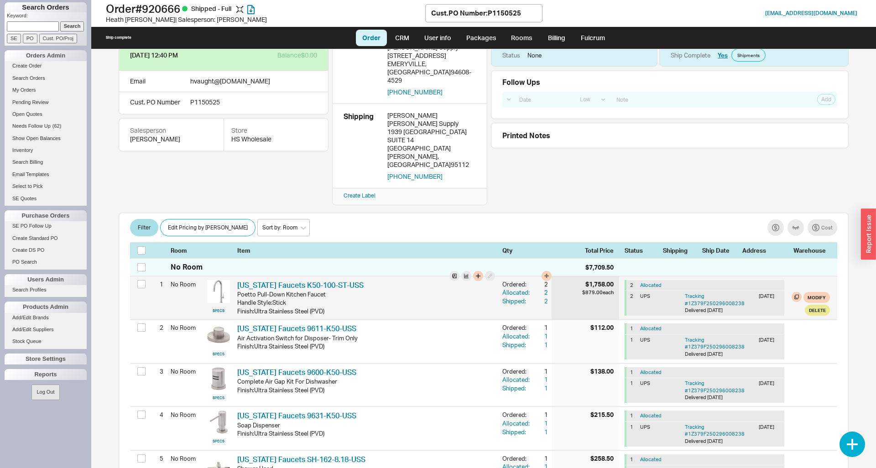
scroll to position [0, 0]
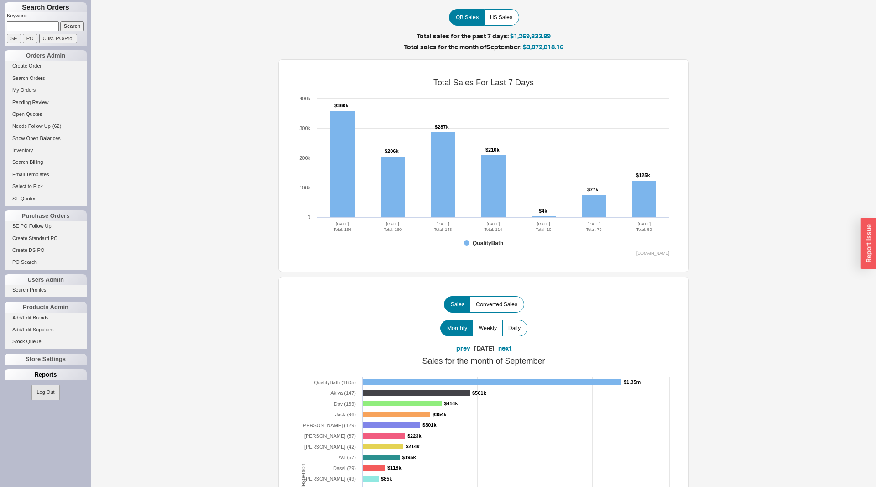
click at [43, 372] on div "Reports" at bounding box center [46, 374] width 82 height 11
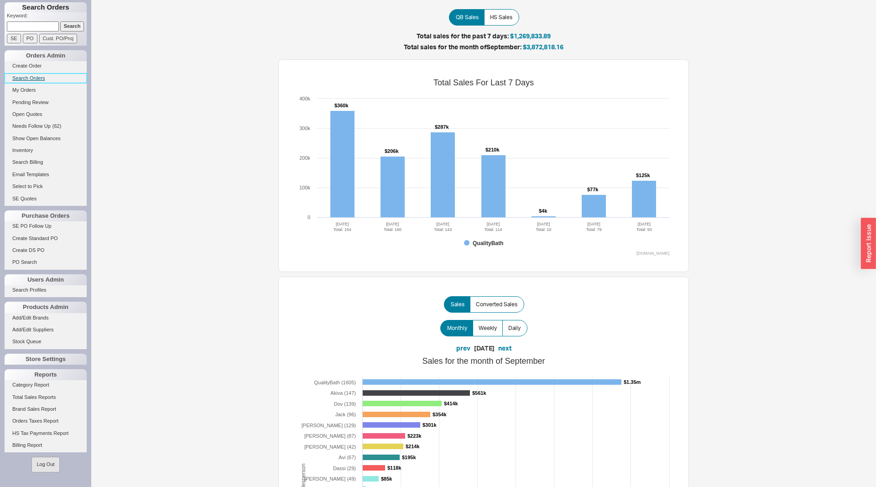
click at [33, 78] on link "Search Orders" at bounding box center [46, 78] width 82 height 10
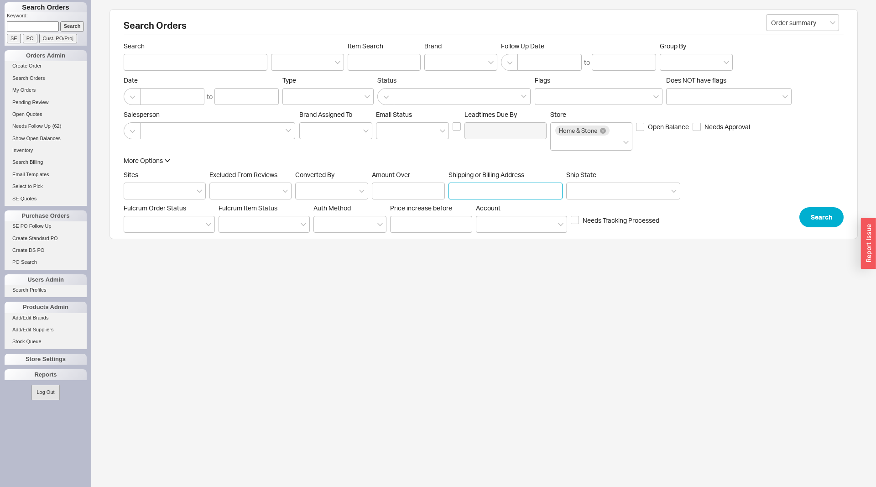
click at [479, 191] on input "Shipping or Billing Address" at bounding box center [506, 191] width 114 height 17
type input "458 Saint Marks"
click at [812, 220] on button "Search" at bounding box center [822, 217] width 44 height 20
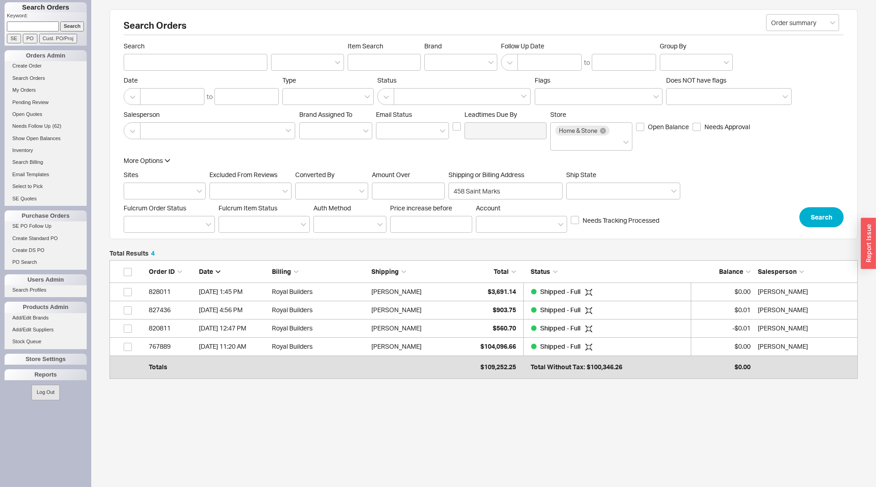
scroll to position [114, 748]
click at [147, 65] on input "Search" at bounding box center [196, 62] width 144 height 17
type input "cavu"
click at [826, 209] on button "Search" at bounding box center [822, 217] width 44 height 20
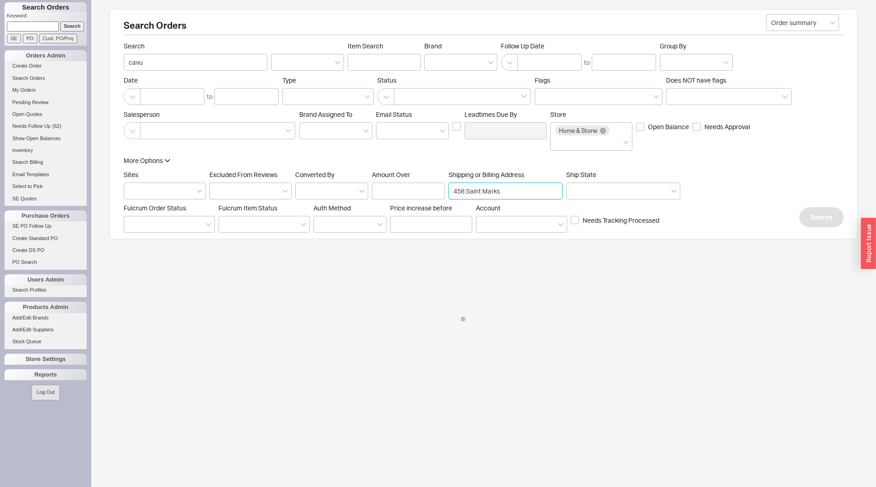
click at [490, 192] on input "458 Saint Marks" at bounding box center [506, 191] width 114 height 17
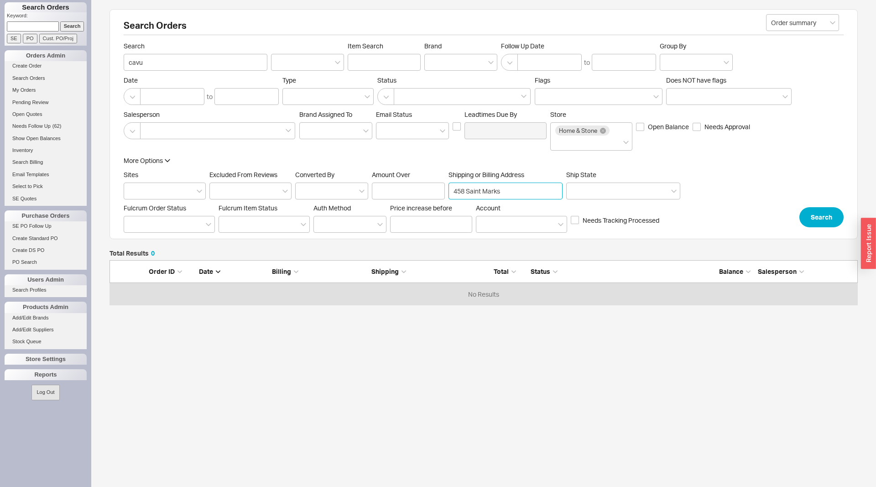
scroll to position [46, 748]
click at [235, 63] on input "cavu" at bounding box center [196, 62] width 144 height 17
click button "Search" at bounding box center [822, 217] width 44 height 20
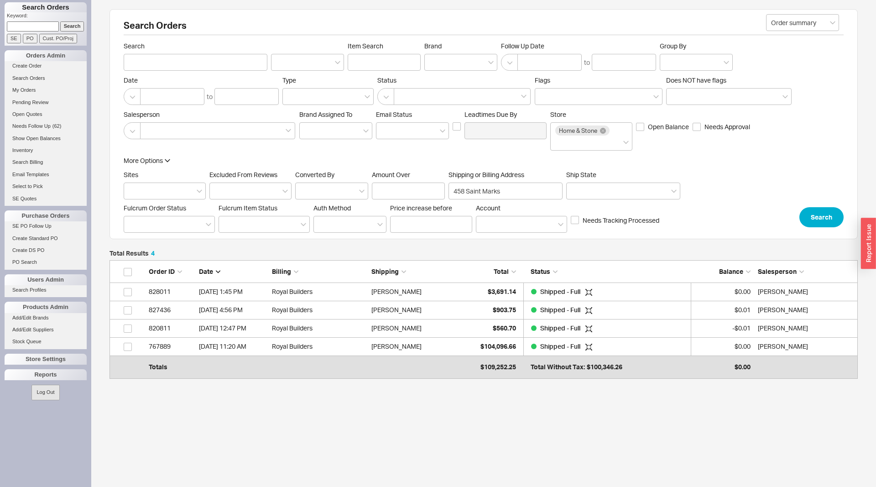
scroll to position [114, 748]
click at [142, 64] on input "Search" at bounding box center [196, 62] width 144 height 17
type input "jacob cohen"
click at [811, 216] on button "Search" at bounding box center [822, 217] width 44 height 20
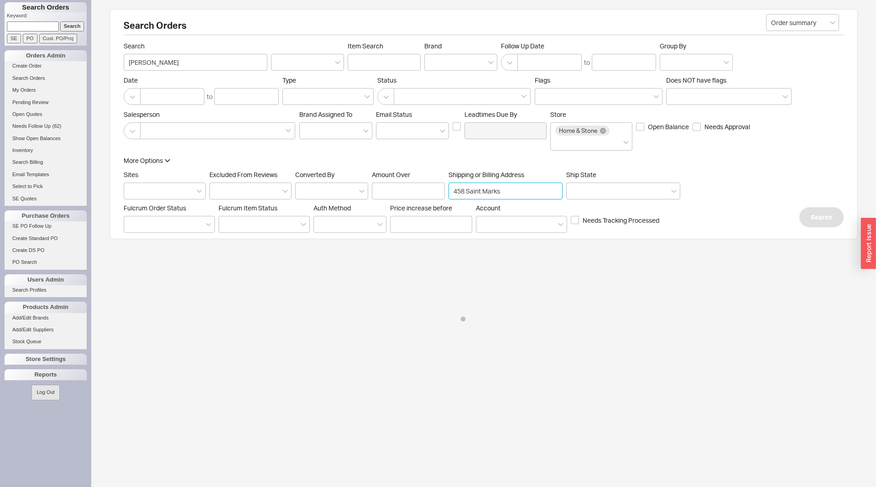
click at [506, 197] on input "458 Saint Marks" at bounding box center [506, 191] width 114 height 17
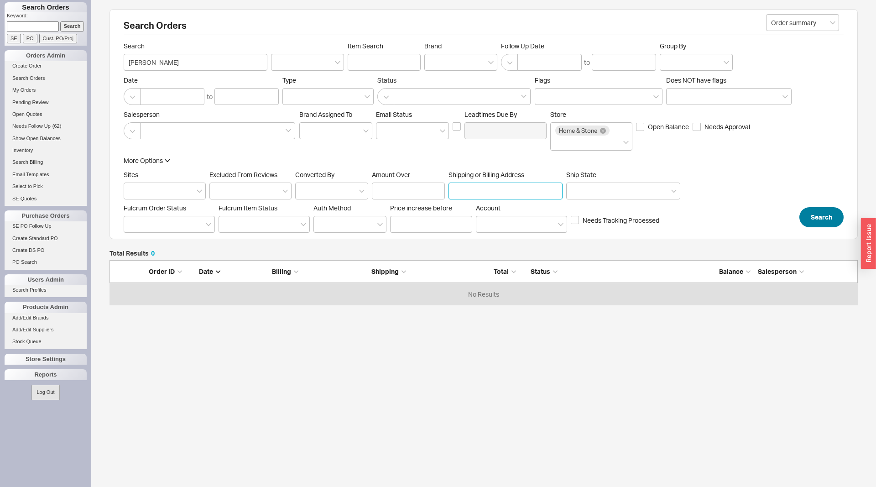
scroll to position [46, 748]
click at [825, 210] on button "Search" at bounding box center [822, 217] width 44 height 20
click at [192, 61] on input "jacob cohen" at bounding box center [196, 62] width 144 height 17
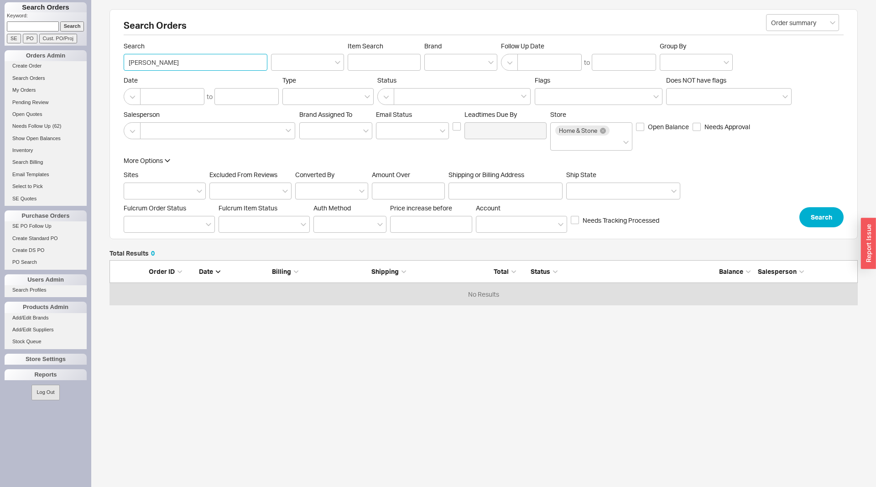
click at [195, 63] on input "jacob cohen" at bounding box center [196, 62] width 144 height 17
type input "cavu"
click button "Search" at bounding box center [822, 217] width 44 height 20
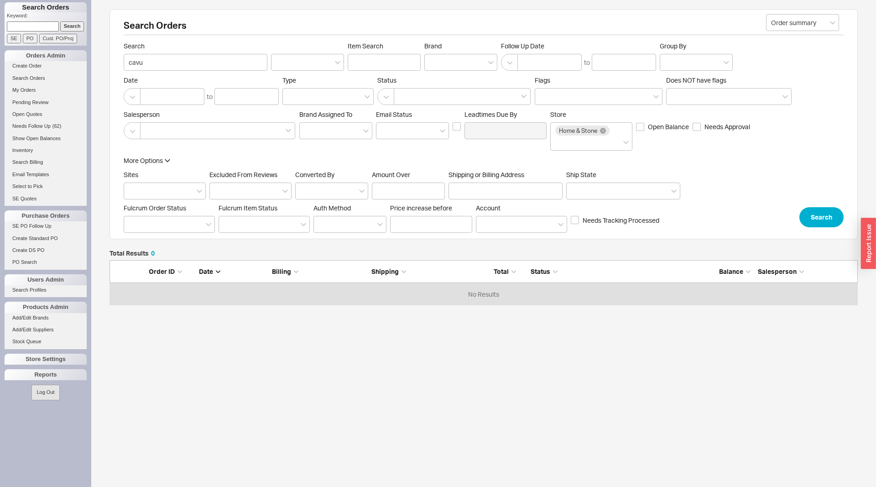
scroll to position [46, 748]
click at [159, 64] on input "cavu" at bounding box center [196, 62] width 144 height 17
type input "hurwitz"
click at [823, 211] on button "Search" at bounding box center [822, 217] width 44 height 20
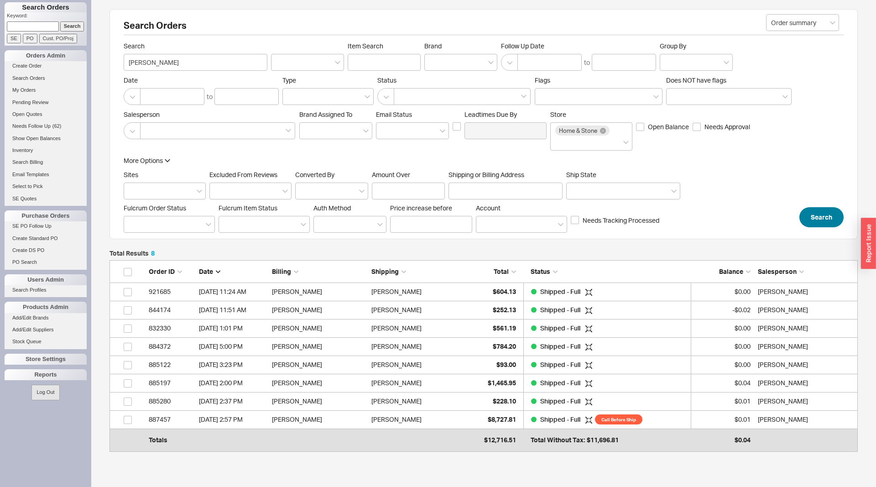
scroll to position [187, 748]
click at [476, 195] on input "Shipping or Billing Address" at bounding box center [506, 191] width 114 height 17
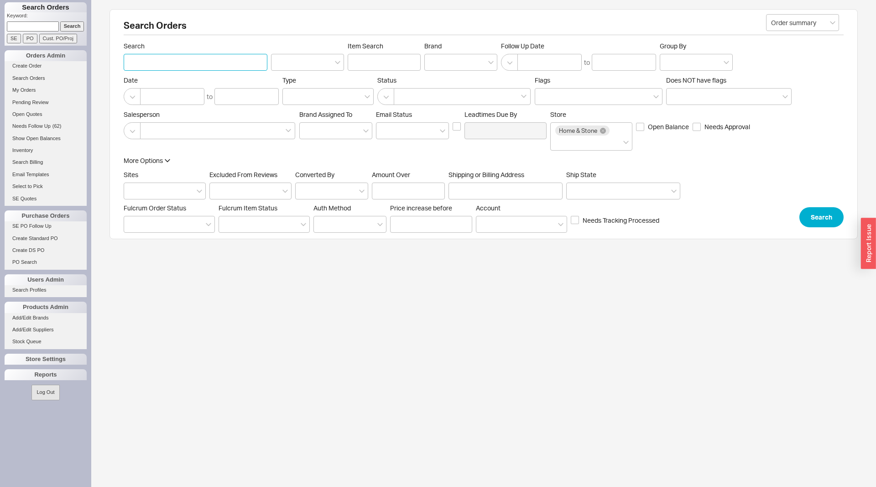
click at [199, 58] on input "Search" at bounding box center [196, 62] width 144 height 17
type input "cavu"
click button "Search" at bounding box center [822, 217] width 44 height 20
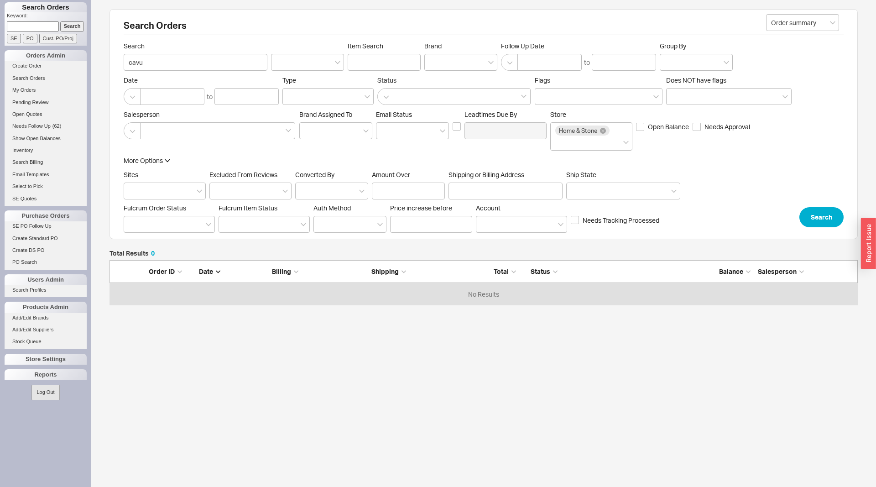
scroll to position [46, 748]
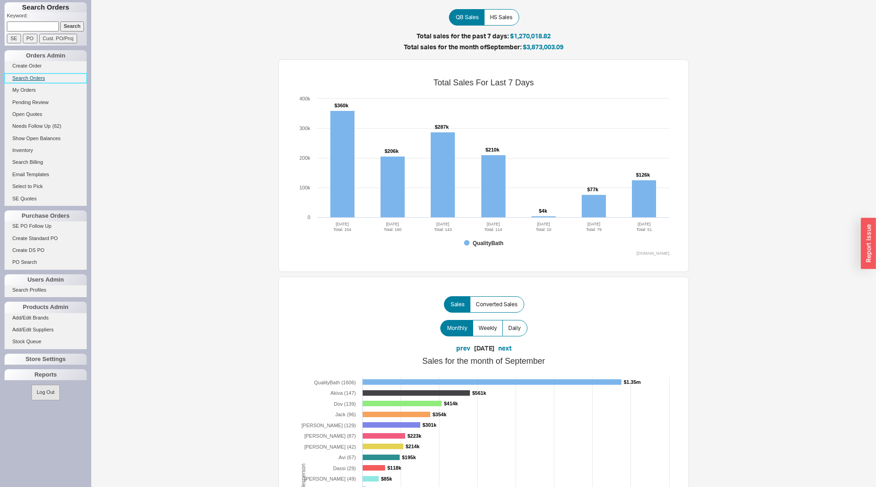
click at [32, 80] on link "Search Orders" at bounding box center [46, 78] width 82 height 10
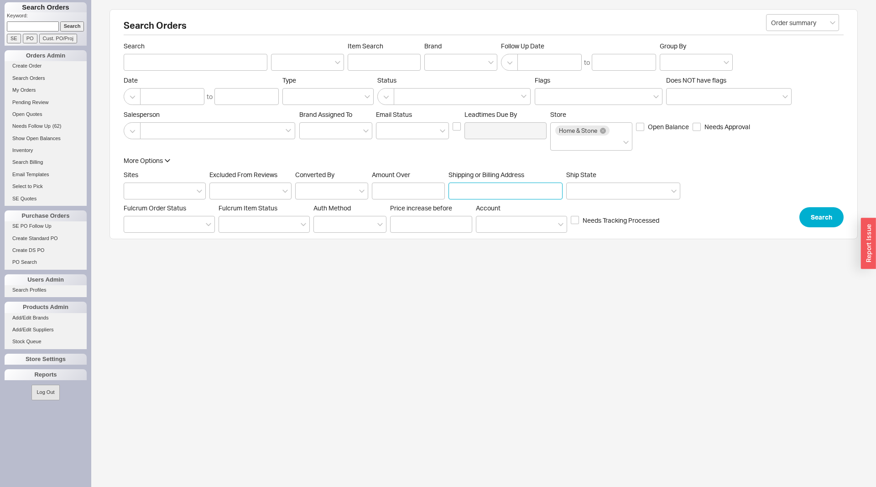
click at [468, 186] on input "Shipping or Billing Address" at bounding box center [506, 191] width 114 height 17
type input "458 Saint Marks"
click at [829, 222] on button "Search" at bounding box center [822, 217] width 44 height 20
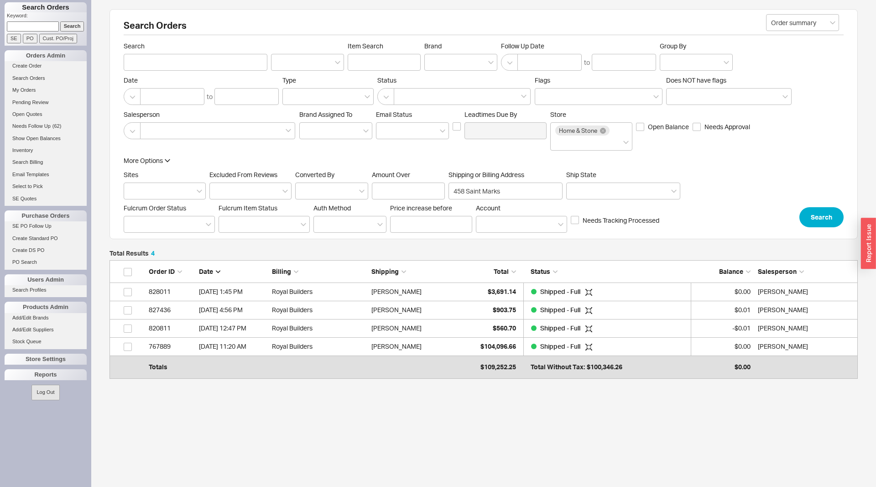
scroll to position [114, 748]
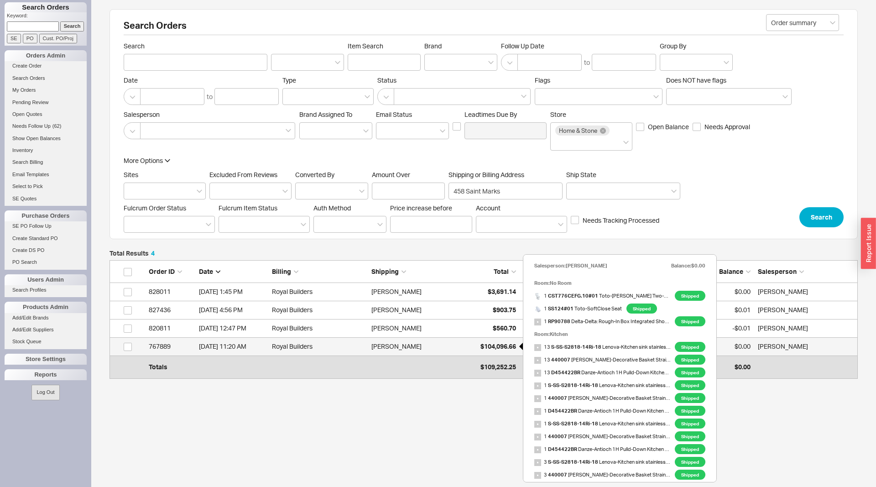
click at [488, 344] on span "$104,096.66" at bounding box center [499, 346] width 36 height 8
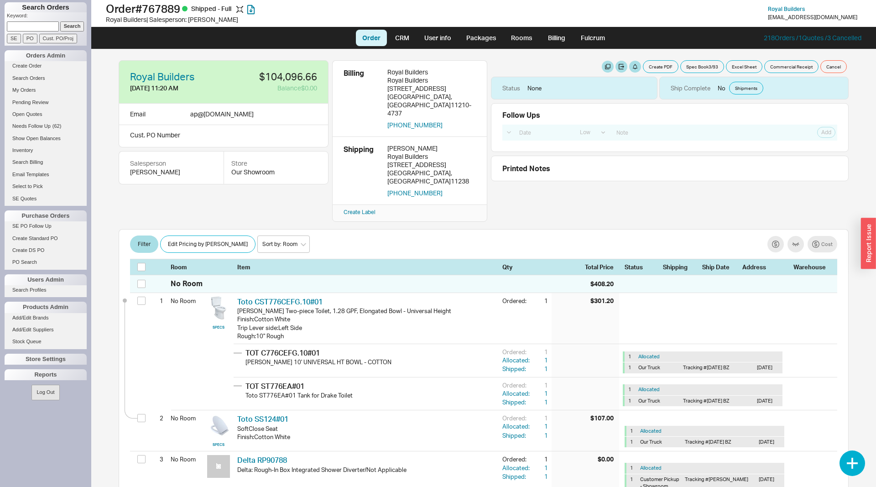
select select "LOW"
click at [29, 78] on link "Search Orders" at bounding box center [46, 78] width 82 height 10
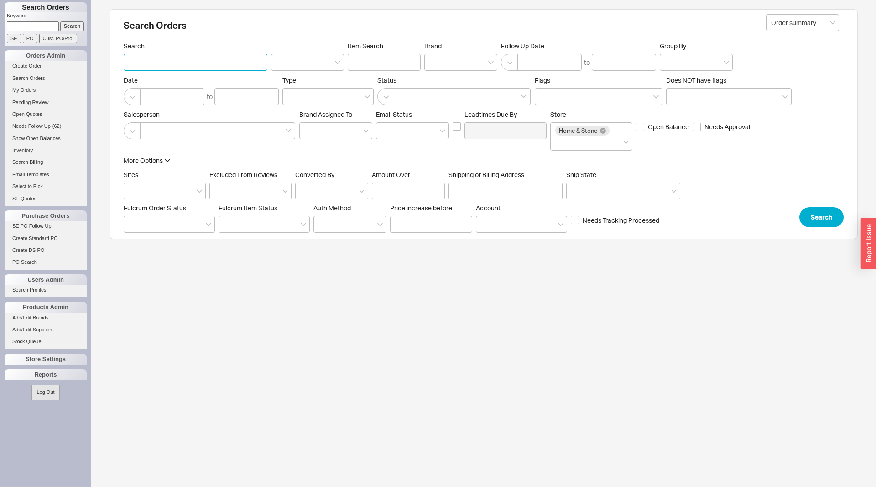
click at [173, 68] on input "Search" at bounding box center [196, 62] width 144 height 17
paste input "[EMAIL_ADDRESS][DOMAIN_NAME]"
type input "[EMAIL_ADDRESS][DOMAIN_NAME]"
click button "Search" at bounding box center [822, 217] width 44 height 20
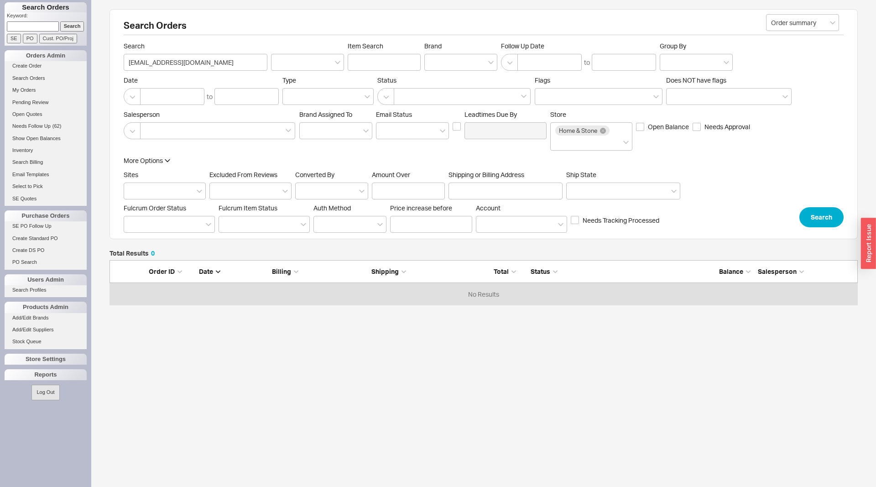
scroll to position [46, 748]
click at [32, 69] on link "Create Order" at bounding box center [46, 66] width 82 height 10
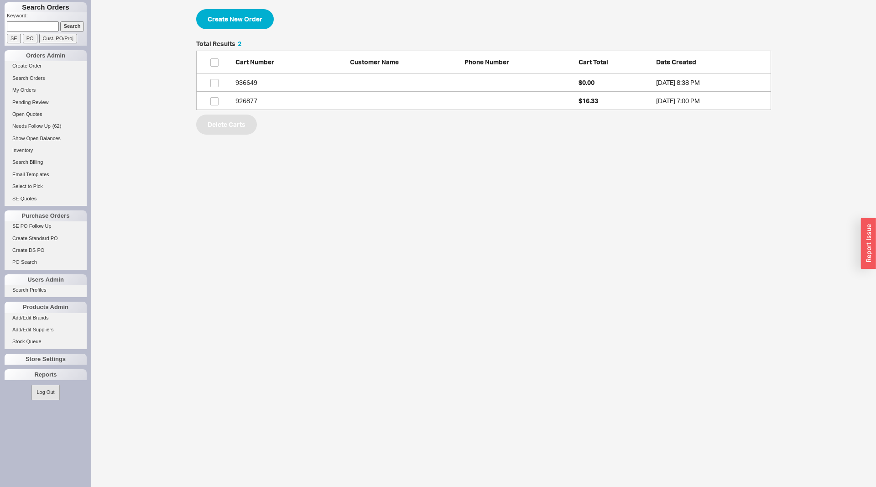
scroll to position [69, 575]
click at [240, 21] on button "Create New Order" at bounding box center [235, 19] width 78 height 20
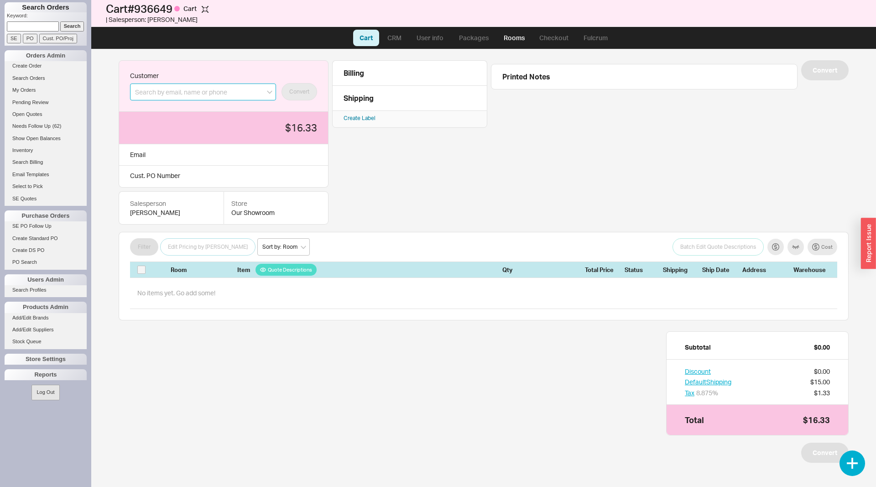
click at [225, 91] on input at bounding box center [203, 92] width 146 height 17
click at [187, 93] on input at bounding box center [203, 92] width 146 height 17
paste input "jcohen@cavupg.com"
click at [203, 107] on icon "create option jcohen@cavupg.com" at bounding box center [181, 115] width 93 height 17
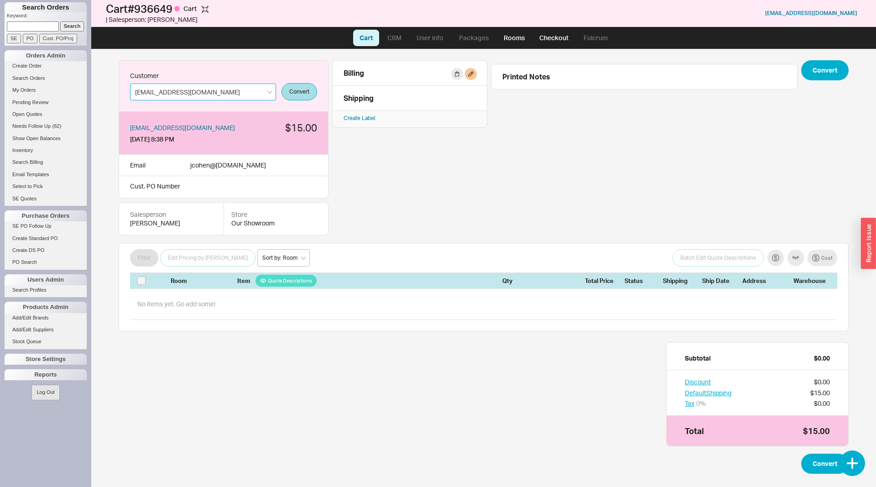
type input "jcohen@cavupg.com"
click at [473, 75] on button "button" at bounding box center [471, 74] width 12 height 12
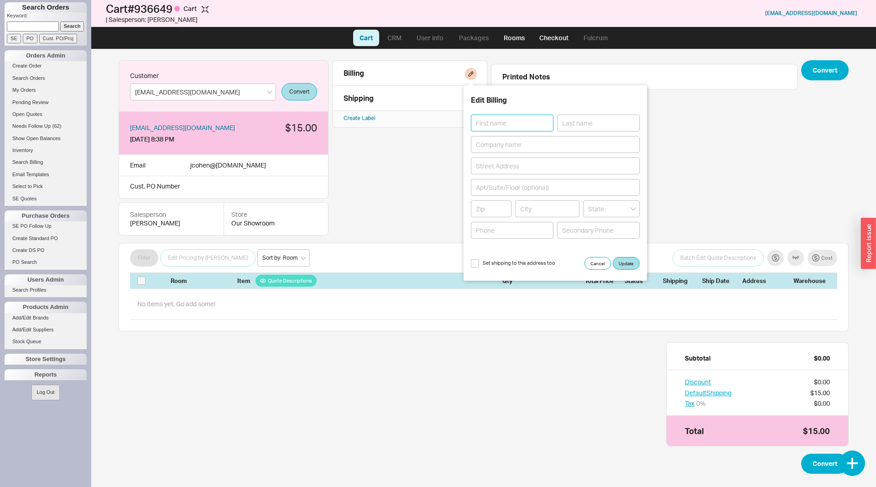
click at [516, 122] on input at bounding box center [512, 123] width 83 height 17
type input "Jacob"
type input "Cohen"
click at [557, 146] on input at bounding box center [555, 144] width 169 height 17
type input "Cavu Property Group"
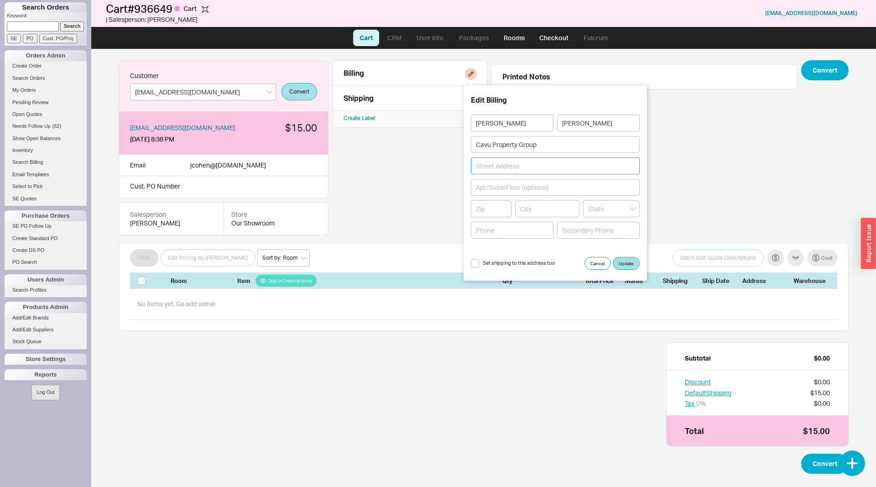
click at [493, 167] on input at bounding box center [555, 165] width 169 height 17
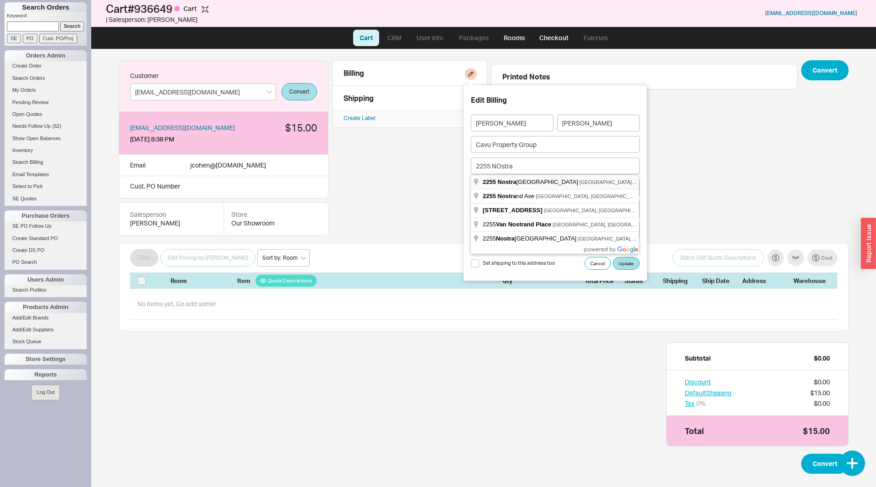
type input "2255 Nostrand Avenue"
type input "11210"
type input "New York"
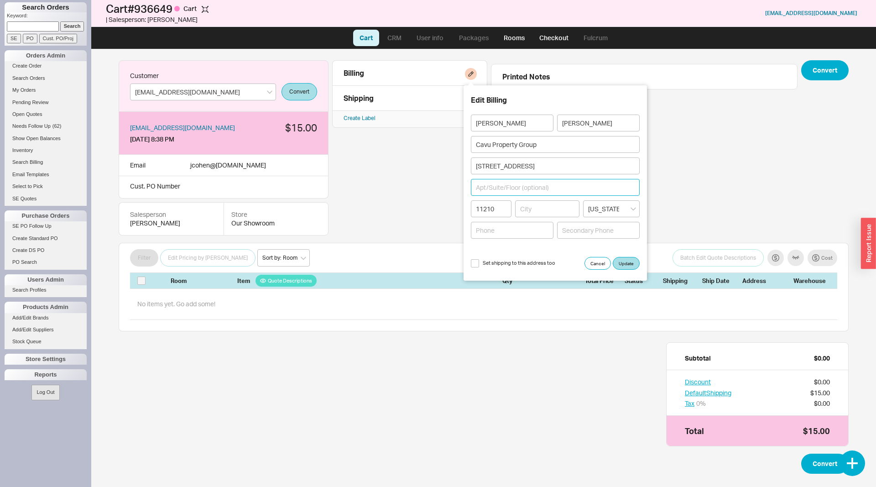
click at [504, 192] on input at bounding box center [555, 187] width 169 height 17
click at [494, 187] on input "10th FLoor" at bounding box center [555, 187] width 169 height 17
type input "10th Floor"
click at [554, 166] on input "2255 Nostrand Avenue" at bounding box center [555, 165] width 169 height 17
type input "2255 Nostrand Avenue"
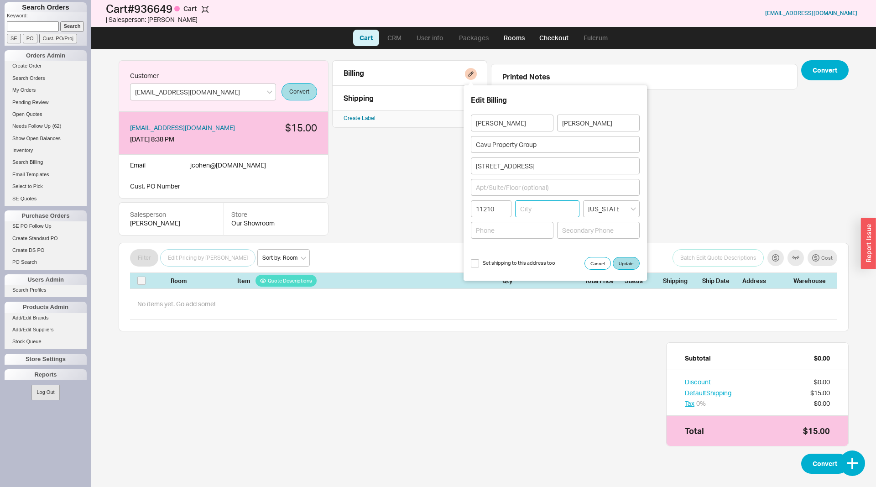
click at [542, 208] on input at bounding box center [547, 208] width 65 height 17
type input "[GEOGRAPHIC_DATA]"
click at [499, 190] on input "10th FLoor" at bounding box center [555, 187] width 169 height 17
type input "10th Floor"
click at [524, 228] on input at bounding box center [512, 230] width 83 height 17
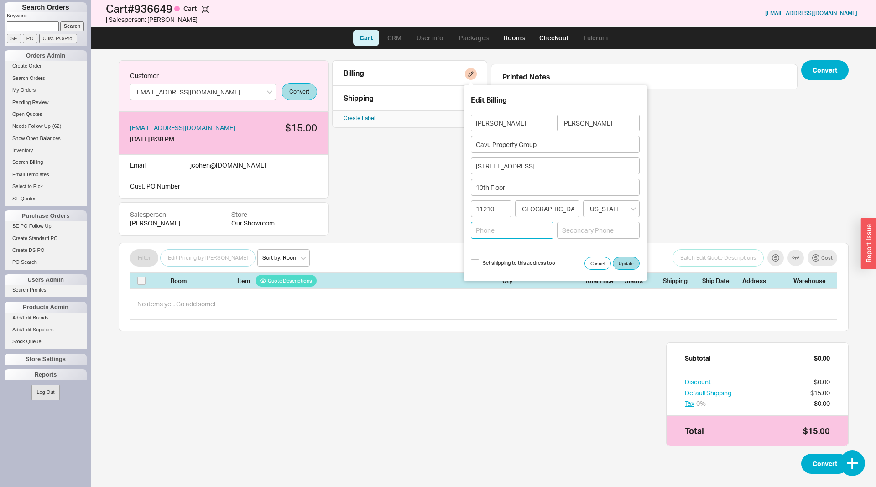
paste input "347.209.9502"
type input "347.209.9502"
click at [630, 262] on button "Update" at bounding box center [626, 263] width 27 height 13
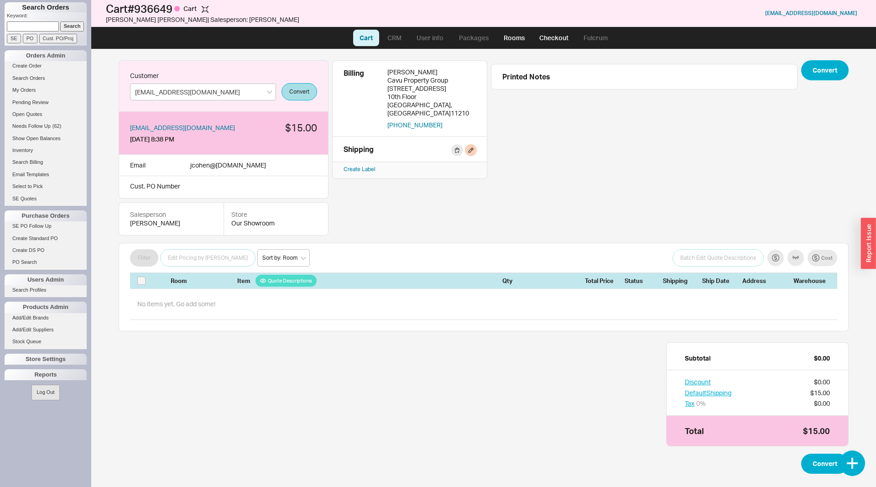
click at [367, 144] on div "Shipping" at bounding box center [362, 149] width 37 height 10
click at [457, 144] on button "button" at bounding box center [457, 150] width 12 height 12
click at [468, 144] on button "button" at bounding box center [471, 150] width 12 height 12
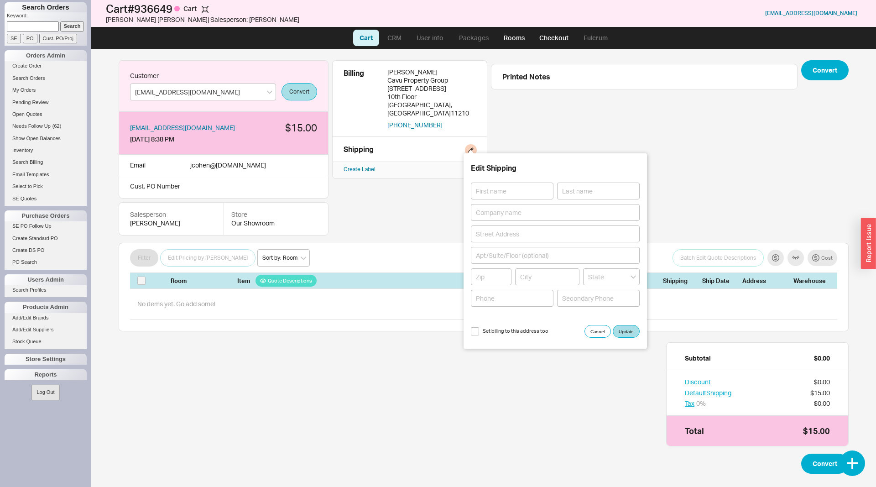
click at [486, 329] on span "Set billing to this address too" at bounding box center [516, 331] width 66 height 7
click at [479, 329] on input "Set billing to this address too" at bounding box center [475, 331] width 8 height 8
checkbox input "true"
click at [621, 334] on button "Update" at bounding box center [626, 331] width 27 height 13
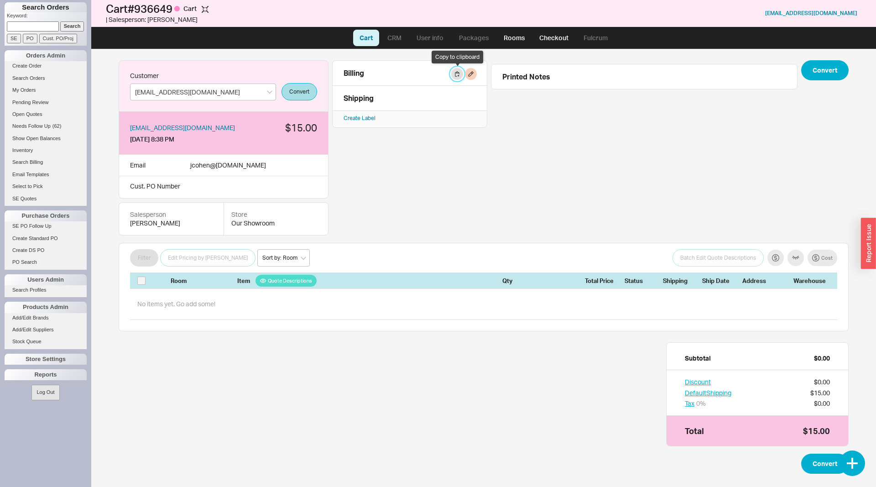
click at [457, 75] on button "button" at bounding box center [457, 74] width 12 height 12
click at [470, 76] on button "button" at bounding box center [471, 74] width 12 height 12
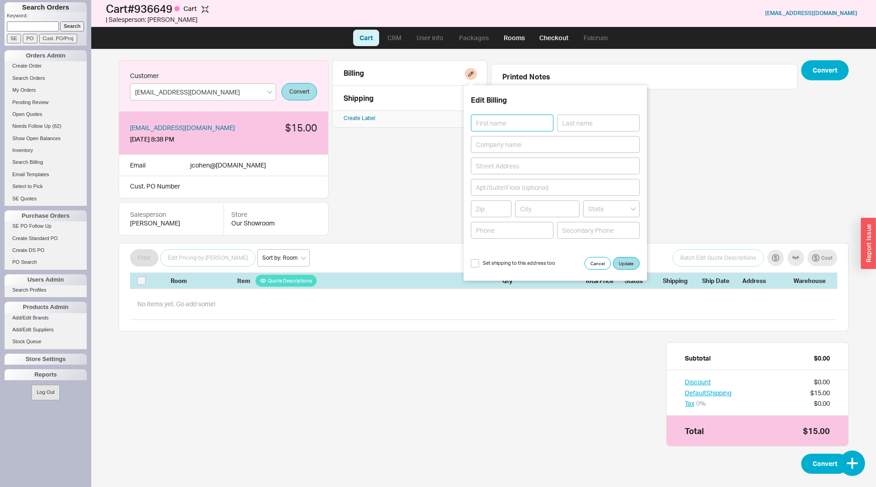
click at [506, 127] on input at bounding box center [512, 123] width 83 height 17
type input "j"
type input "[PERSON_NAME]"
paste input "C"
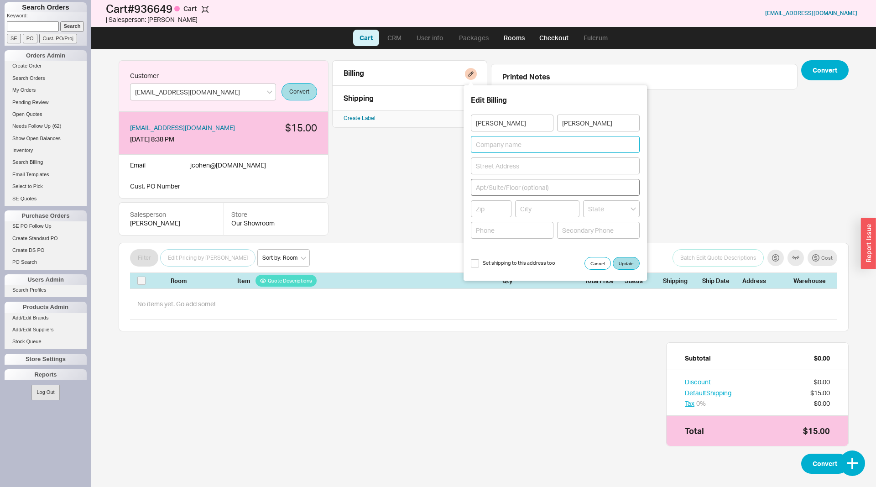
type input "[PERSON_NAME]"
type input "Cavu Property Group"
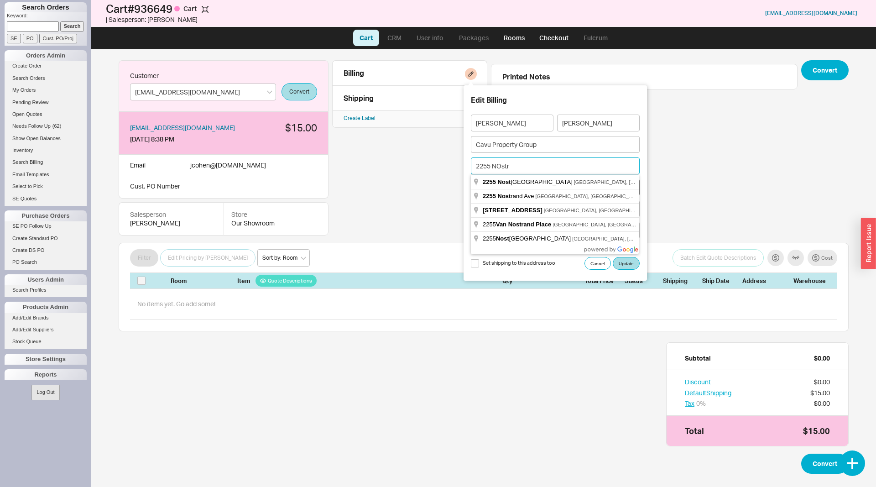
type input "2255 NOstra"
click at [564, 179] on div "2255 Nostra nd Avenue Brooklyn, NY, USA" at bounding box center [555, 182] width 168 height 14
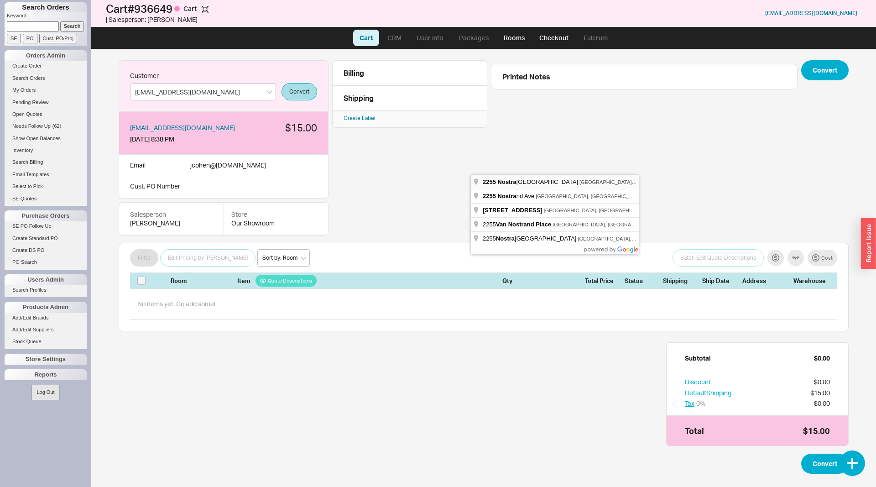
click at [580, 183] on span "[GEOGRAPHIC_DATA], [GEOGRAPHIC_DATA], [GEOGRAPHIC_DATA]" at bounding box center [661, 181] width 162 height 5
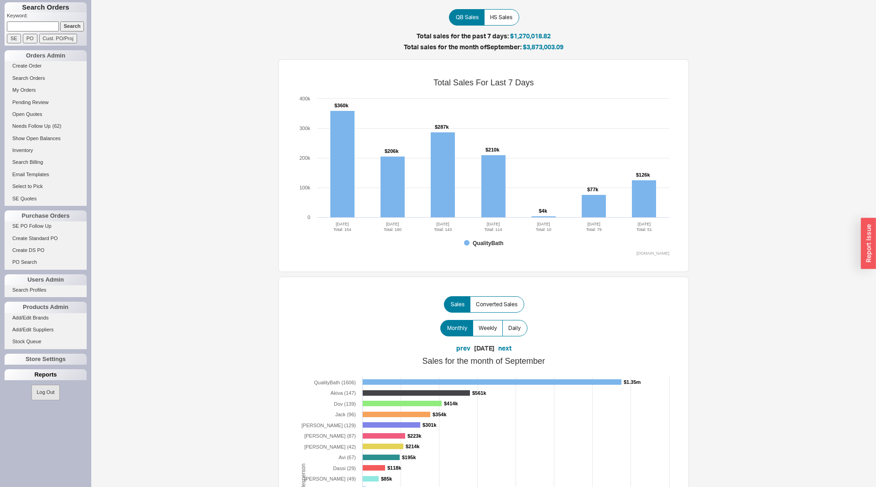
click at [39, 376] on div "Reports" at bounding box center [46, 374] width 82 height 11
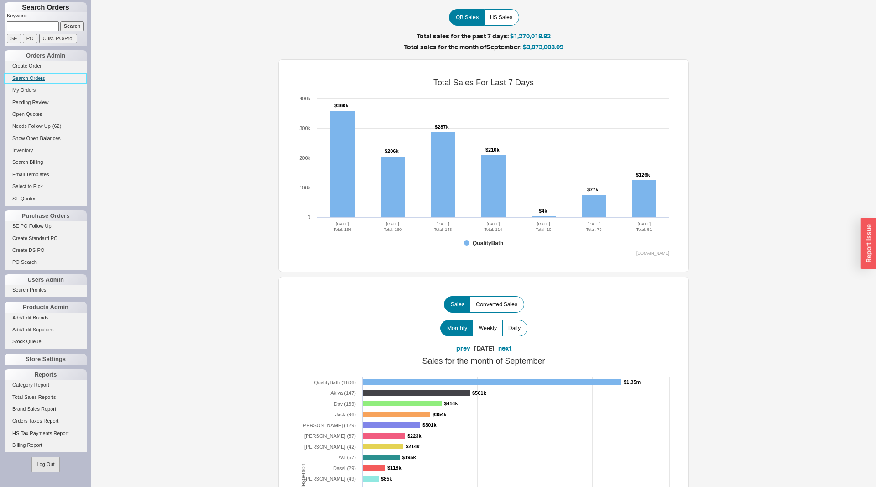
click at [44, 80] on link "Search Orders" at bounding box center [46, 78] width 82 height 10
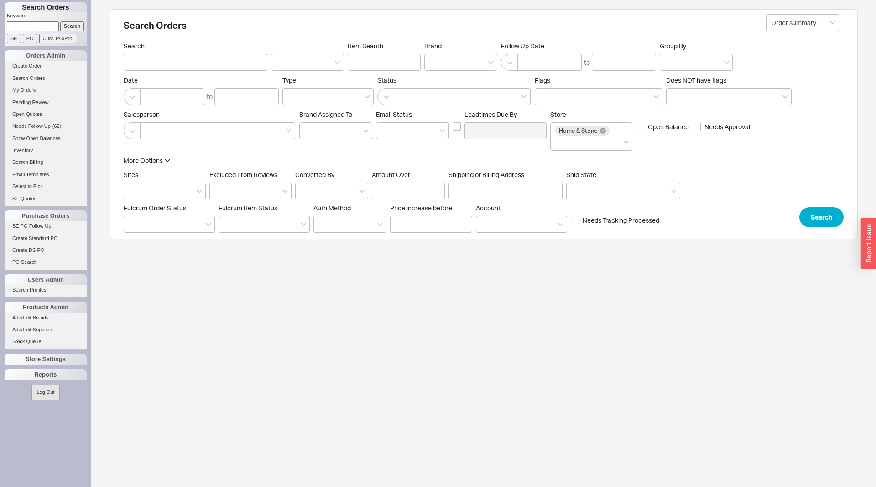
click at [512, 200] on div "More Options Sites Excluded From Reviews Converted By Amount Over Shipping or B…" at bounding box center [402, 191] width 557 height 71
click at [511, 194] on input "Shipping or Billing Address" at bounding box center [506, 191] width 114 height 17
type input "2251 nostrand"
click at [826, 212] on button "Search" at bounding box center [822, 217] width 44 height 20
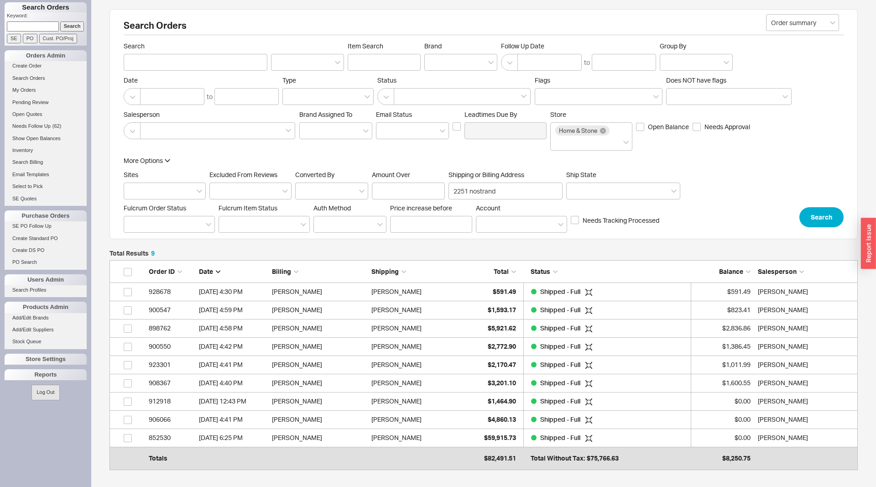
scroll to position [0, 0]
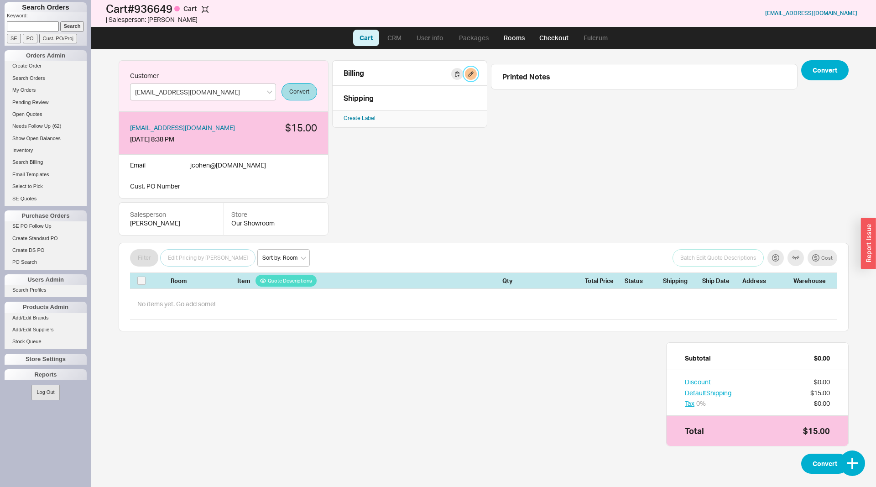
click at [473, 73] on button "button" at bounding box center [471, 74] width 12 height 12
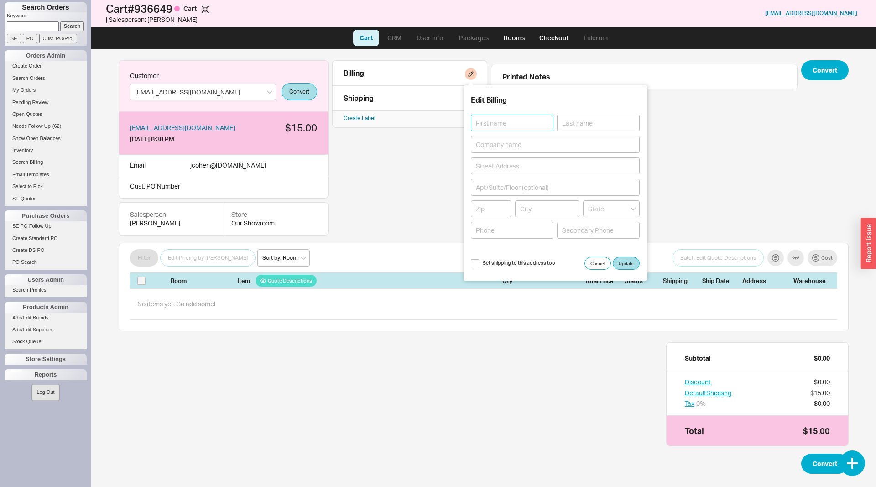
click at [500, 119] on input at bounding box center [512, 123] width 83 height 17
type input "[PERSON_NAME]"
type input "Cavu Property Group"
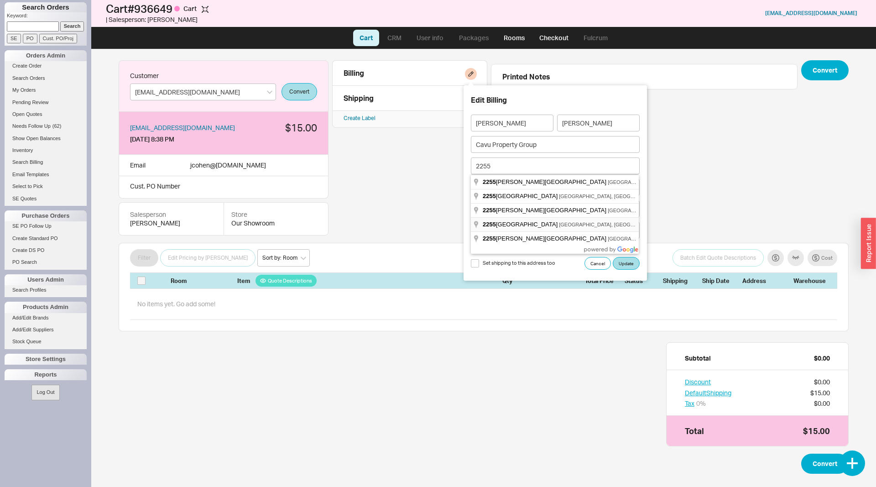
type input "[STREET_ADDRESS]"
type input "11210"
type input "[US_STATE]"
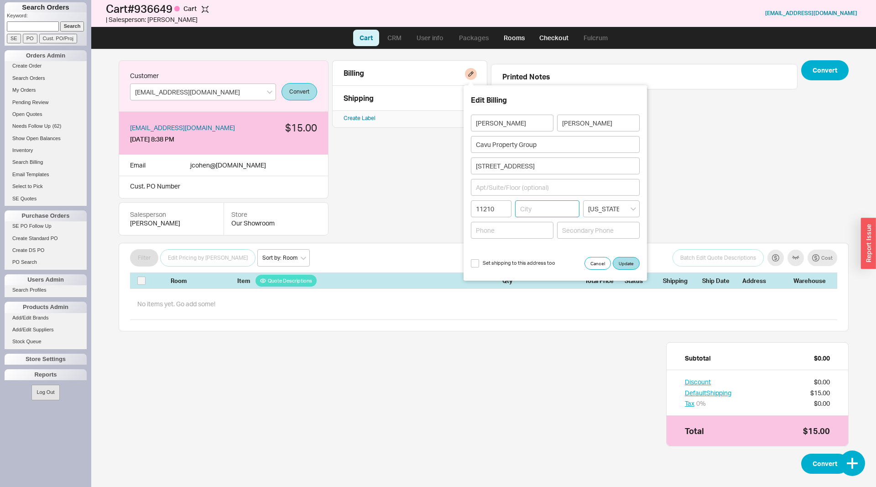
click at [529, 212] on input at bounding box center [547, 208] width 65 height 17
type input "[GEOGRAPHIC_DATA]"
click at [524, 188] on input at bounding box center [555, 187] width 169 height 17
click at [500, 188] on input "10th FLoor" at bounding box center [555, 187] width 169 height 17
type input "10th Floor"
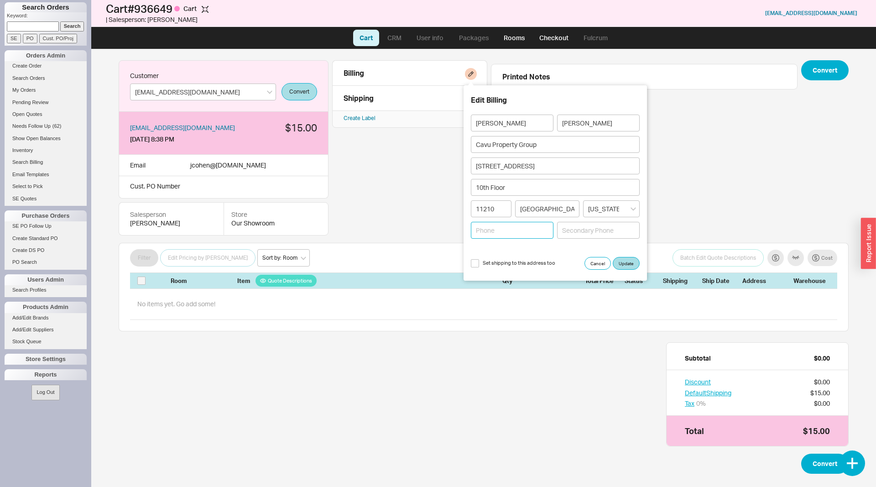
click at [518, 226] on input at bounding box center [512, 230] width 83 height 17
type input "3472099502"
click at [472, 265] on input "Set shipping to this address too" at bounding box center [475, 263] width 8 height 8
checkbox input "true"
click at [623, 264] on button "Update" at bounding box center [626, 263] width 27 height 13
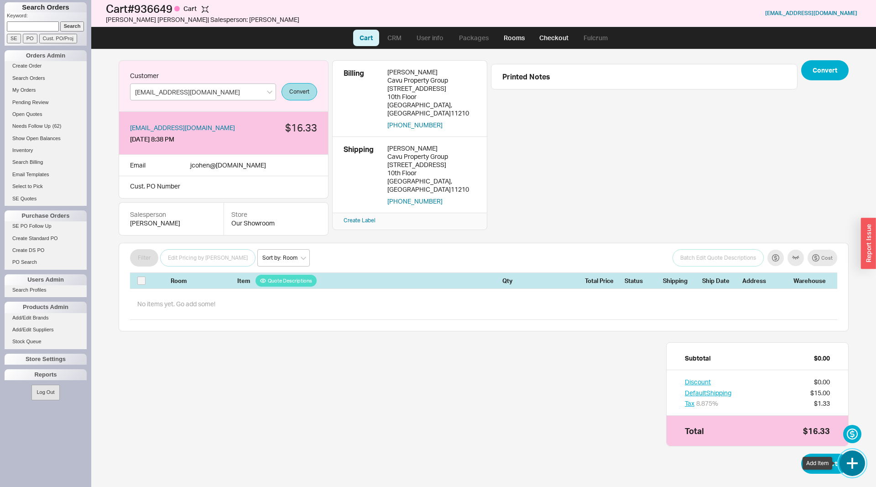
click at [848, 464] on button "button" at bounding box center [853, 463] width 26 height 26
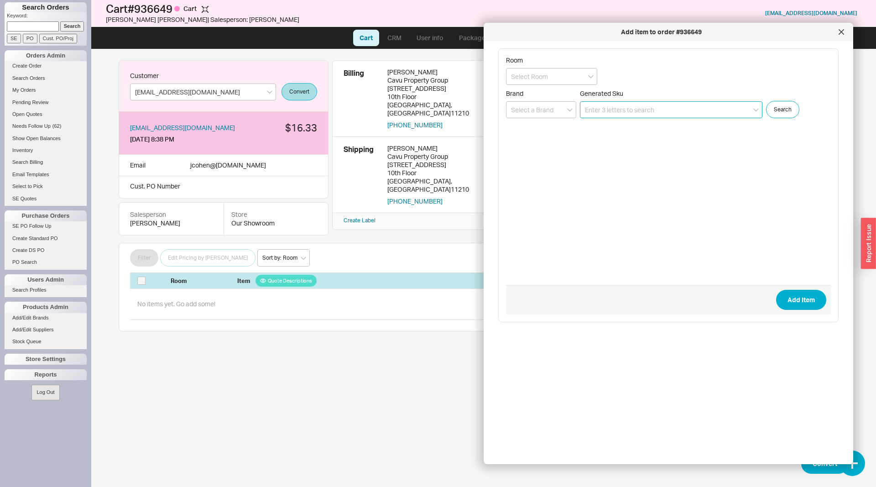
click at [616, 107] on input at bounding box center [671, 109] width 183 height 17
paste input "69475-SL"
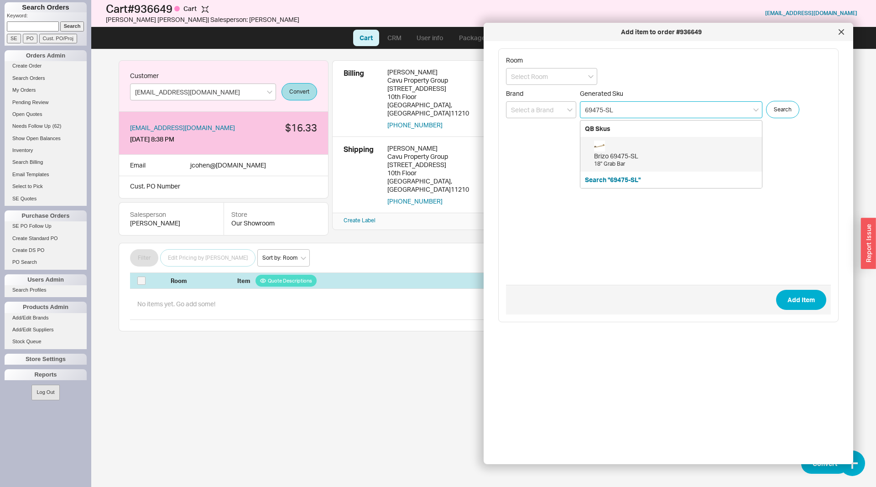
click at [645, 152] on div "Brizo 69475-SL" at bounding box center [675, 156] width 163 height 9
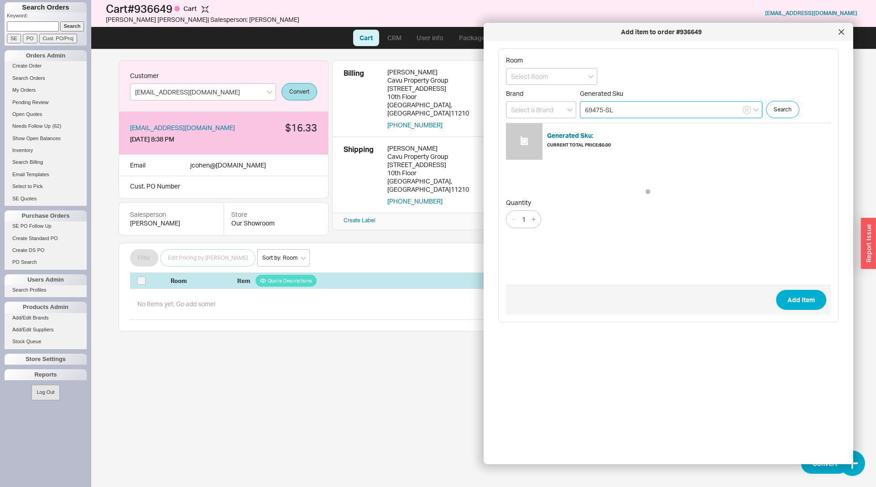
type input "69475-SL"
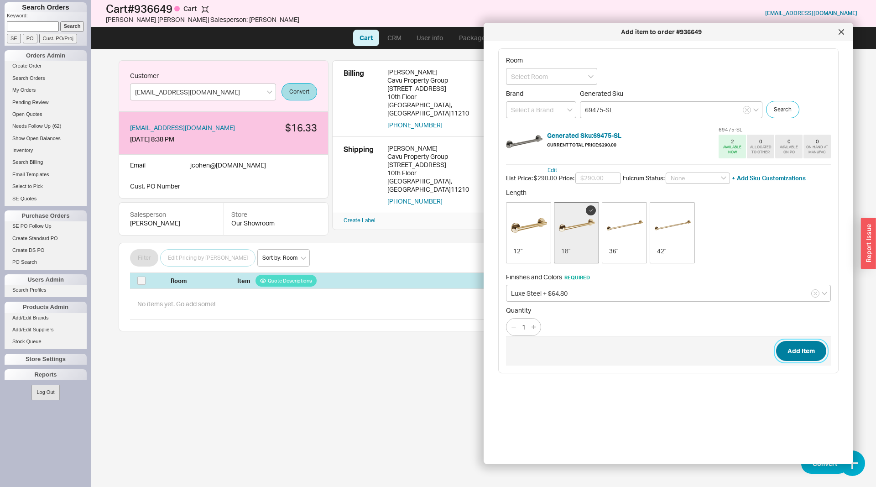
click at [792, 350] on button "Add Item" at bounding box center [801, 351] width 50 height 20
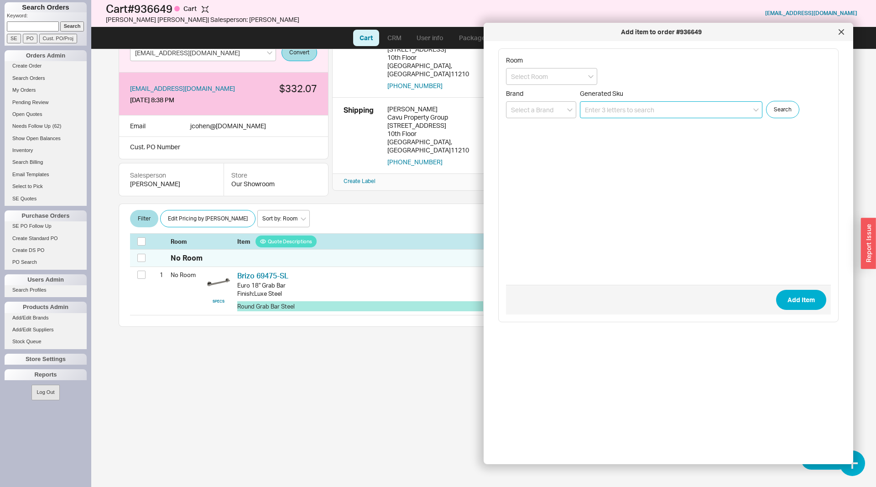
scroll to position [40, 0]
click at [840, 33] on icon at bounding box center [841, 32] width 5 height 5
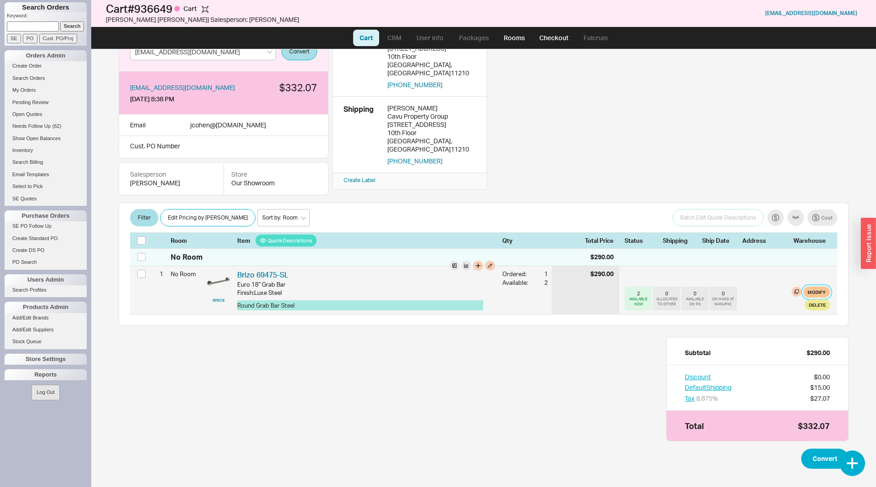
click at [818, 293] on button "Modify" at bounding box center [817, 292] width 26 height 11
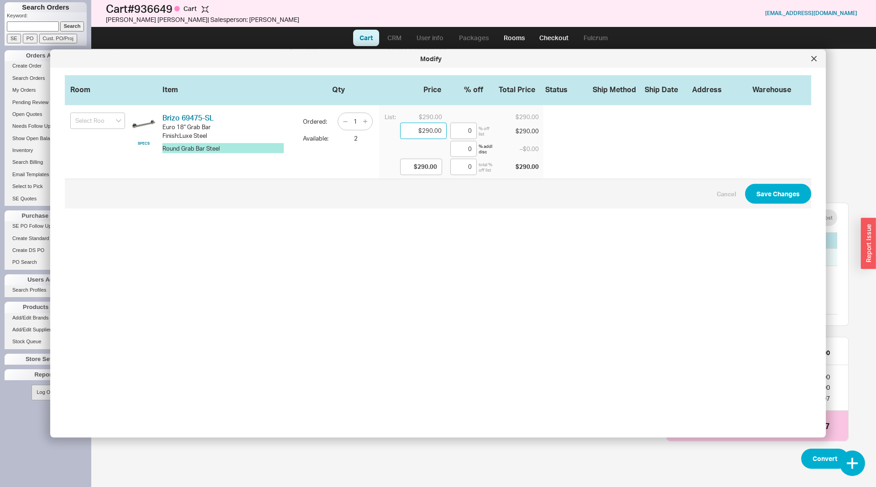
click at [433, 130] on input "$290.00" at bounding box center [423, 131] width 47 height 16
